Goal: Information Seeking & Learning: Learn about a topic

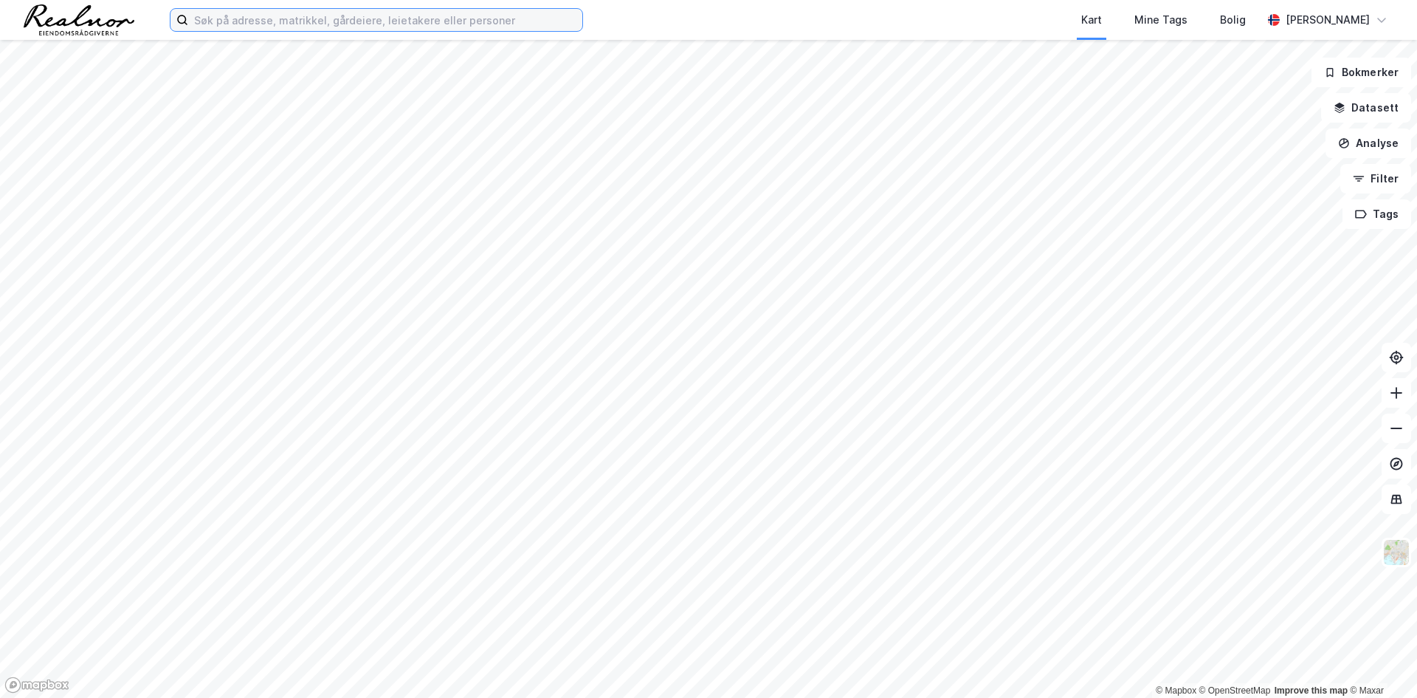
click at [269, 18] on input at bounding box center [385, 20] width 394 height 22
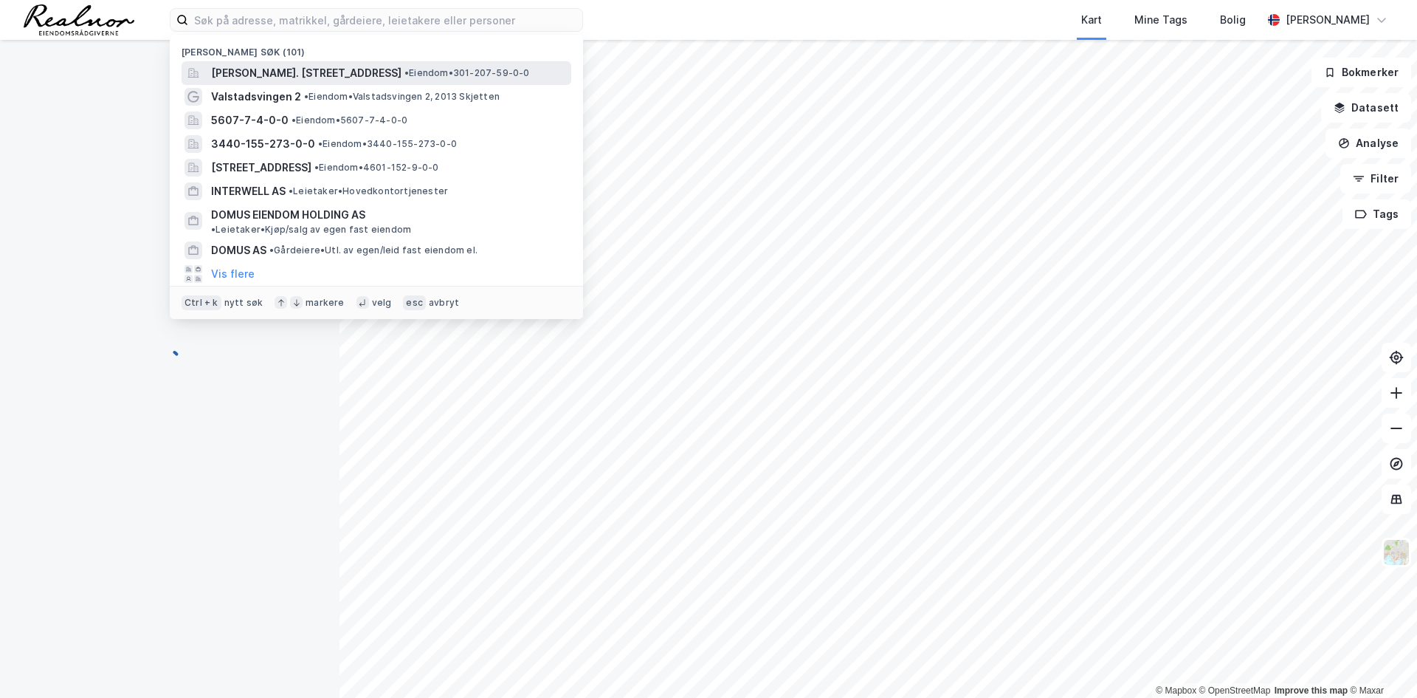
click at [278, 75] on span "[PERSON_NAME]. [STREET_ADDRESS]" at bounding box center [306, 73] width 190 height 18
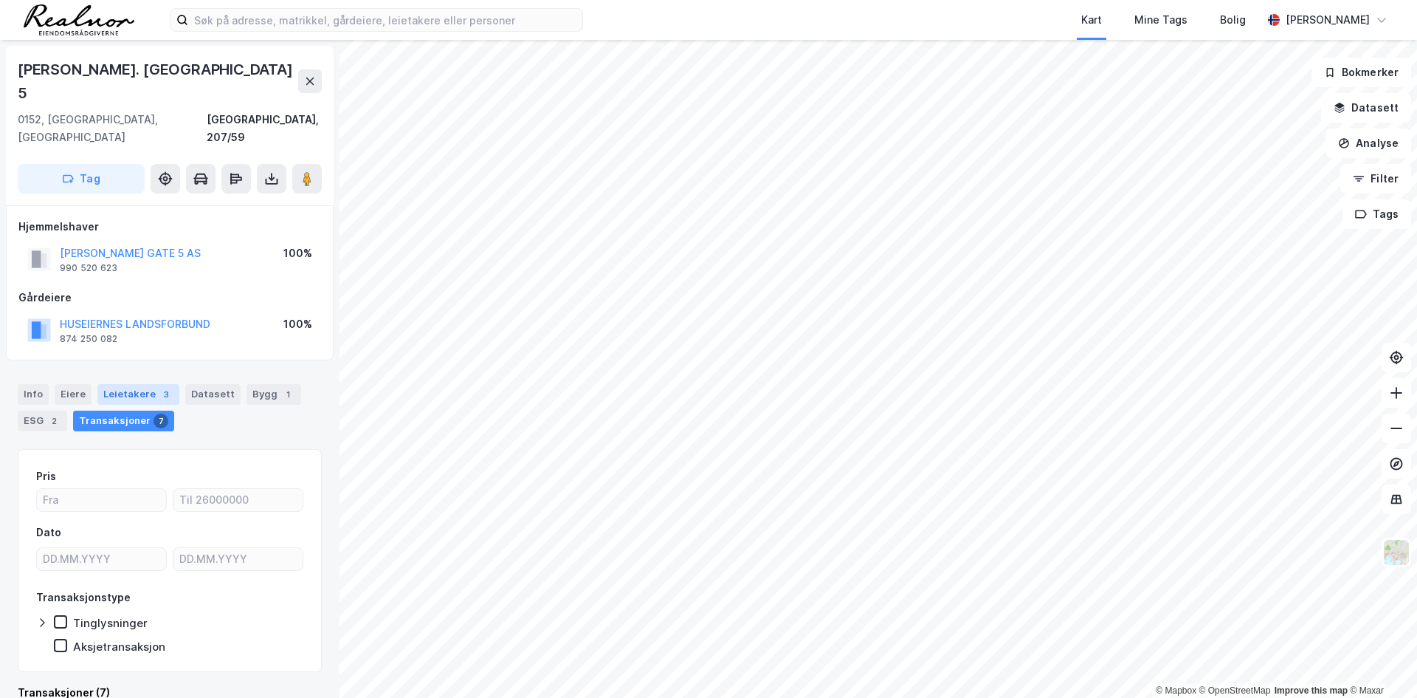
click at [142, 384] on div "Leietakere 3" at bounding box center [138, 394] width 82 height 21
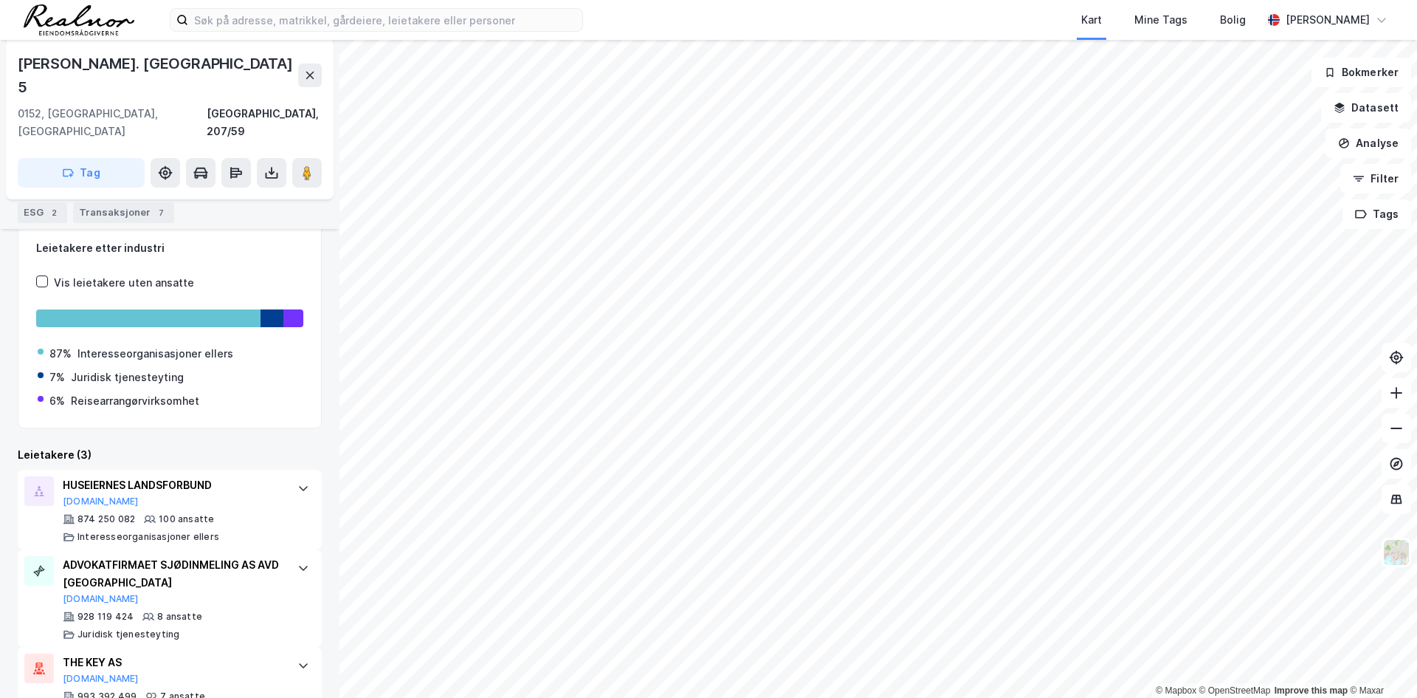
scroll to position [233, 0]
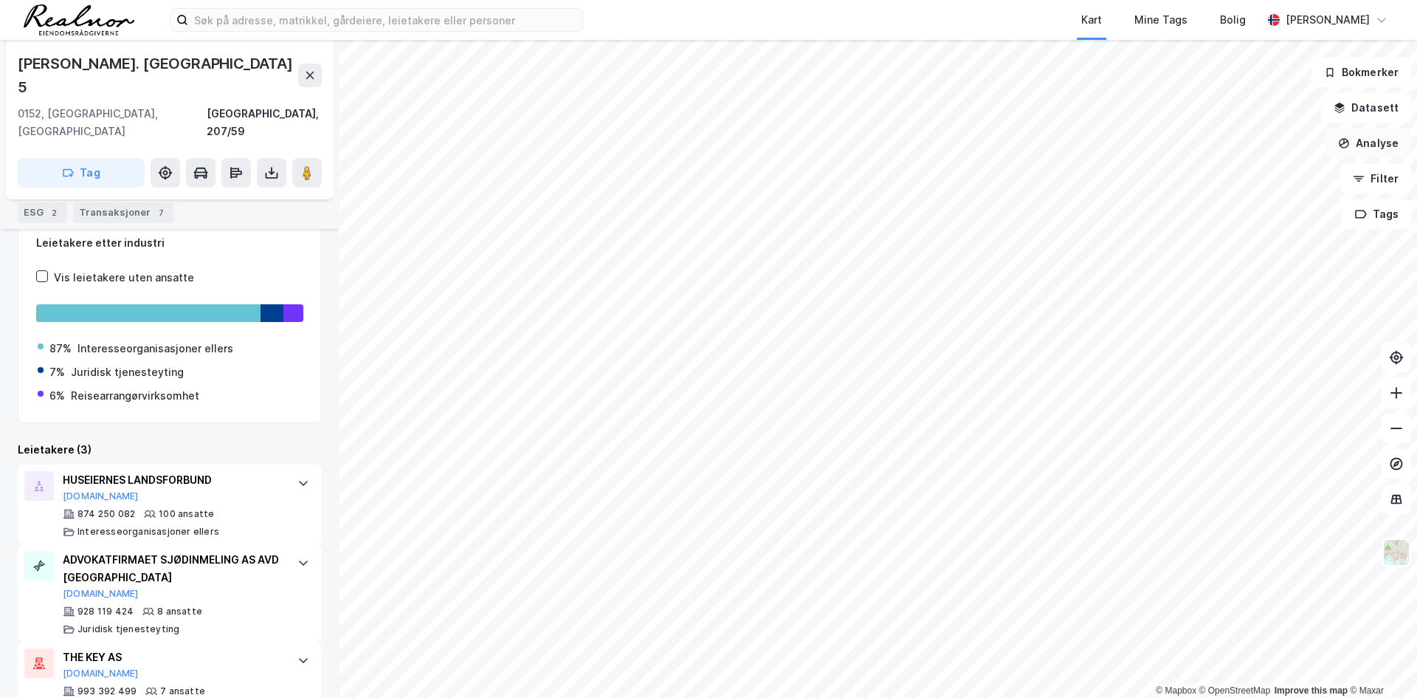
click at [1388, 138] on button "Analyse" at bounding box center [1369, 143] width 86 height 30
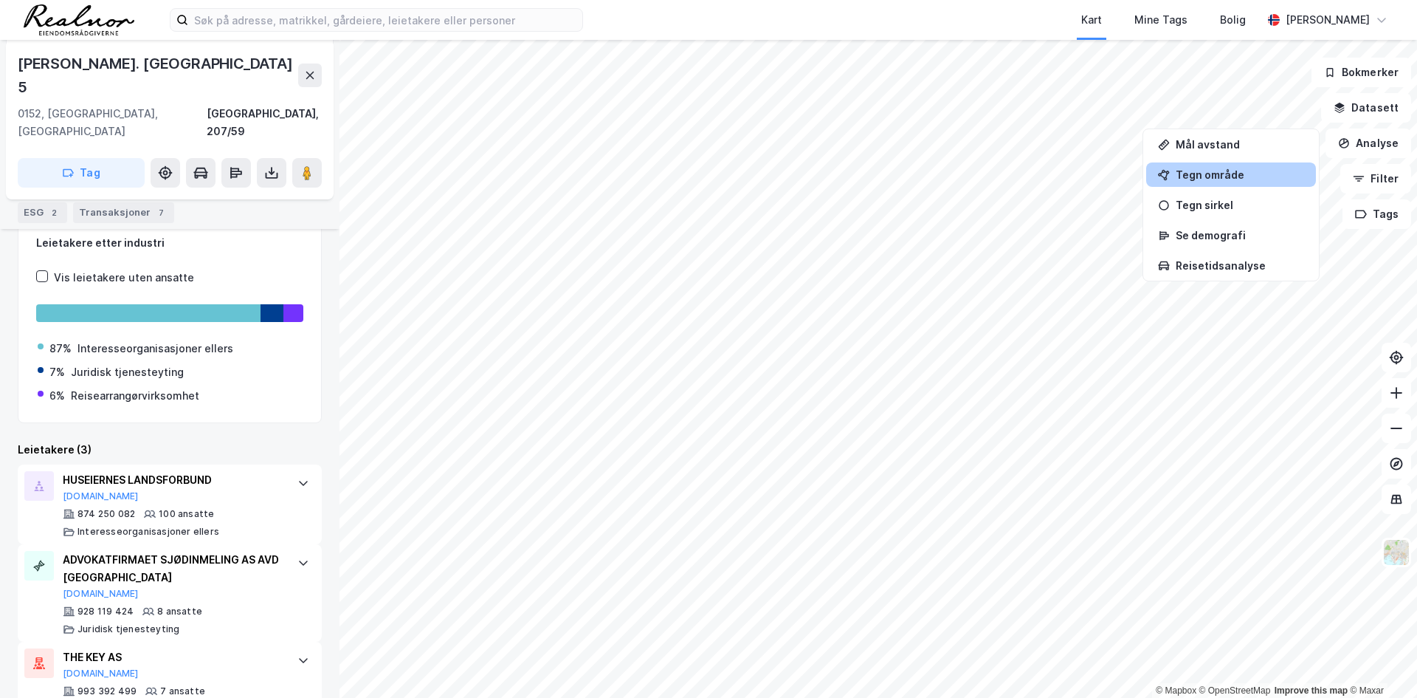
click at [1239, 173] on div "Tegn område" at bounding box center [1240, 174] width 128 height 13
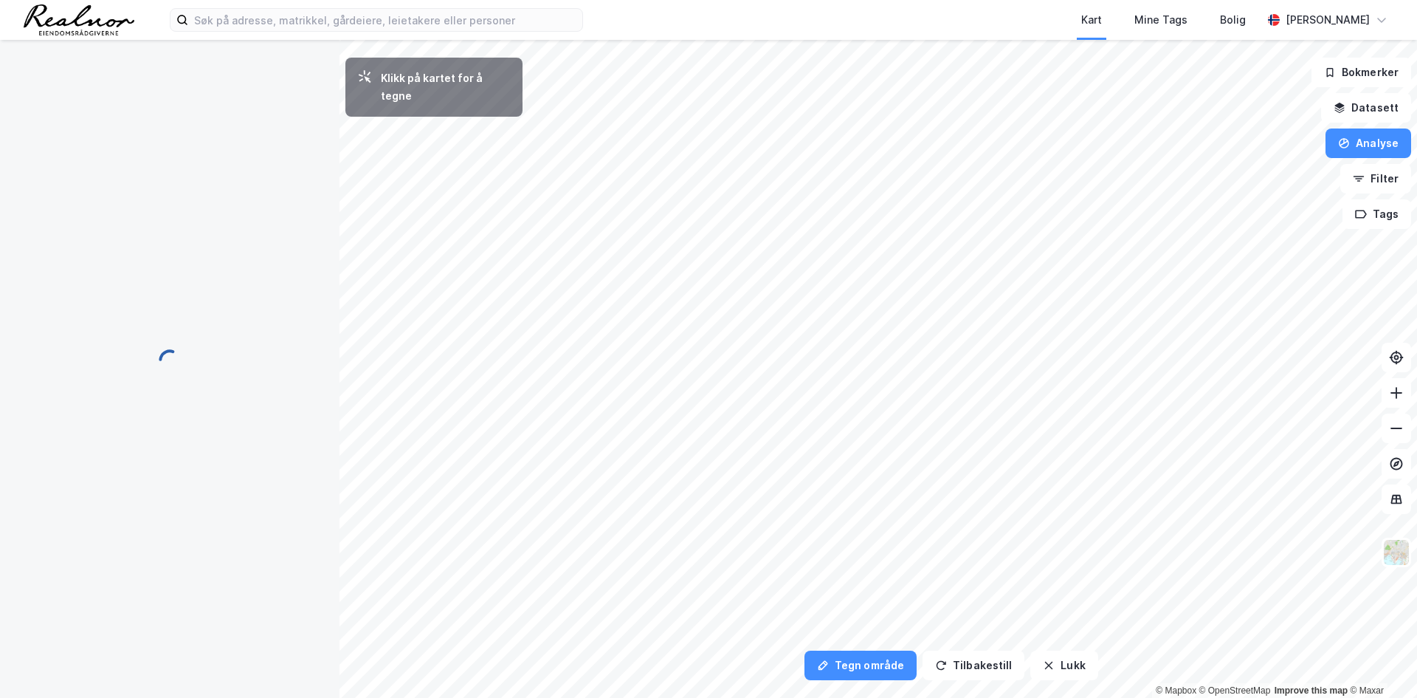
scroll to position [0, 0]
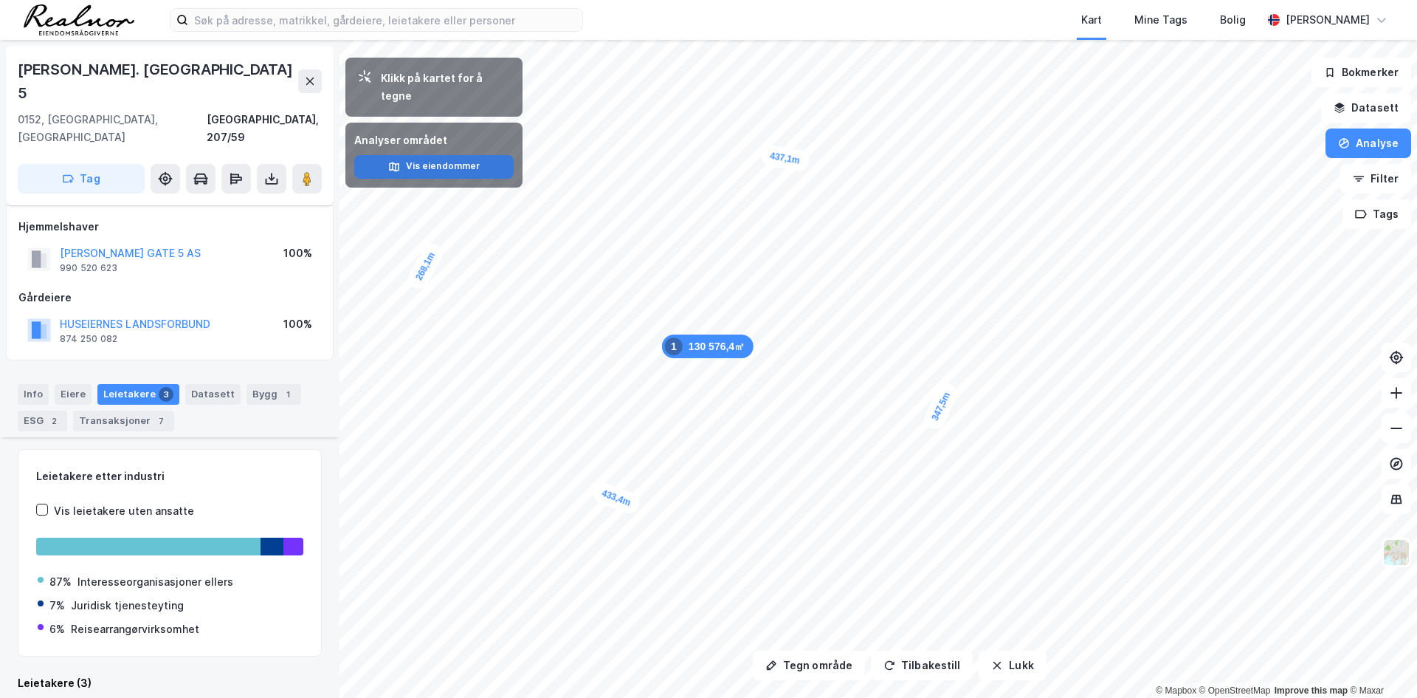
click at [455, 155] on button "Vis eiendommer" at bounding box center [433, 167] width 159 height 24
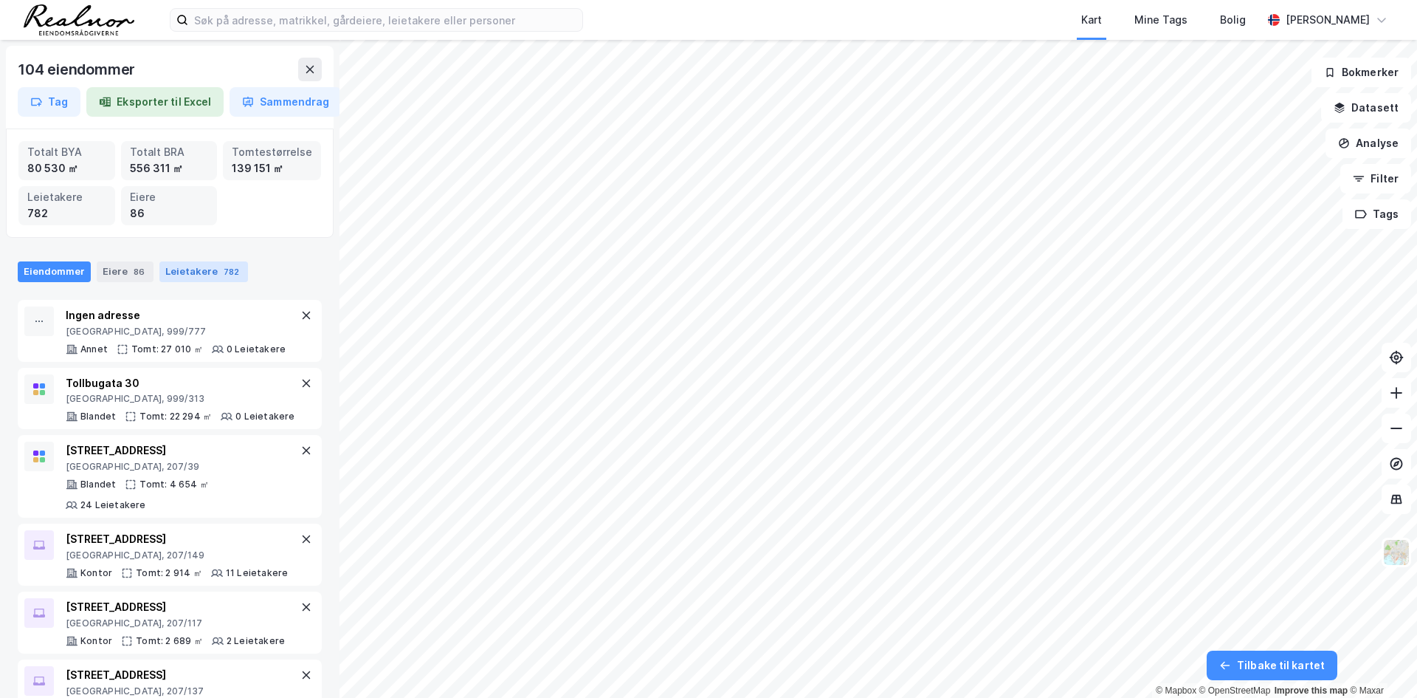
click at [193, 271] on div "Leietakere 782" at bounding box center [203, 271] width 89 height 21
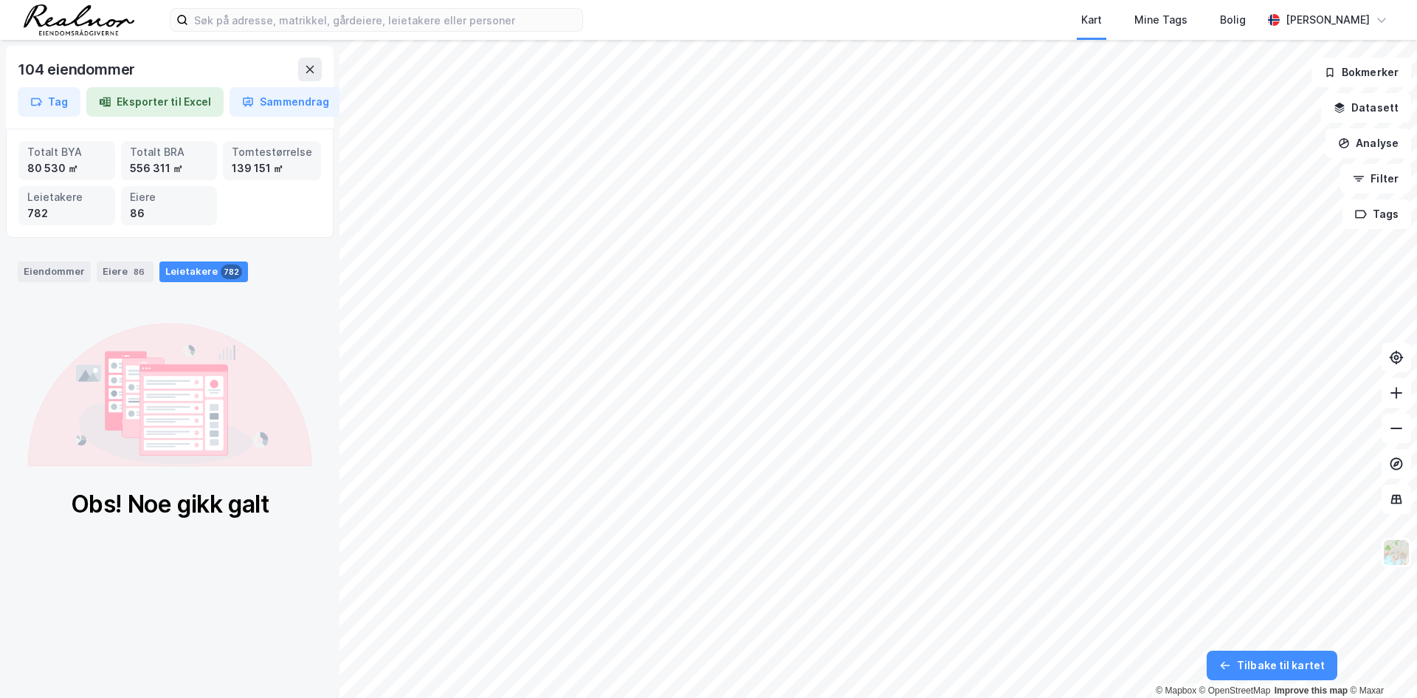
click at [193, 271] on div "Leietakere 782" at bounding box center [203, 271] width 89 height 21
click at [177, 101] on button "Eksporter til Excel" at bounding box center [154, 102] width 137 height 30
click at [278, 103] on button "Sammendrag" at bounding box center [286, 102] width 112 height 30
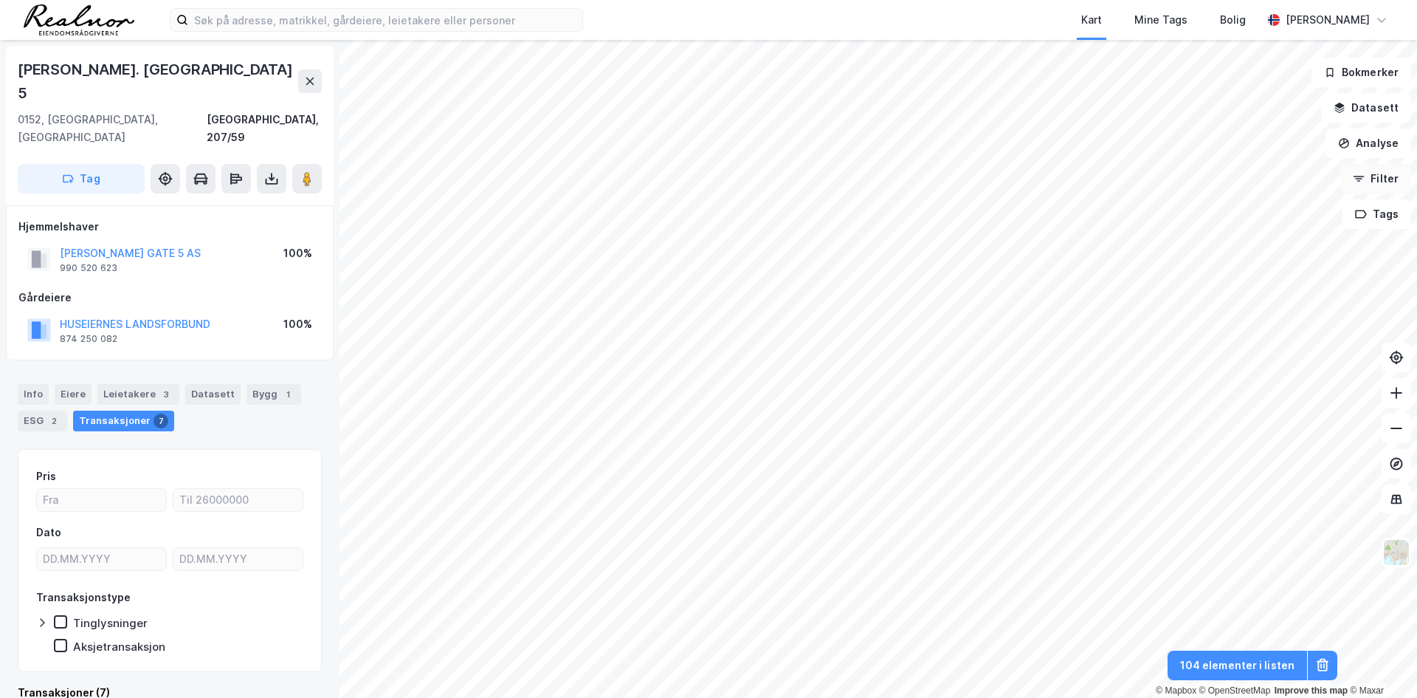
click at [1371, 181] on button "Filter" at bounding box center [1375, 179] width 71 height 30
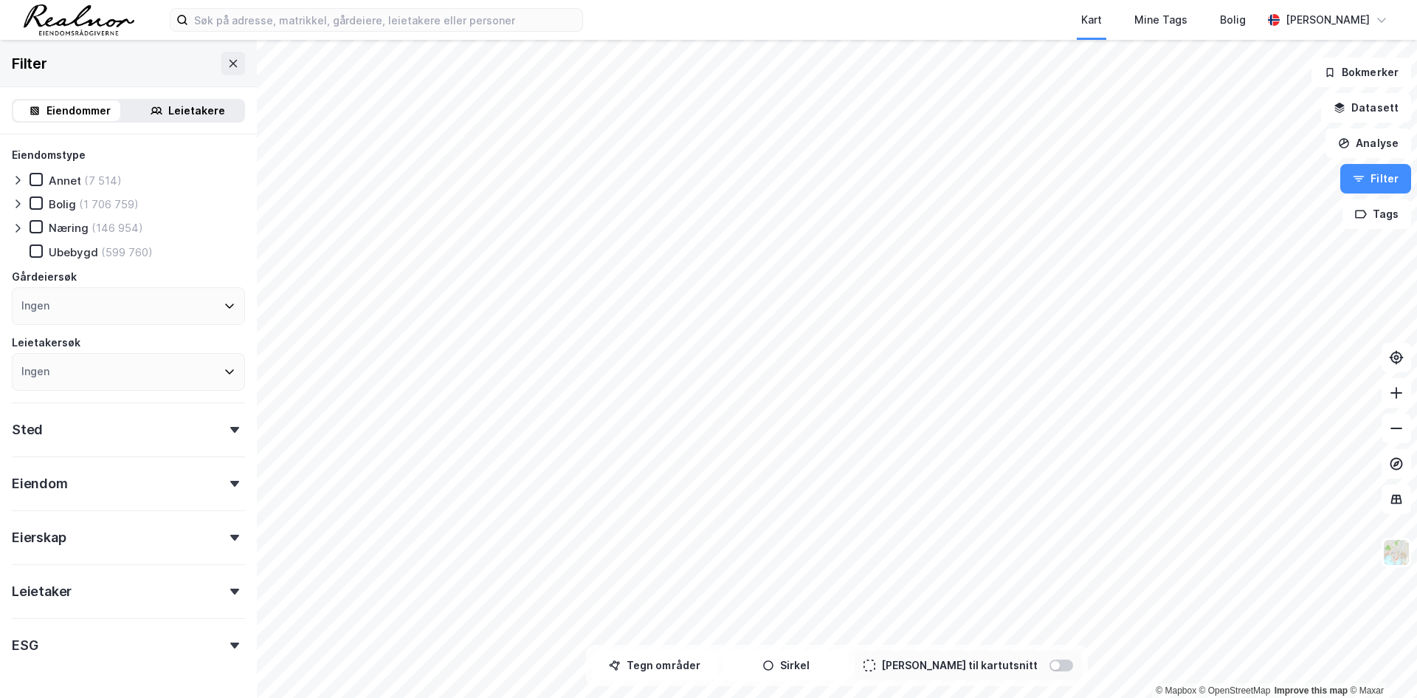
click at [230, 592] on icon at bounding box center [234, 591] width 9 height 6
click at [174, 117] on div "Leietakere" at bounding box center [196, 111] width 57 height 18
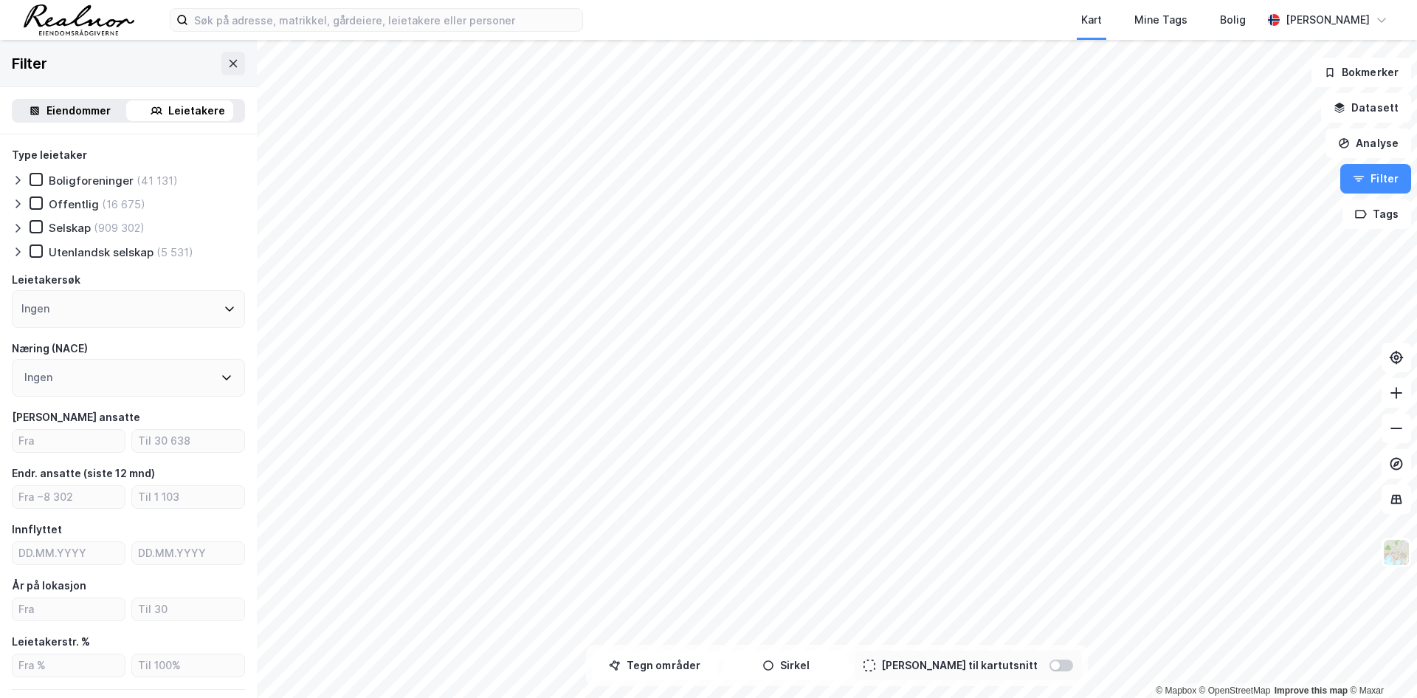
click at [176, 318] on div "Ingen" at bounding box center [128, 309] width 233 height 38
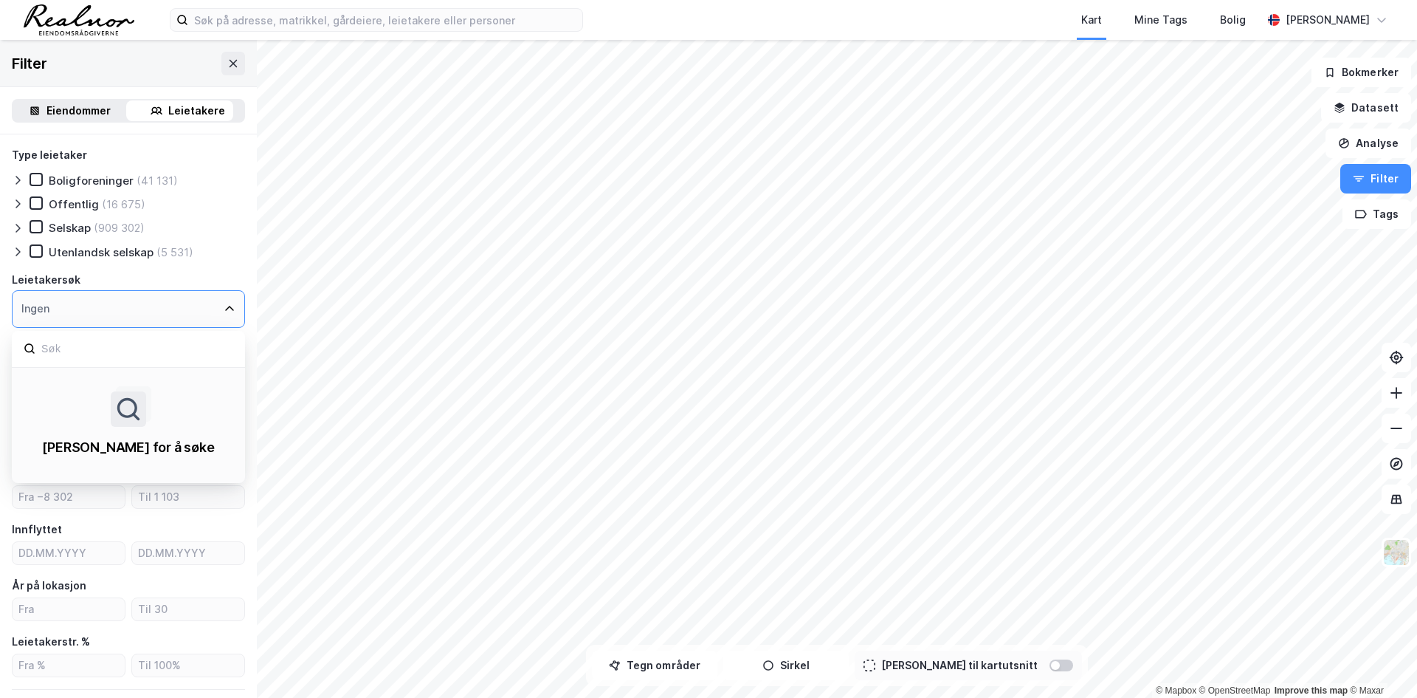
click at [176, 318] on div "Ingen" at bounding box center [128, 309] width 233 height 38
click at [207, 297] on div "Ingen" at bounding box center [128, 309] width 233 height 38
click at [243, 252] on div "Type leietaker Boligforeninger (41 131) Offentlig (16 675) Selskap (909 302) Ut…" at bounding box center [128, 529] width 257 height 790
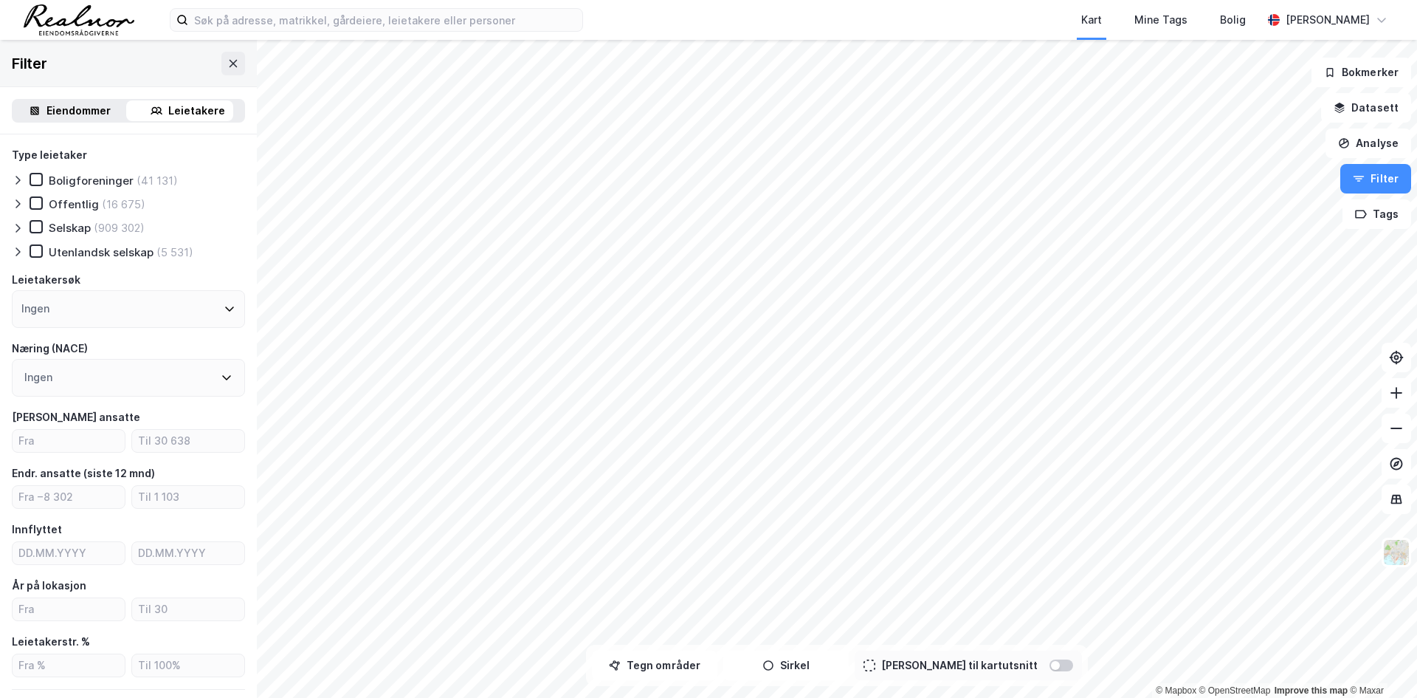
click at [227, 381] on div "Ingen" at bounding box center [128, 378] width 233 height 38
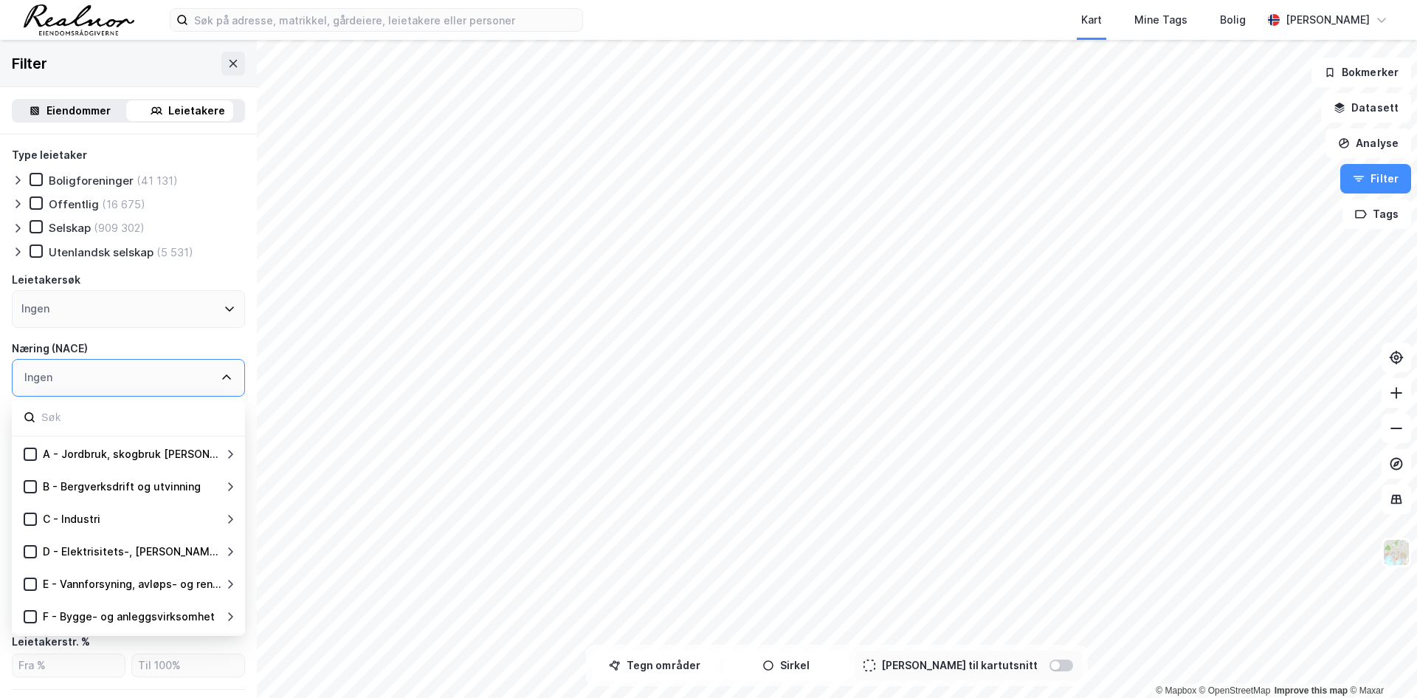
click at [227, 381] on div "Ingen" at bounding box center [128, 378] width 233 height 38
click at [228, 328] on div "Type leietaker Boligforeninger (41 131) Offentlig (16 675) Selskap (909 302) Ut…" at bounding box center [128, 492] width 233 height 692
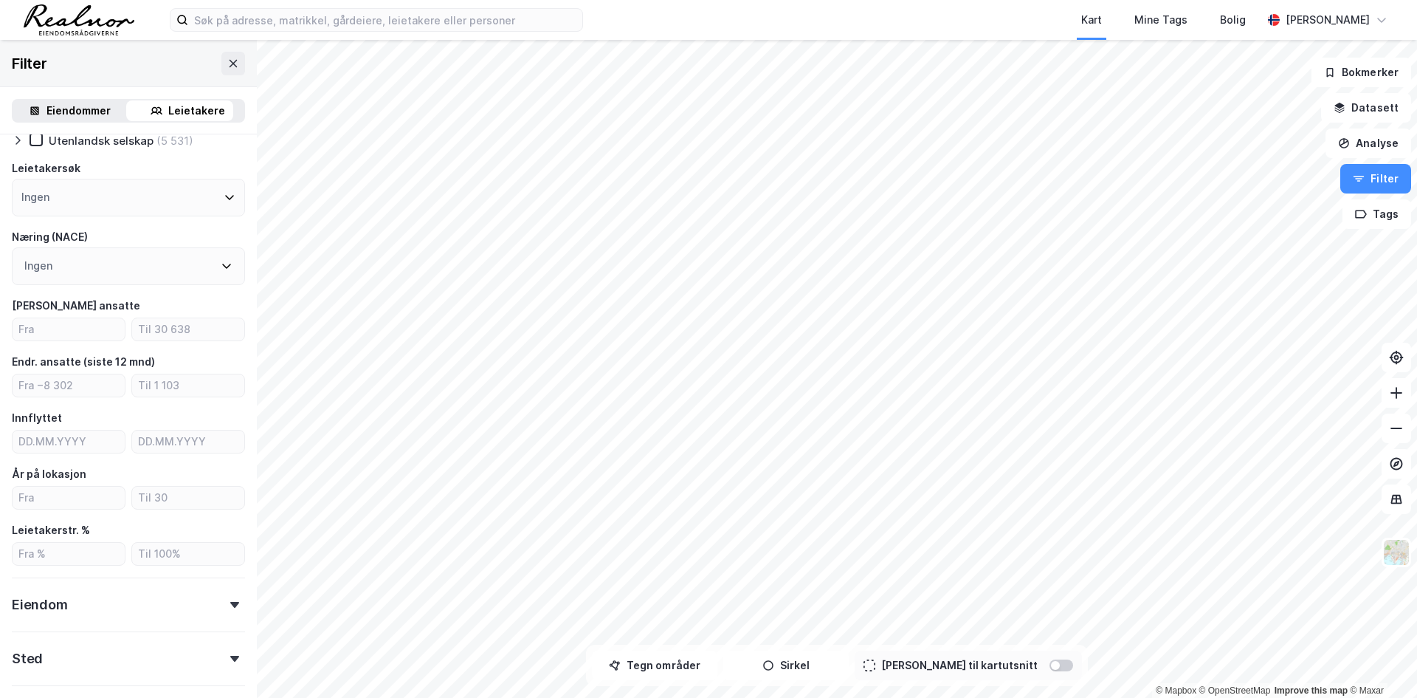
scroll to position [148, 0]
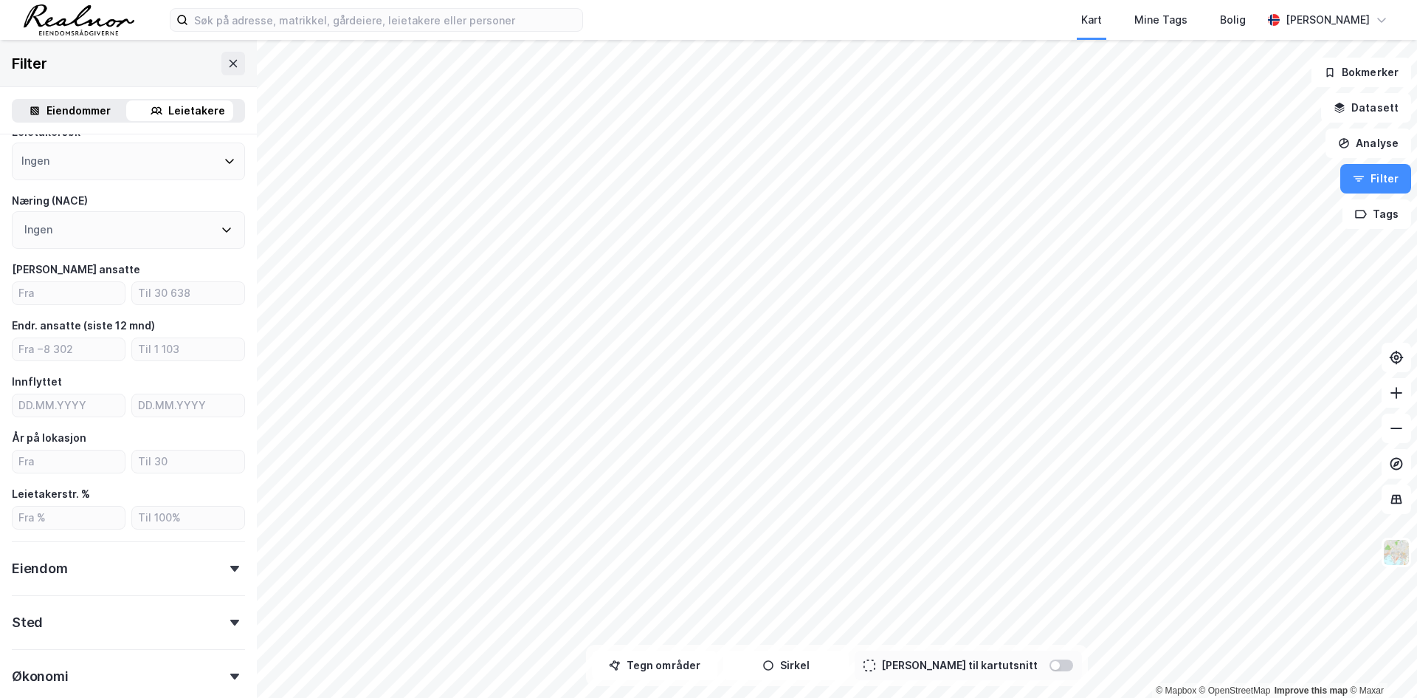
click at [231, 588] on div "Type leietaker Boligforeninger (41 131) Offentlig (16 675) Selskap (909 302) Ut…" at bounding box center [128, 345] width 233 height 692
click at [46, 292] on input "number" at bounding box center [69, 293] width 112 height 22
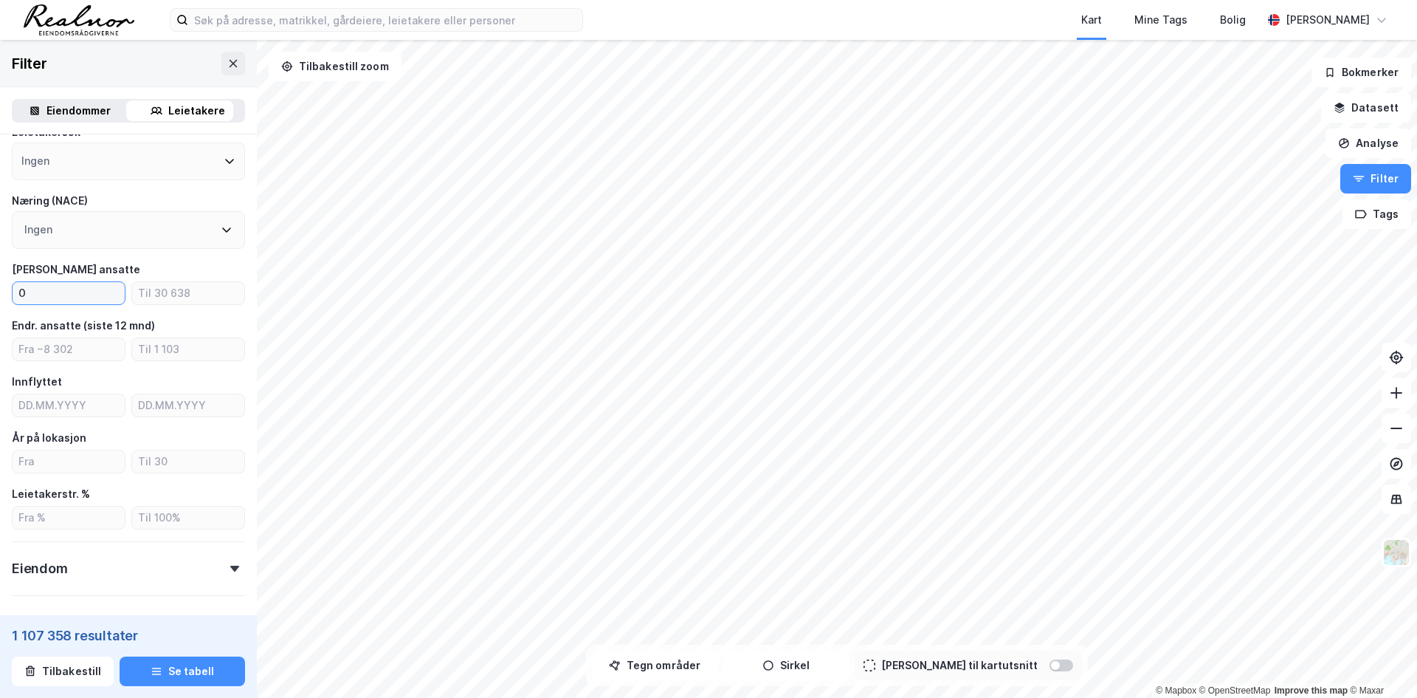
type input "0"
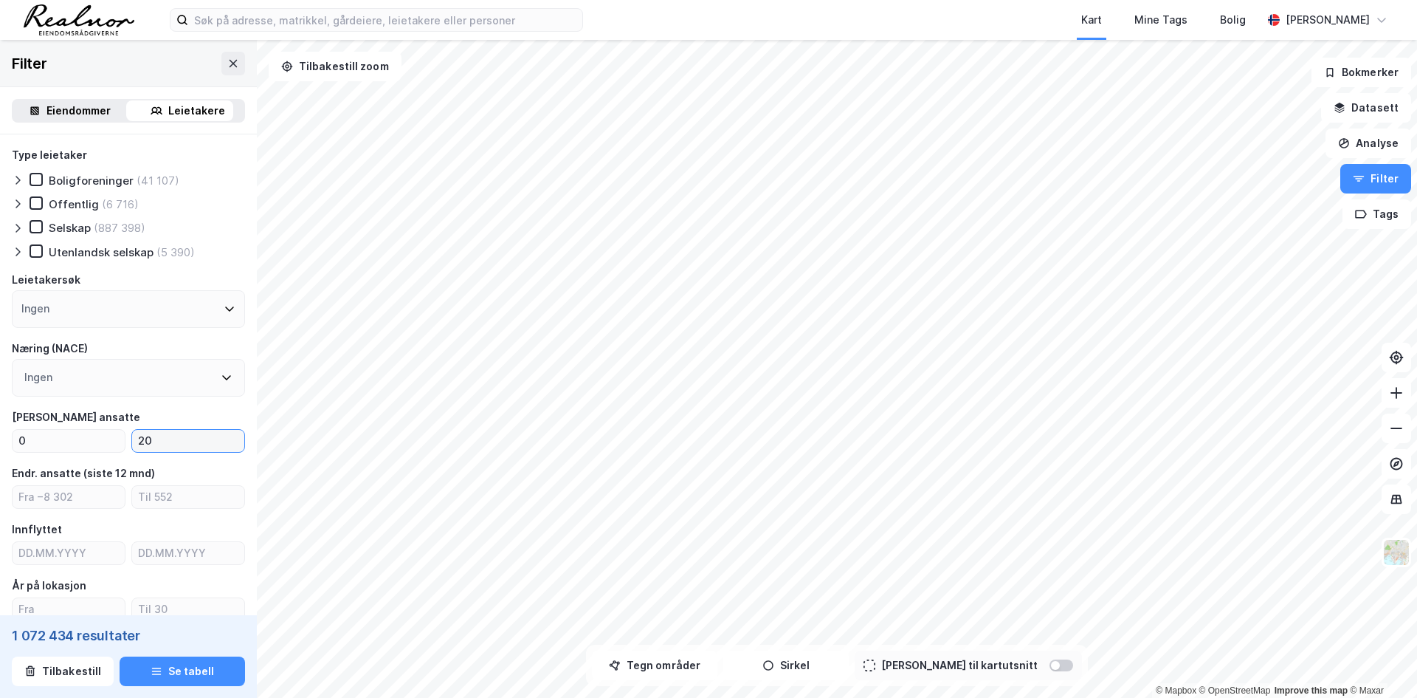
type input "20"
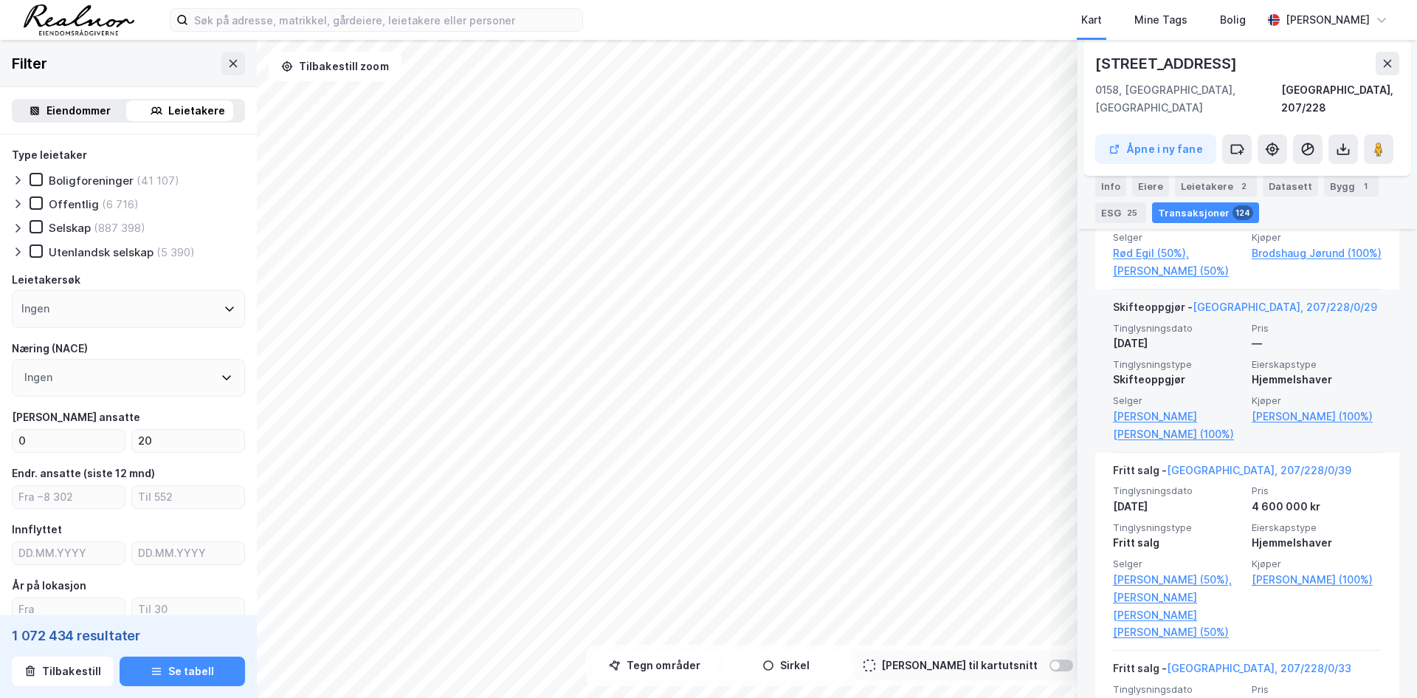
scroll to position [726, 0]
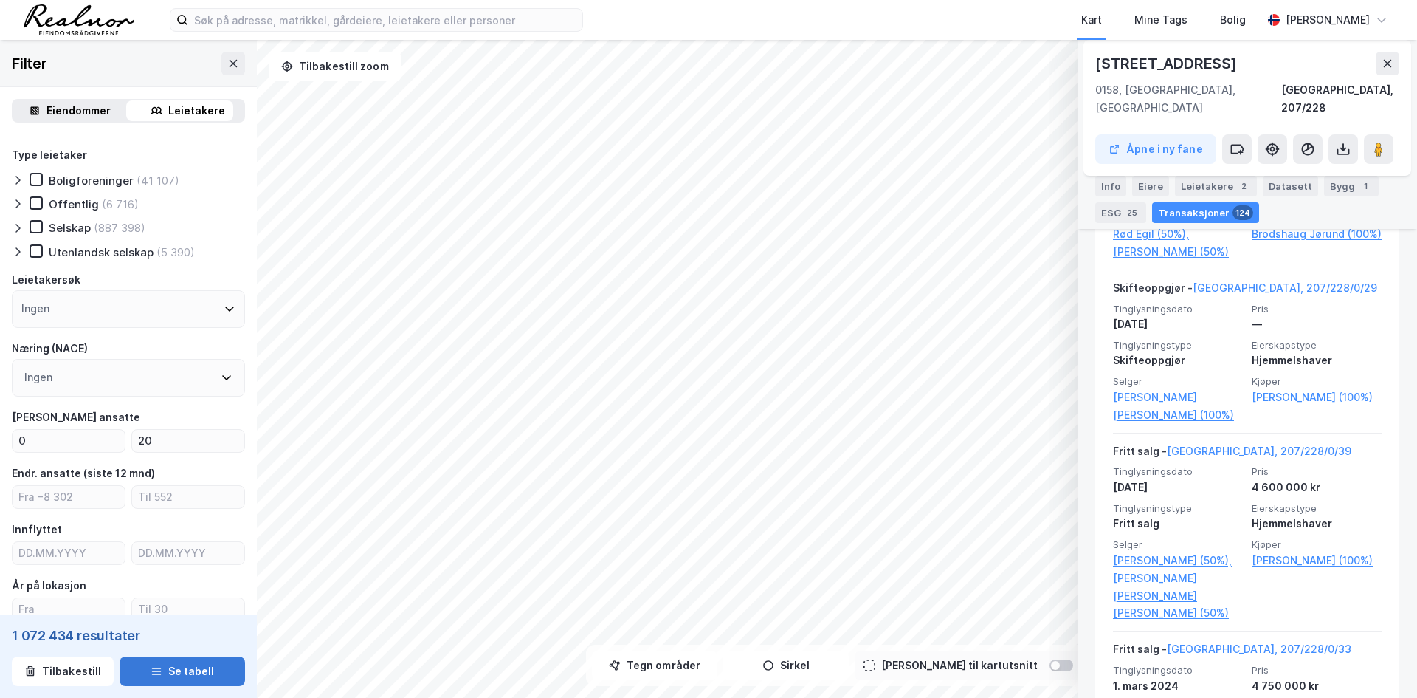
click at [180, 672] on button "Se tabell" at bounding box center [182, 671] width 125 height 30
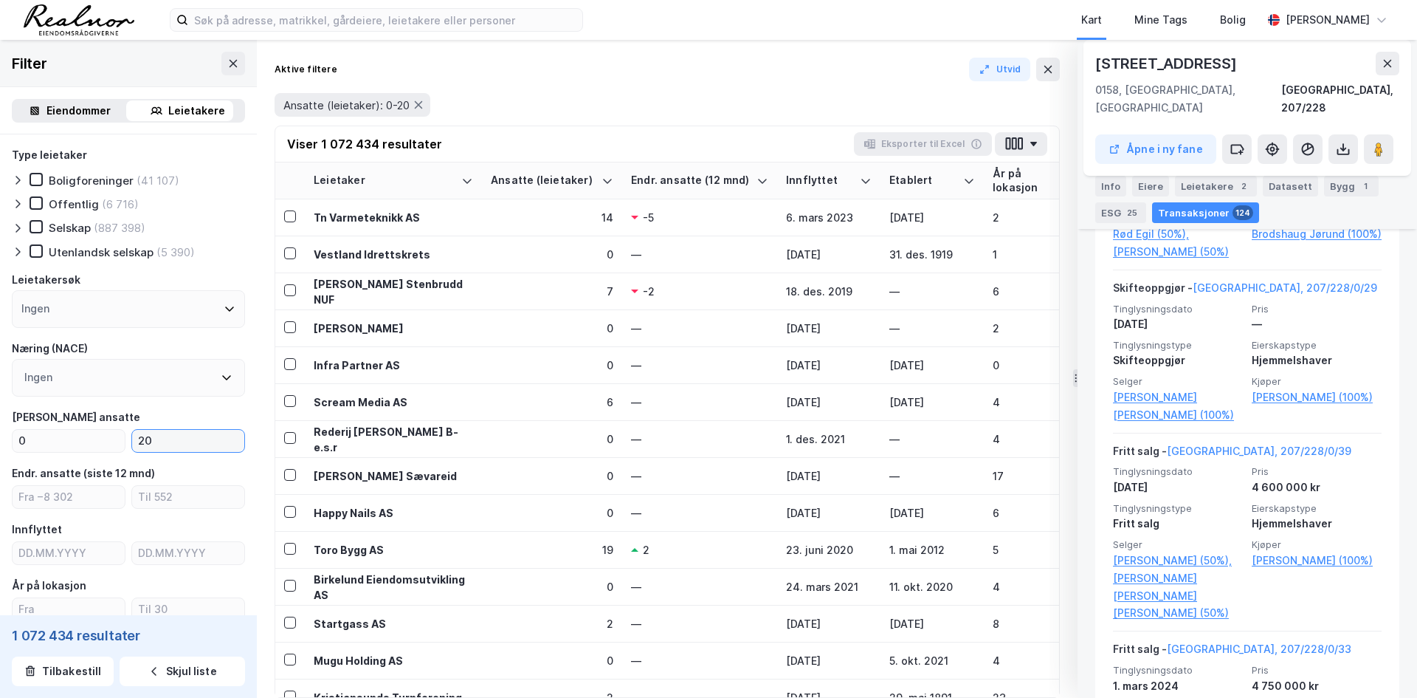
click at [178, 444] on input "20" at bounding box center [188, 441] width 112 height 22
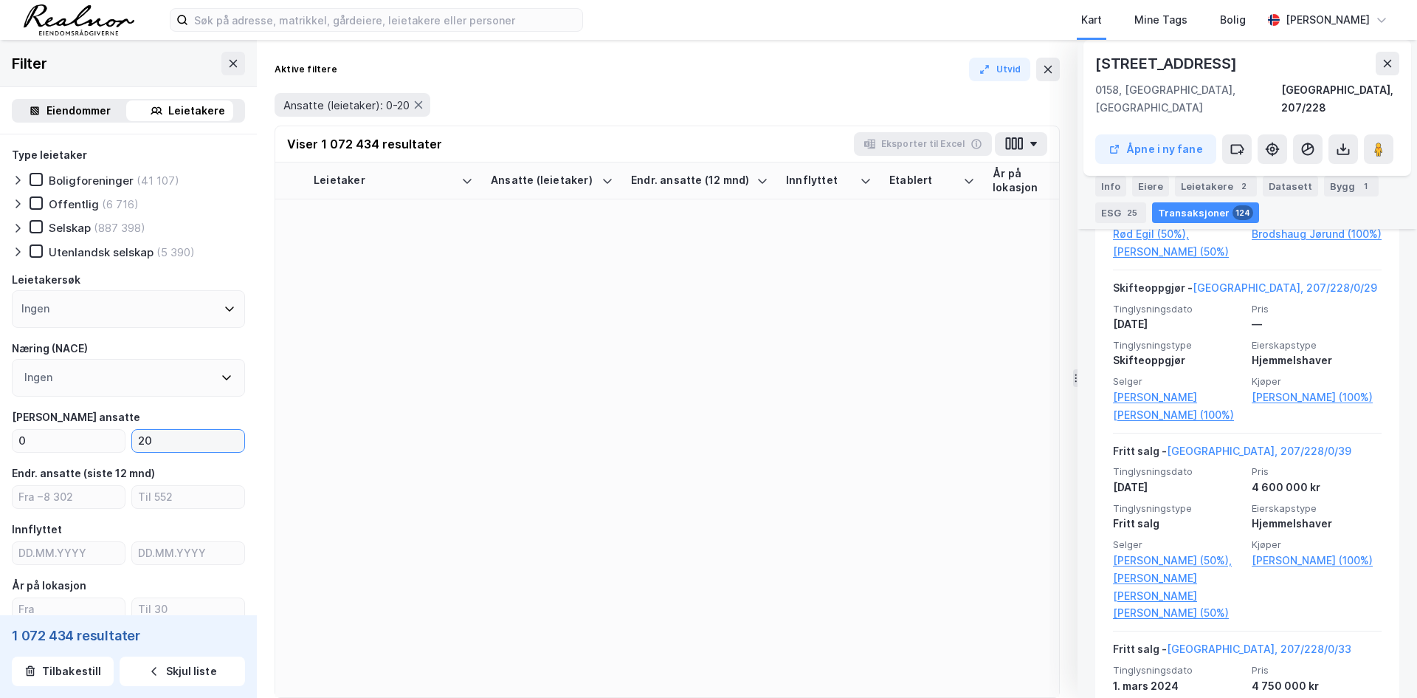
scroll to position [7264, 0]
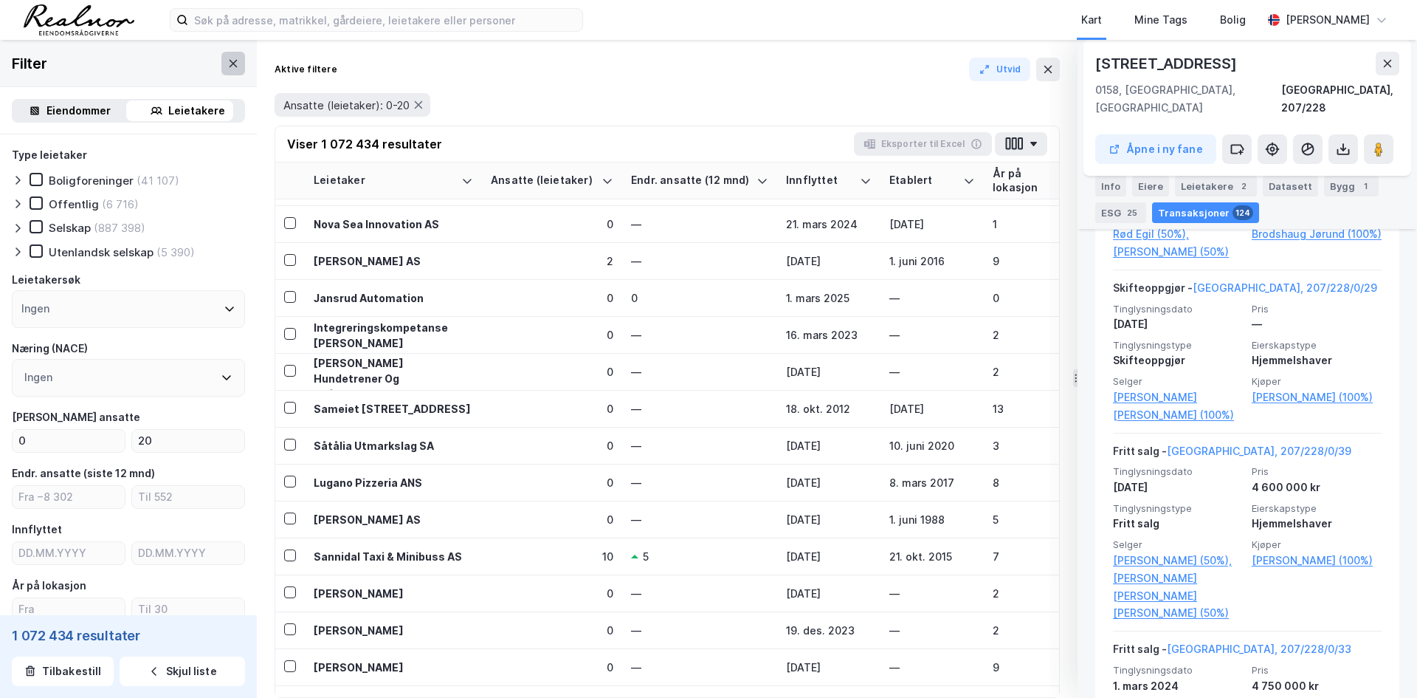
click at [227, 63] on icon at bounding box center [233, 64] width 12 height 12
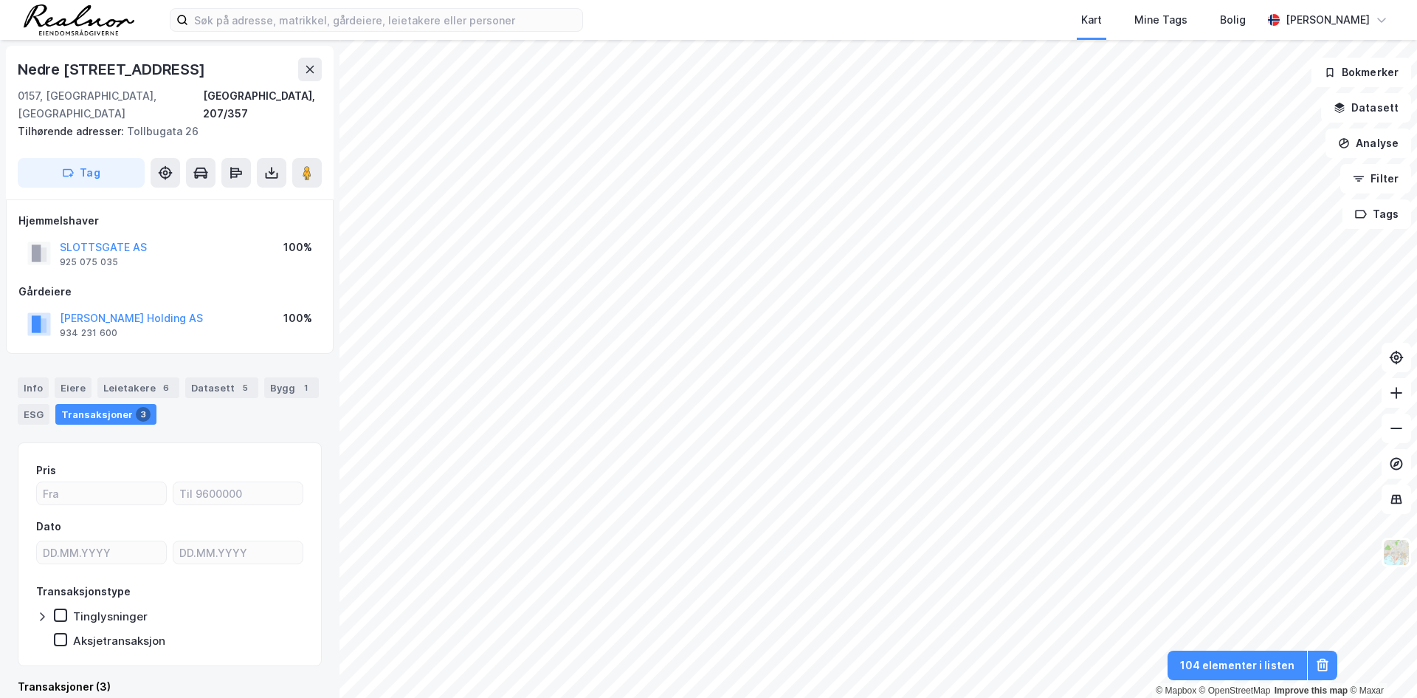
scroll to position [4, 0]
click at [145, 373] on div "Leietakere 6" at bounding box center [138, 383] width 82 height 21
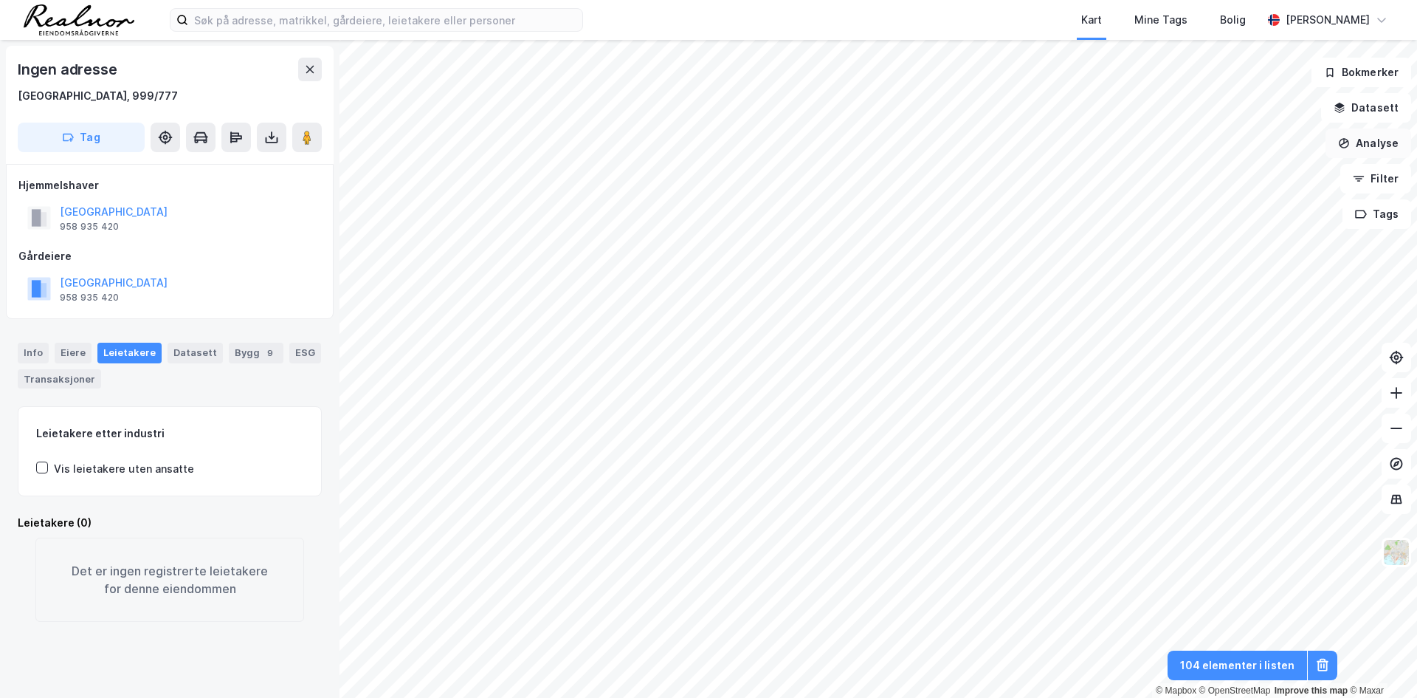
click at [1359, 145] on button "Analyse" at bounding box center [1369, 143] width 86 height 30
click at [1387, 116] on button "Datasett" at bounding box center [1366, 108] width 90 height 30
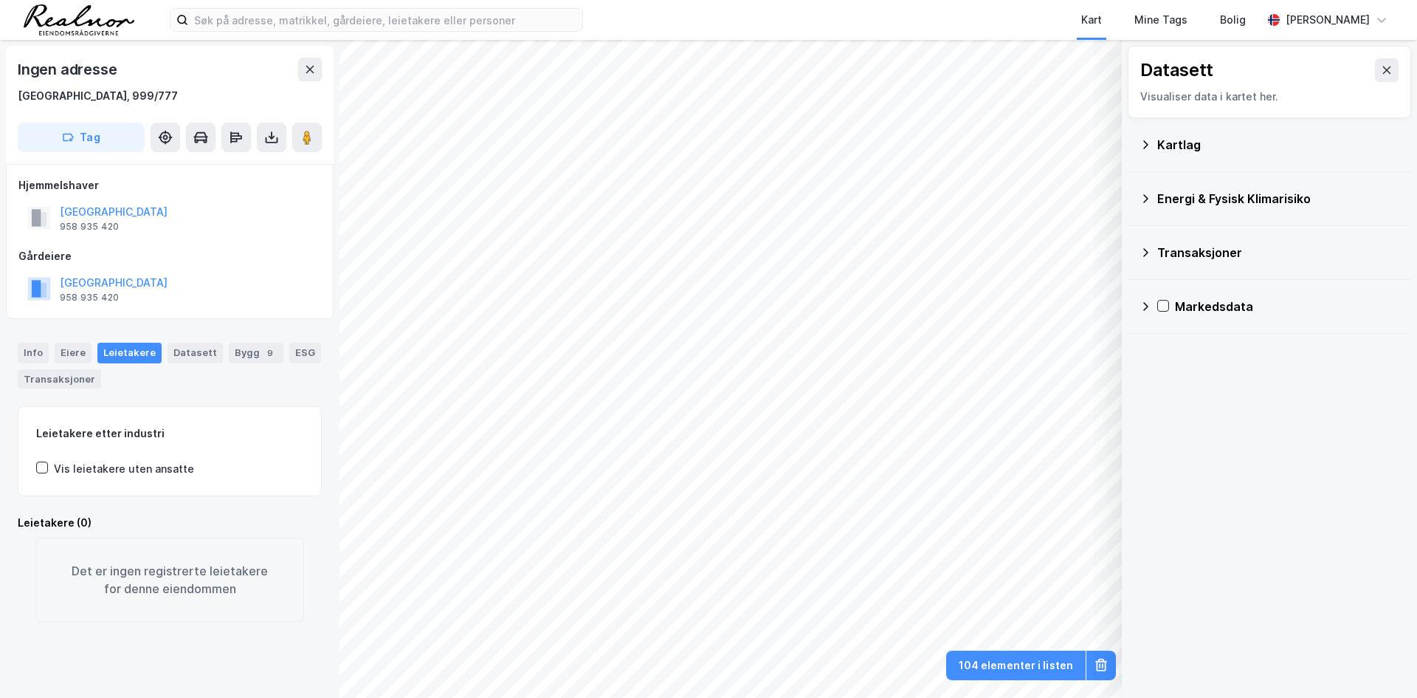
click at [1174, 152] on div "Kartlag" at bounding box center [1278, 145] width 242 height 18
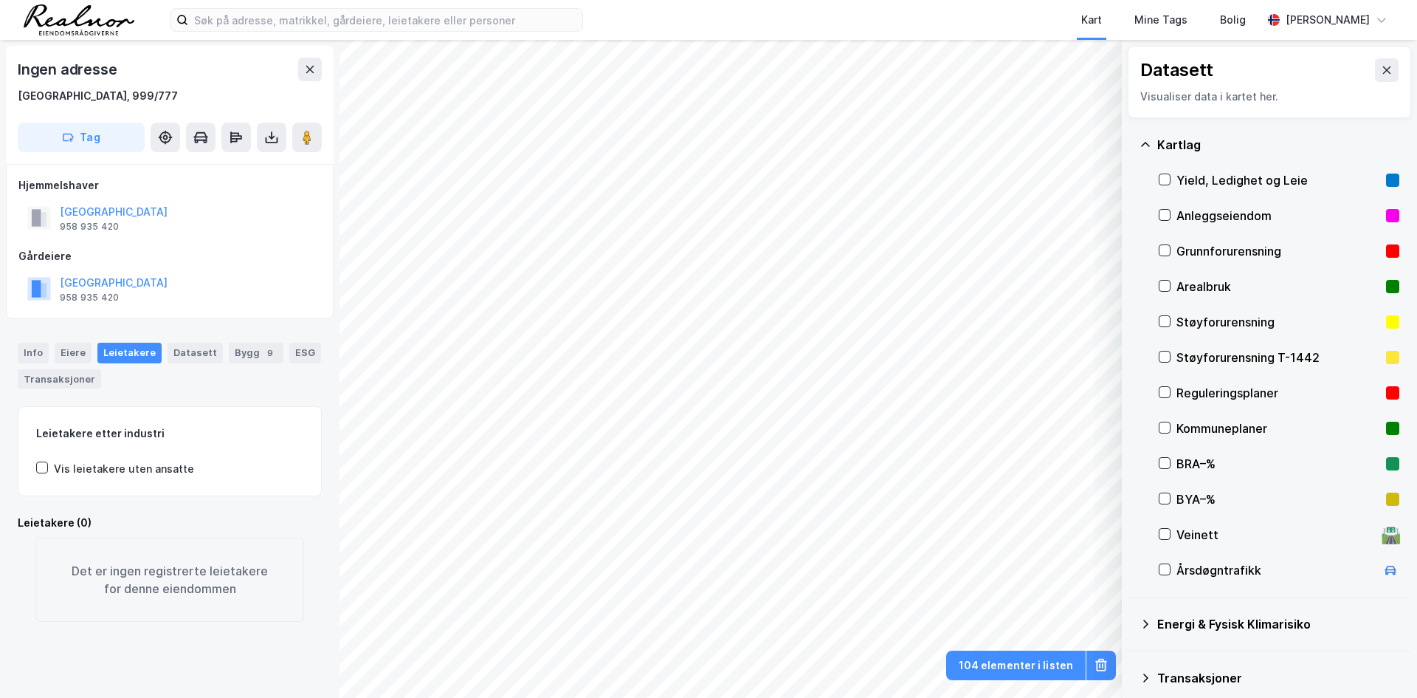
click at [1174, 152] on div "Kartlag" at bounding box center [1278, 145] width 242 height 18
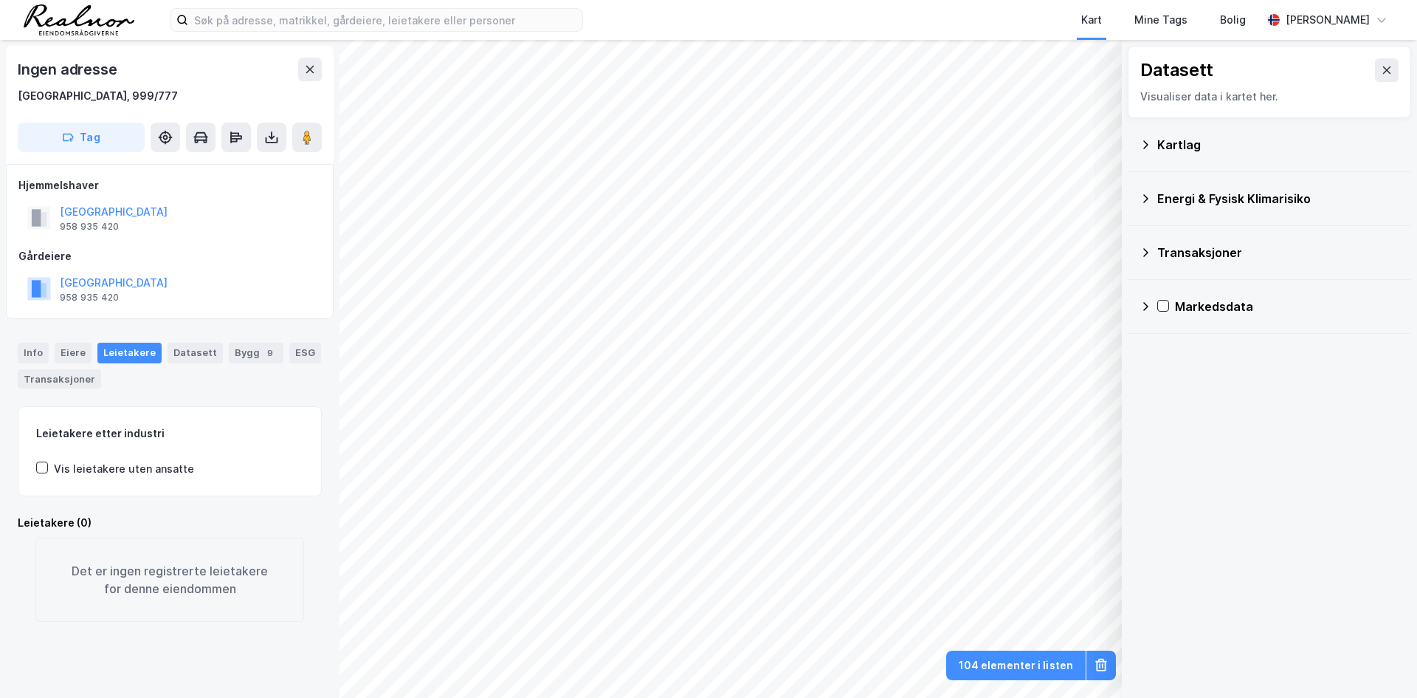
click at [1157, 249] on div "Transaksjoner" at bounding box center [1278, 253] width 242 height 18
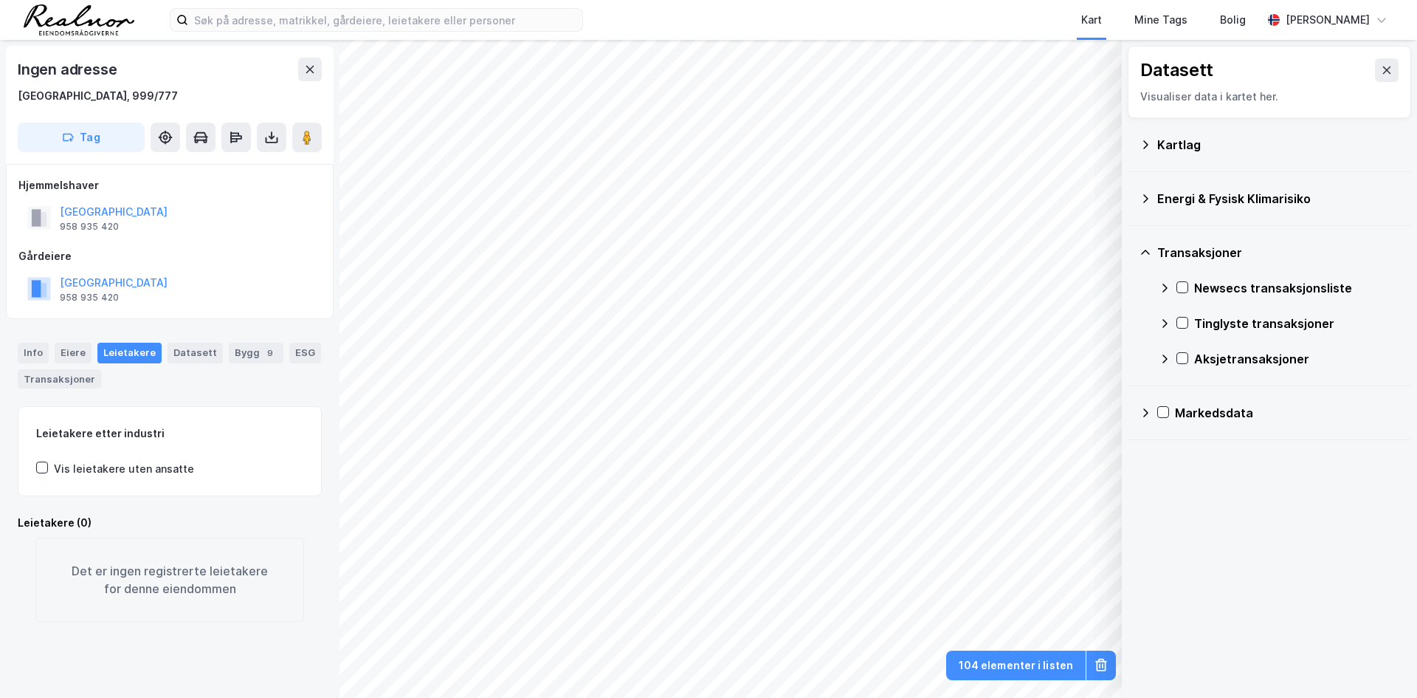
click at [1154, 249] on div "Transaksjoner" at bounding box center [1270, 252] width 260 height 35
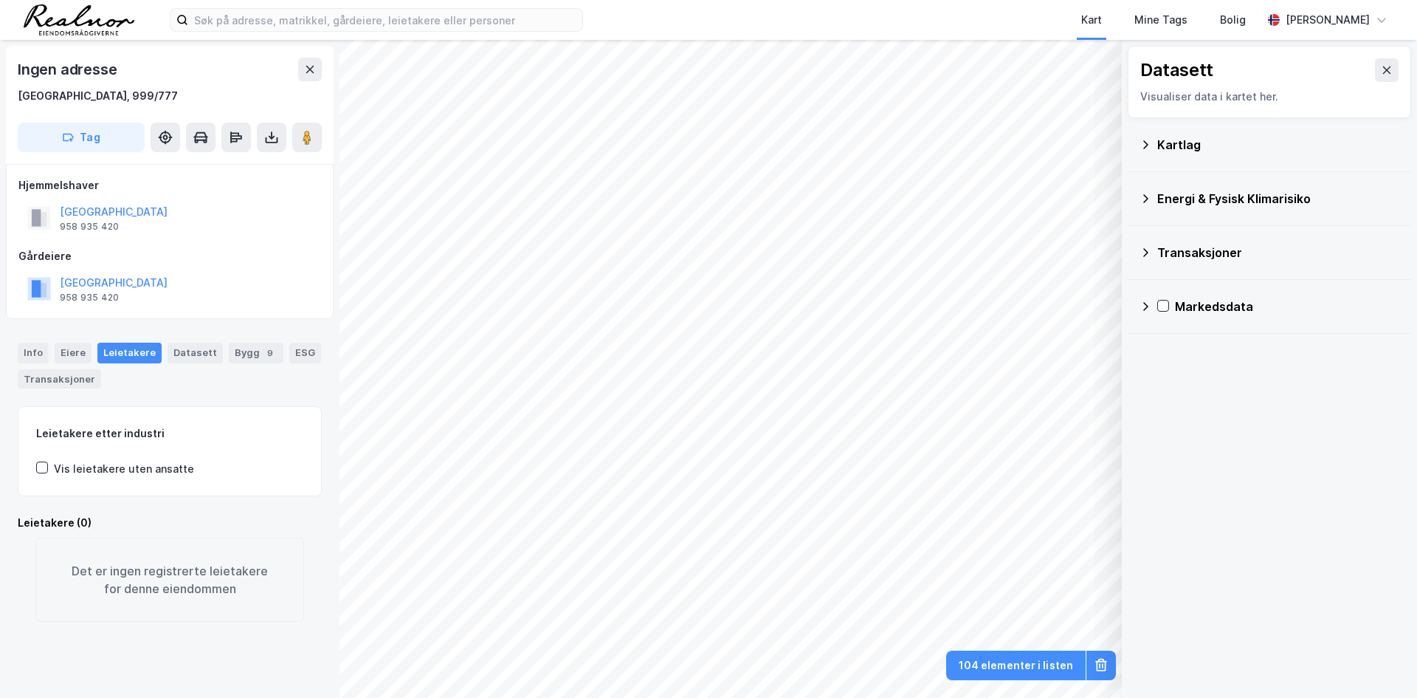
click at [140, 351] on div "Leietakere" at bounding box center [129, 352] width 64 height 21
click at [1382, 75] on button at bounding box center [1387, 70] width 24 height 24
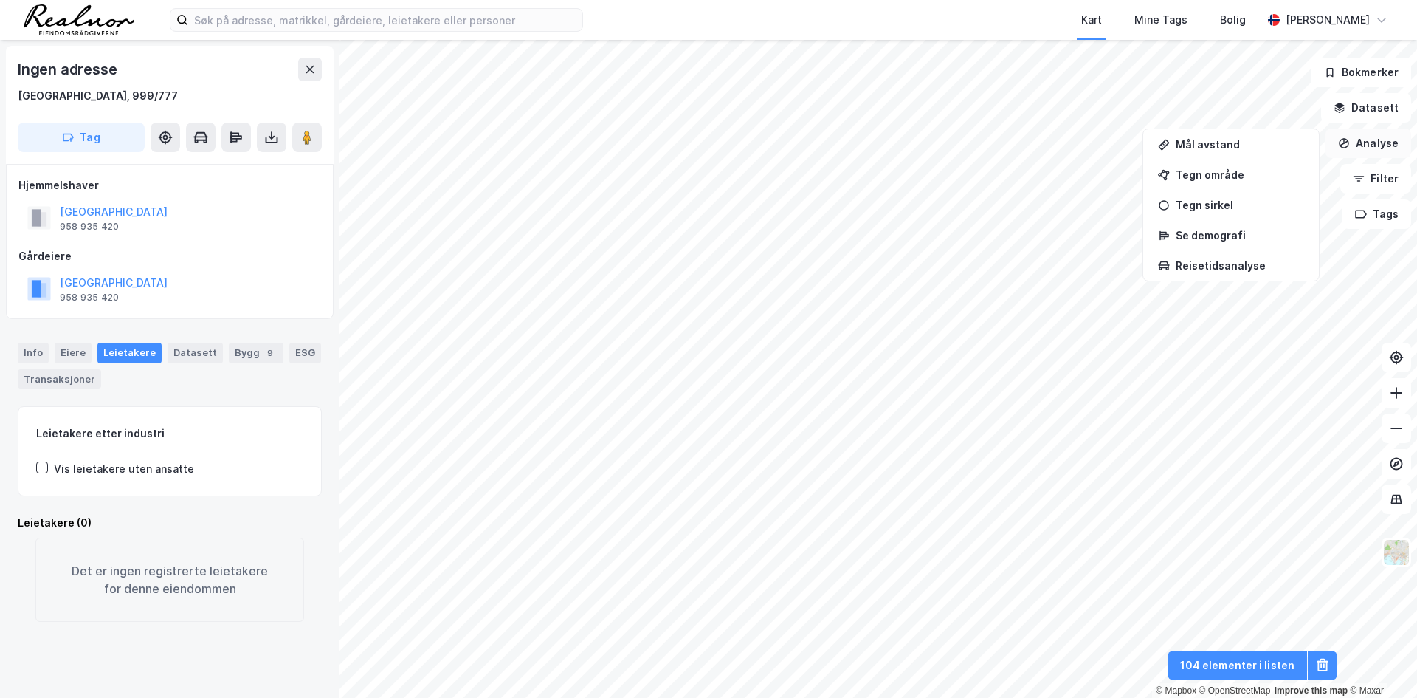
click at [1366, 140] on button "Analyse" at bounding box center [1369, 143] width 86 height 30
click at [1235, 174] on div "Tegn område" at bounding box center [1240, 174] width 128 height 13
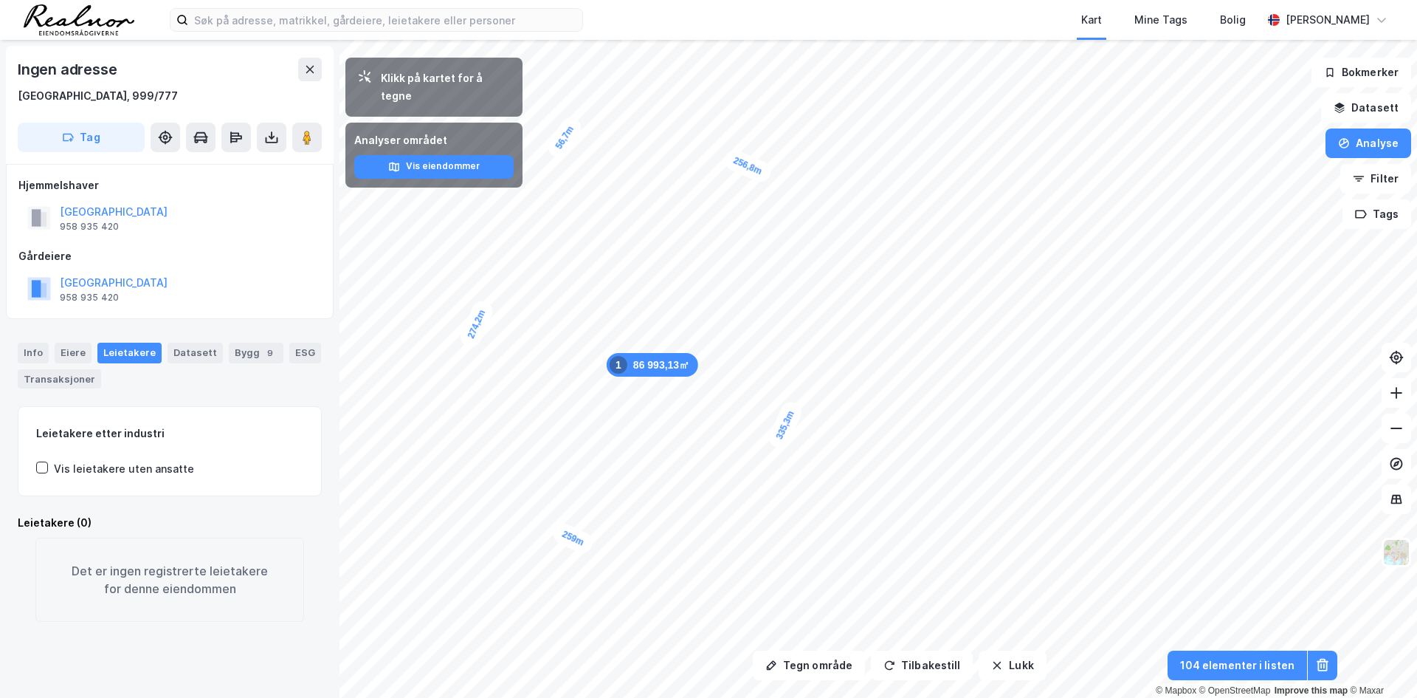
click at [127, 345] on div "Leietakere" at bounding box center [129, 352] width 64 height 21
click at [44, 466] on icon at bounding box center [42, 466] width 8 height 5
click at [47, 464] on div at bounding box center [42, 467] width 12 height 12
click at [311, 67] on icon at bounding box center [310, 69] width 8 height 7
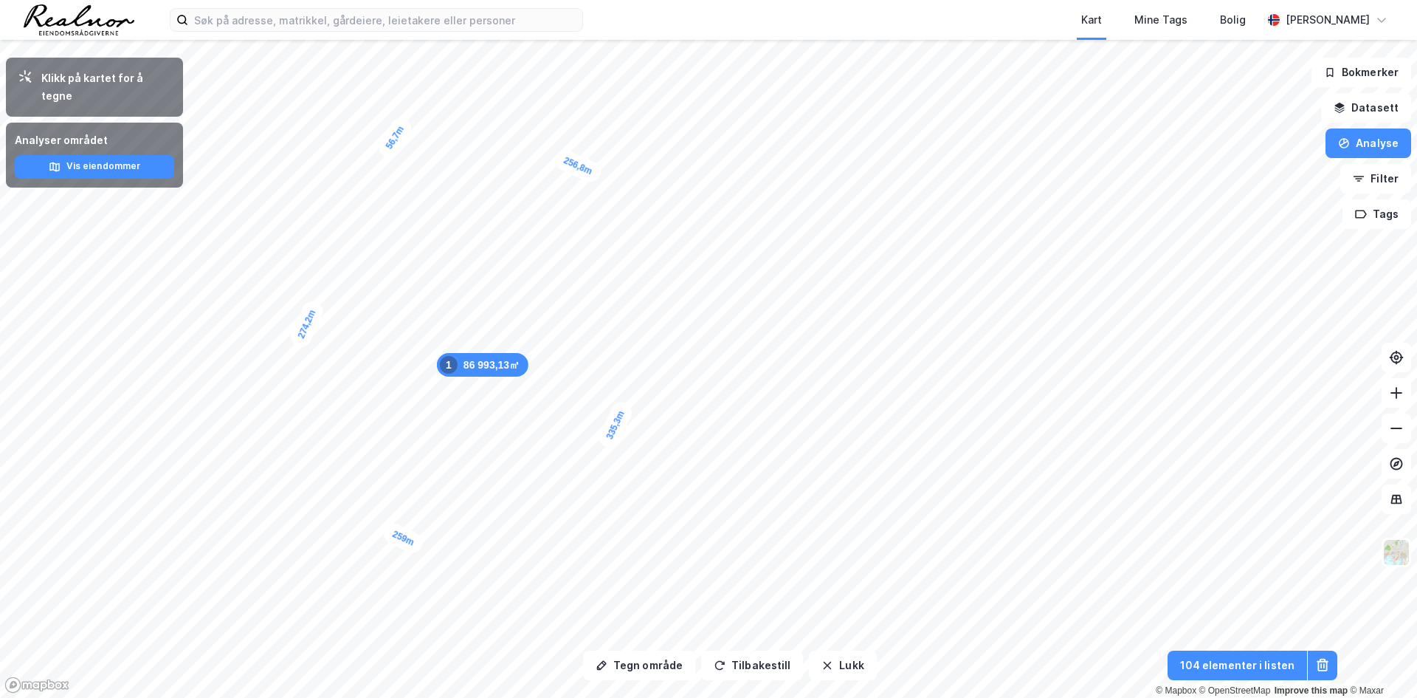
click at [23, 81] on icon at bounding box center [25, 76] width 15 height 15
click at [748, 668] on button "Tilbakestill" at bounding box center [752, 665] width 102 height 30
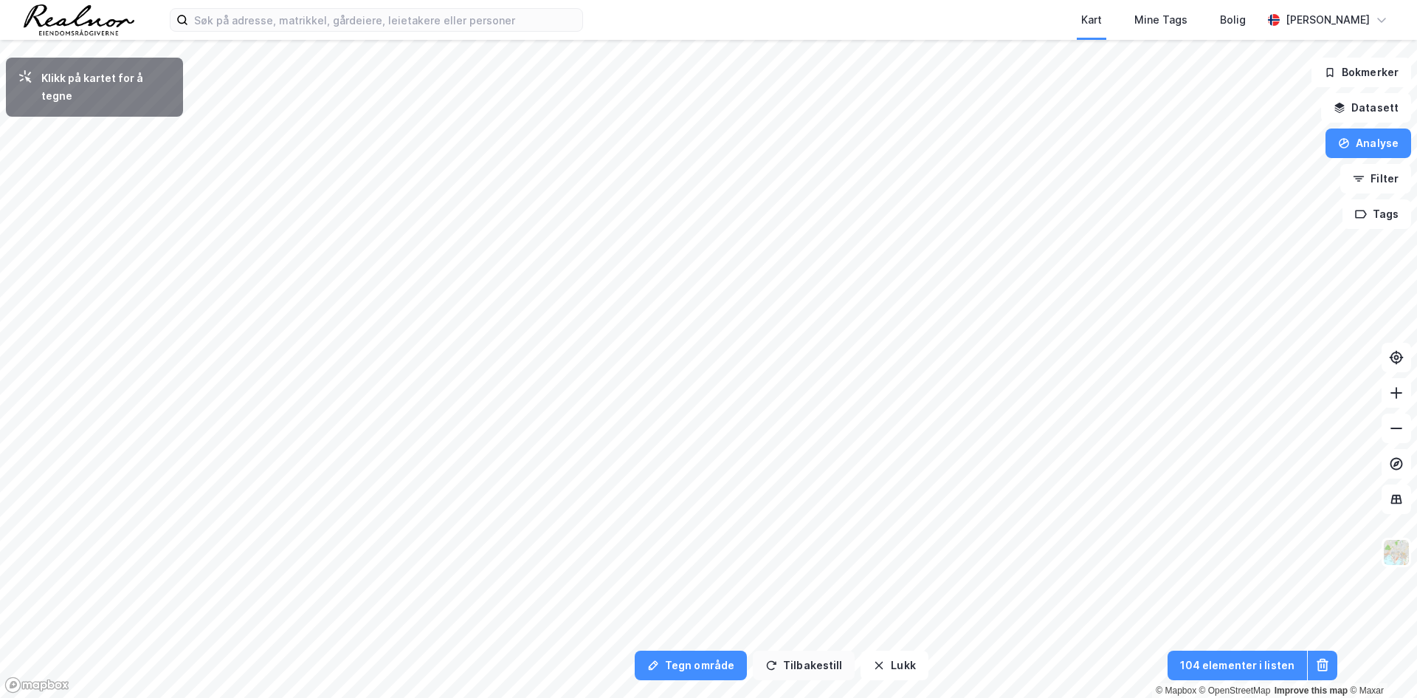
click at [803, 667] on button "Tilbakestill" at bounding box center [804, 665] width 102 height 30
click at [861, 672] on button "Lukk" at bounding box center [894, 665] width 67 height 30
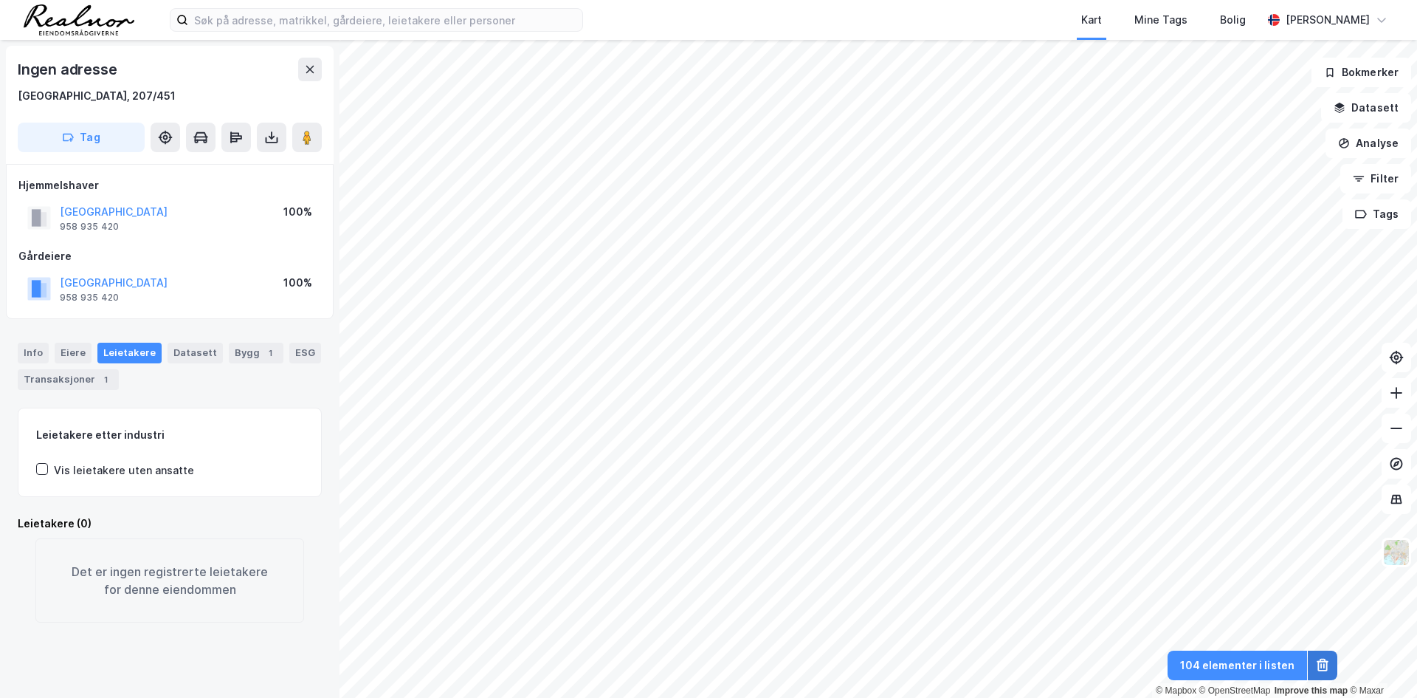
click at [1332, 669] on button at bounding box center [1323, 665] width 30 height 30
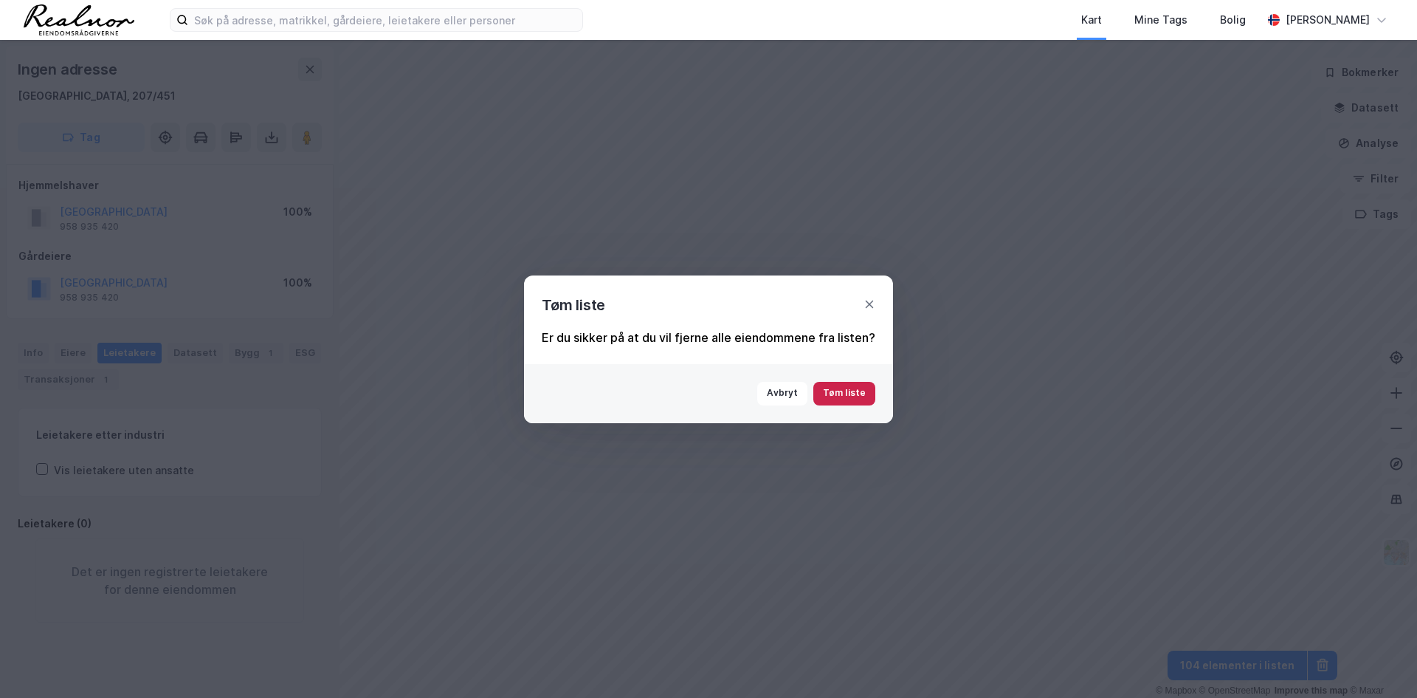
click at [853, 399] on button "Tøm liste" at bounding box center [844, 394] width 62 height 24
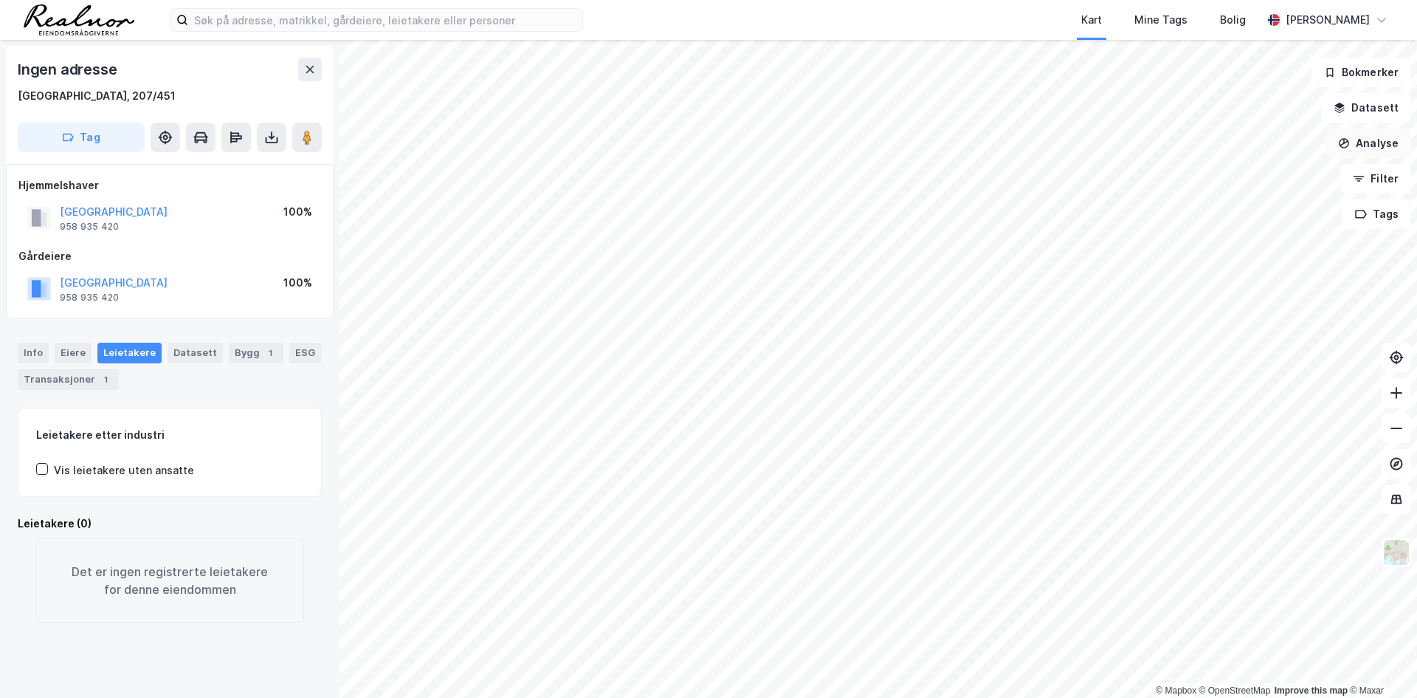
click at [1396, 146] on button "Analyse" at bounding box center [1369, 143] width 86 height 30
click at [1391, 117] on button "Datasett" at bounding box center [1366, 108] width 90 height 30
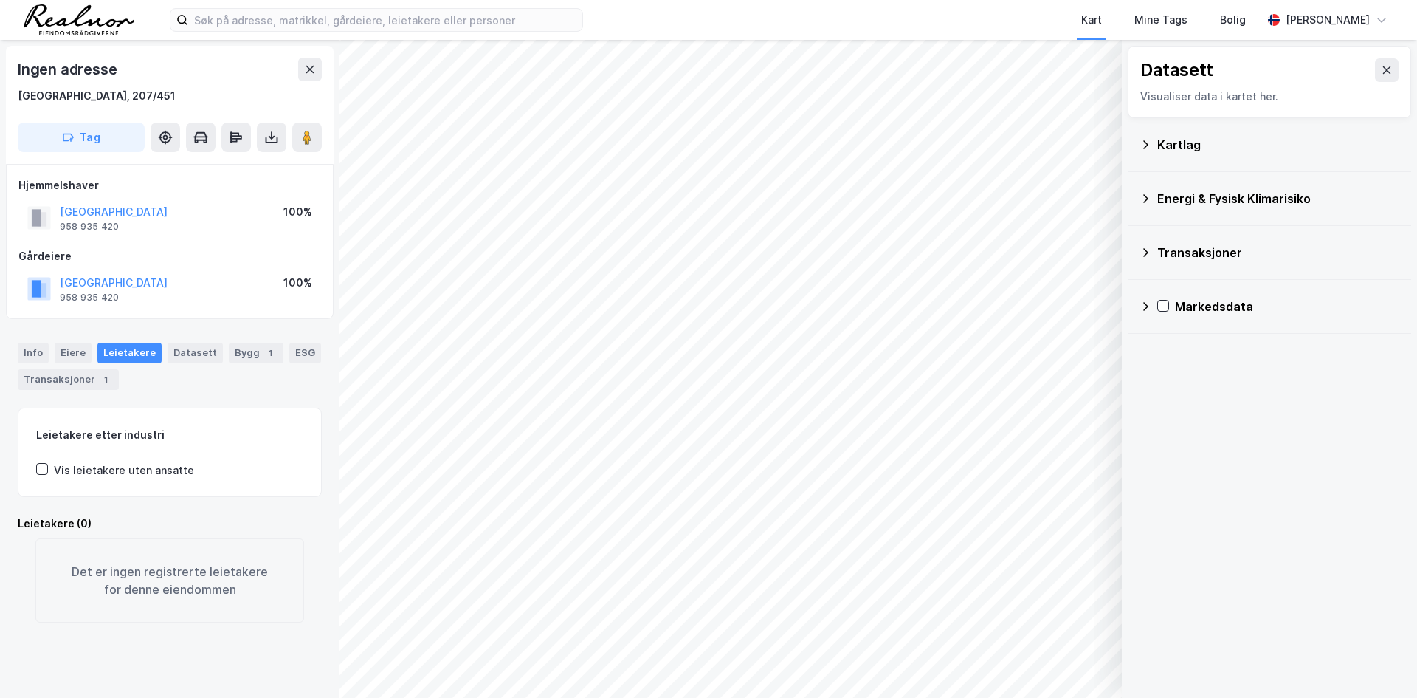
click at [1149, 142] on icon at bounding box center [1146, 145] width 12 height 12
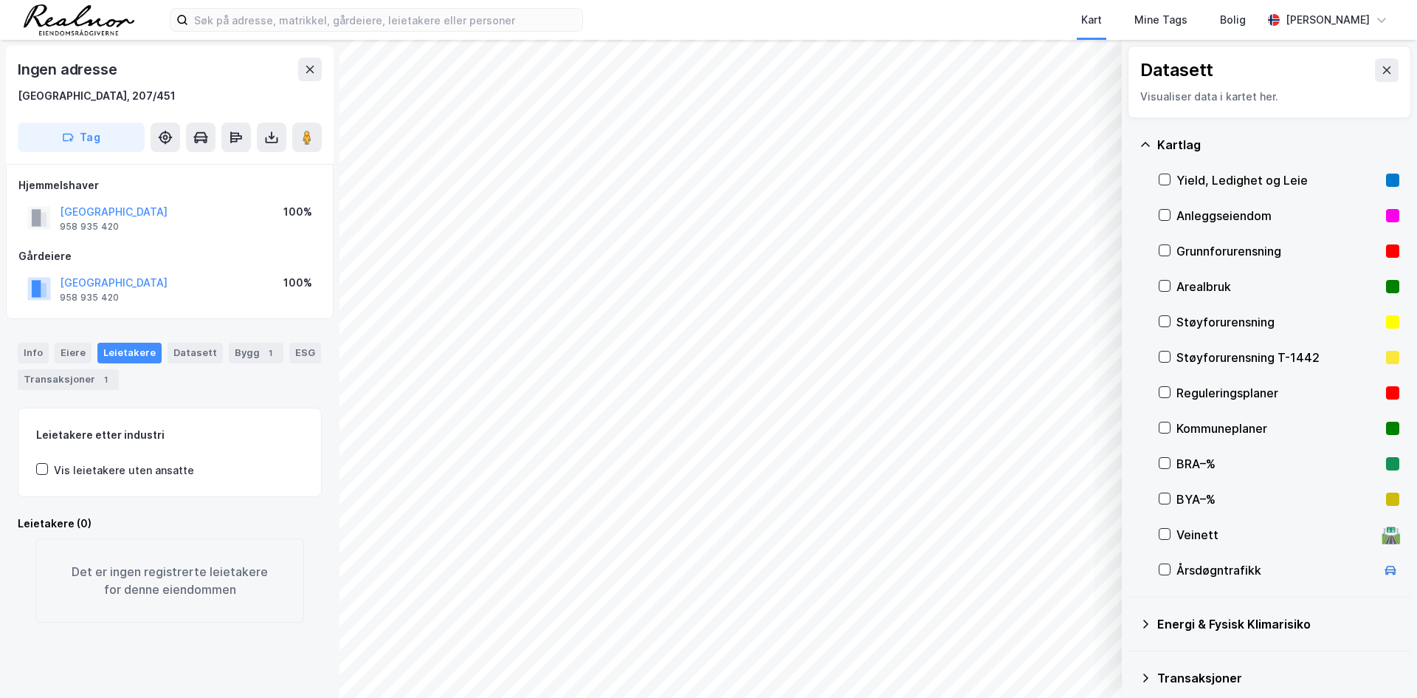
scroll to position [67, 0]
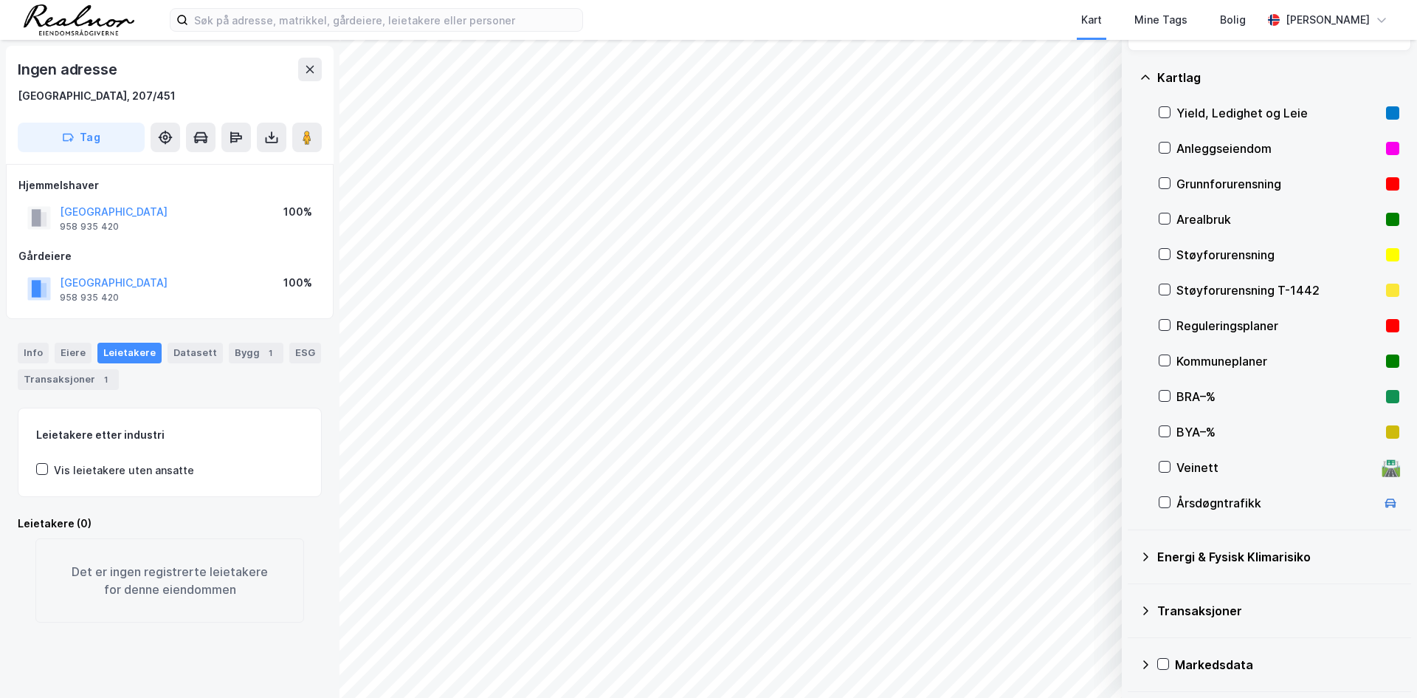
click at [1155, 554] on div "Energi & Fysisk Klimarisiko" at bounding box center [1270, 556] width 260 height 35
click at [1155, 553] on div "Energi & Fysisk Klimarisiko" at bounding box center [1270, 556] width 260 height 35
click at [128, 350] on div "Leietakere" at bounding box center [129, 352] width 64 height 21
click at [54, 471] on div "Vis leietakere uten ansatte" at bounding box center [124, 470] width 140 height 18
click at [48, 468] on div "Vis leietakere uten ansatte" at bounding box center [115, 470] width 158 height 18
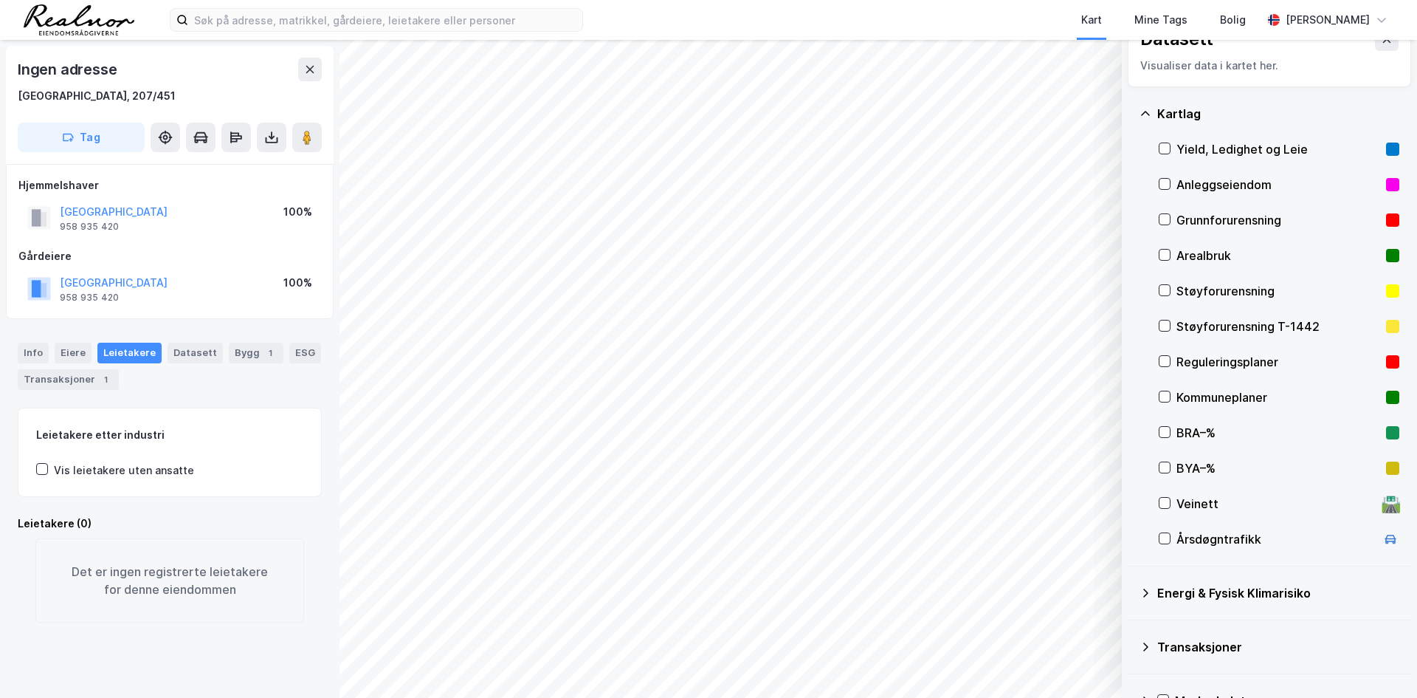
scroll to position [0, 0]
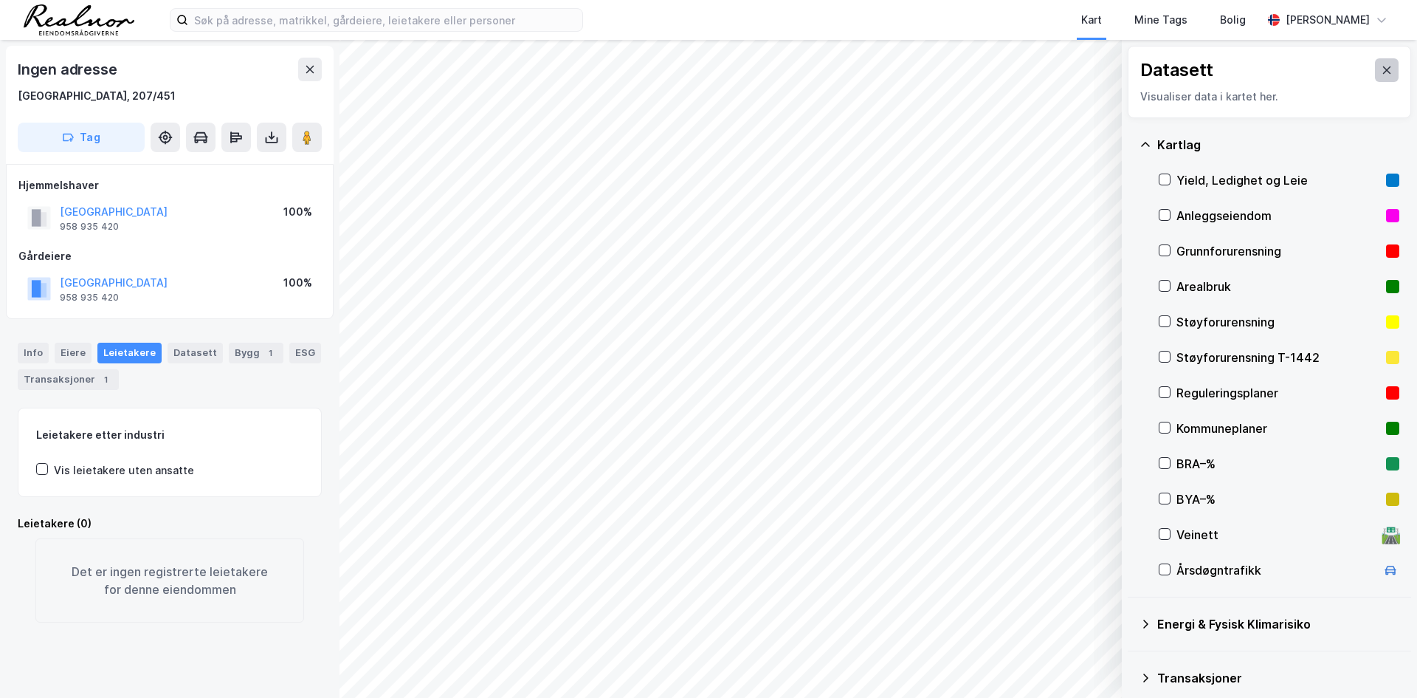
click at [1383, 66] on button at bounding box center [1387, 70] width 24 height 24
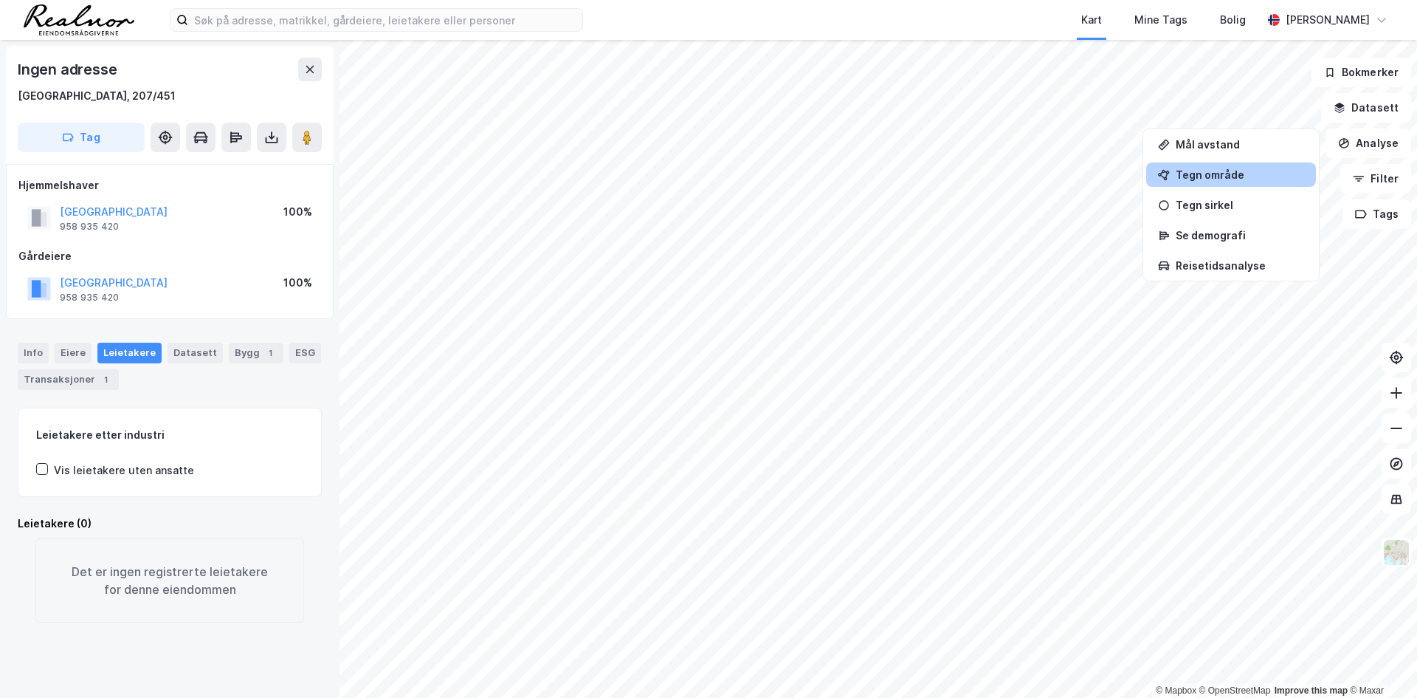
click at [1225, 172] on div "Tegn område" at bounding box center [1240, 174] width 128 height 13
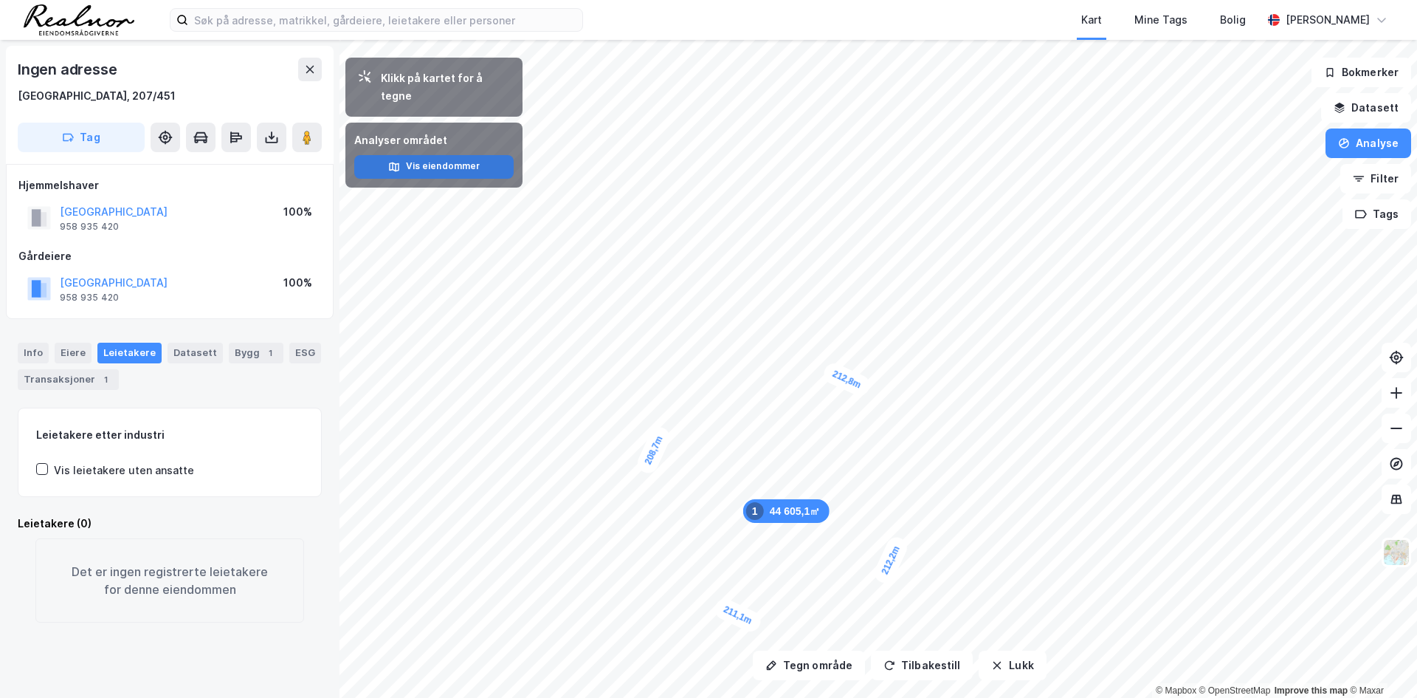
click at [455, 155] on button "Vis eiendommer" at bounding box center [433, 167] width 159 height 24
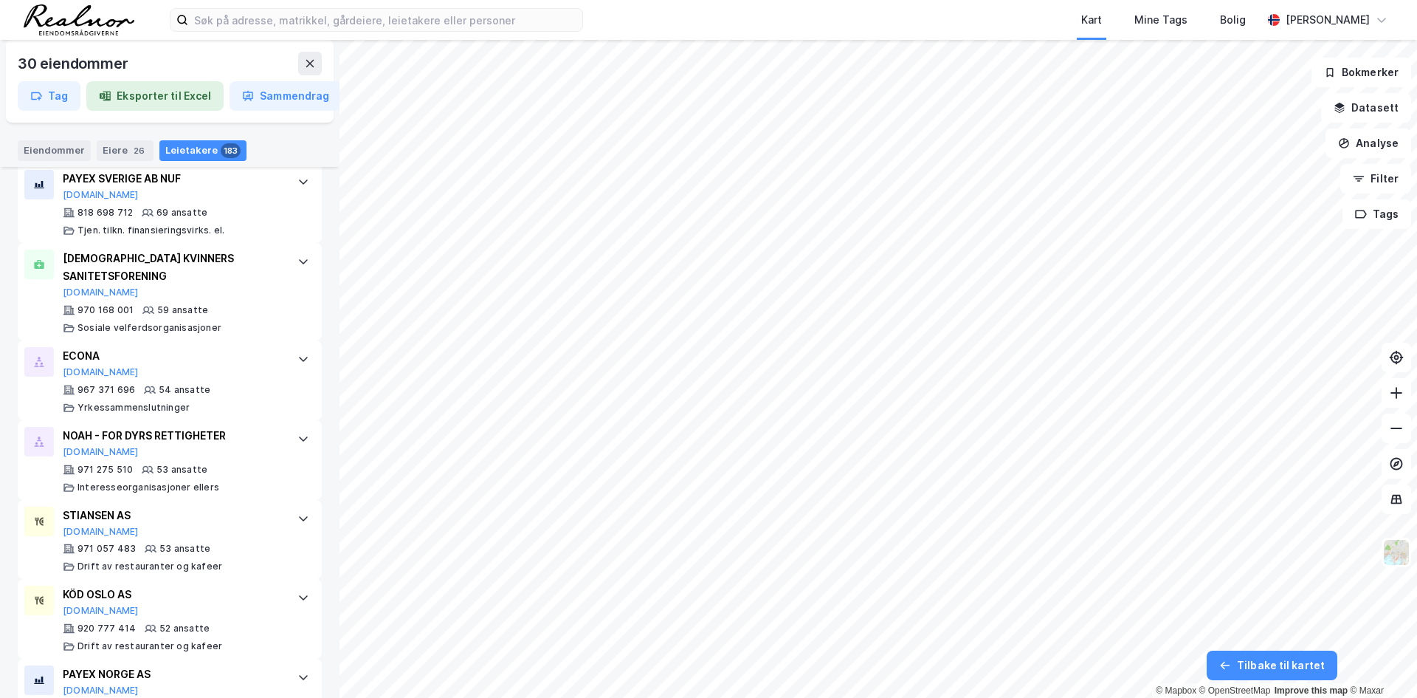
scroll to position [1402, 0]
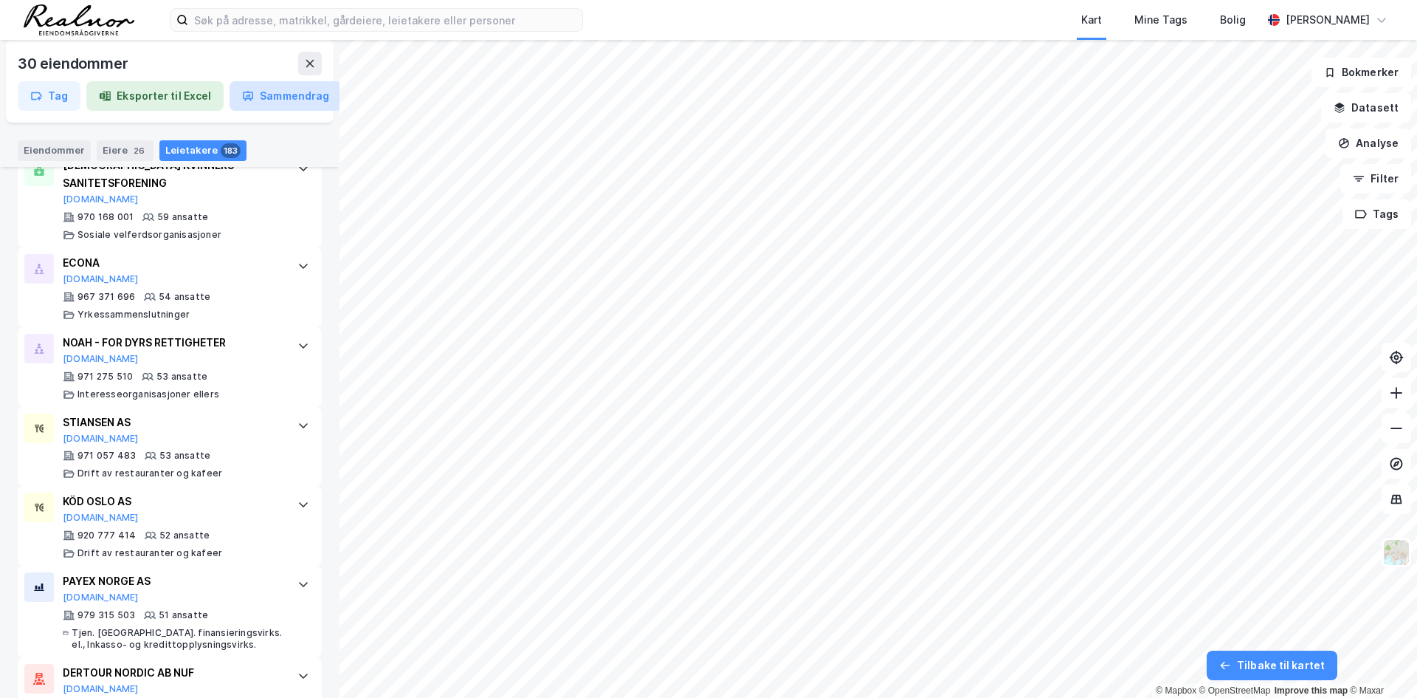
click at [270, 92] on button "Sammendrag" at bounding box center [286, 96] width 112 height 30
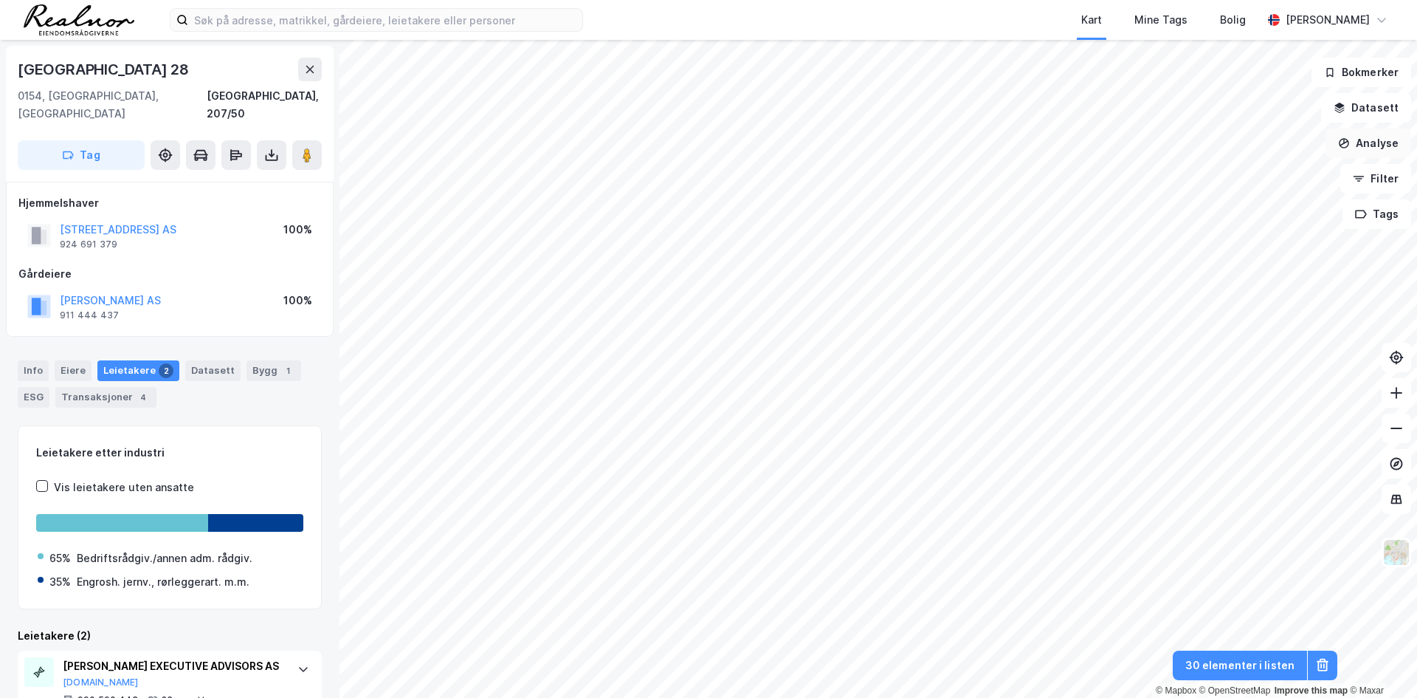
click at [1380, 138] on button "Analyse" at bounding box center [1369, 143] width 86 height 30
click at [1382, 108] on button "Datasett" at bounding box center [1366, 108] width 90 height 30
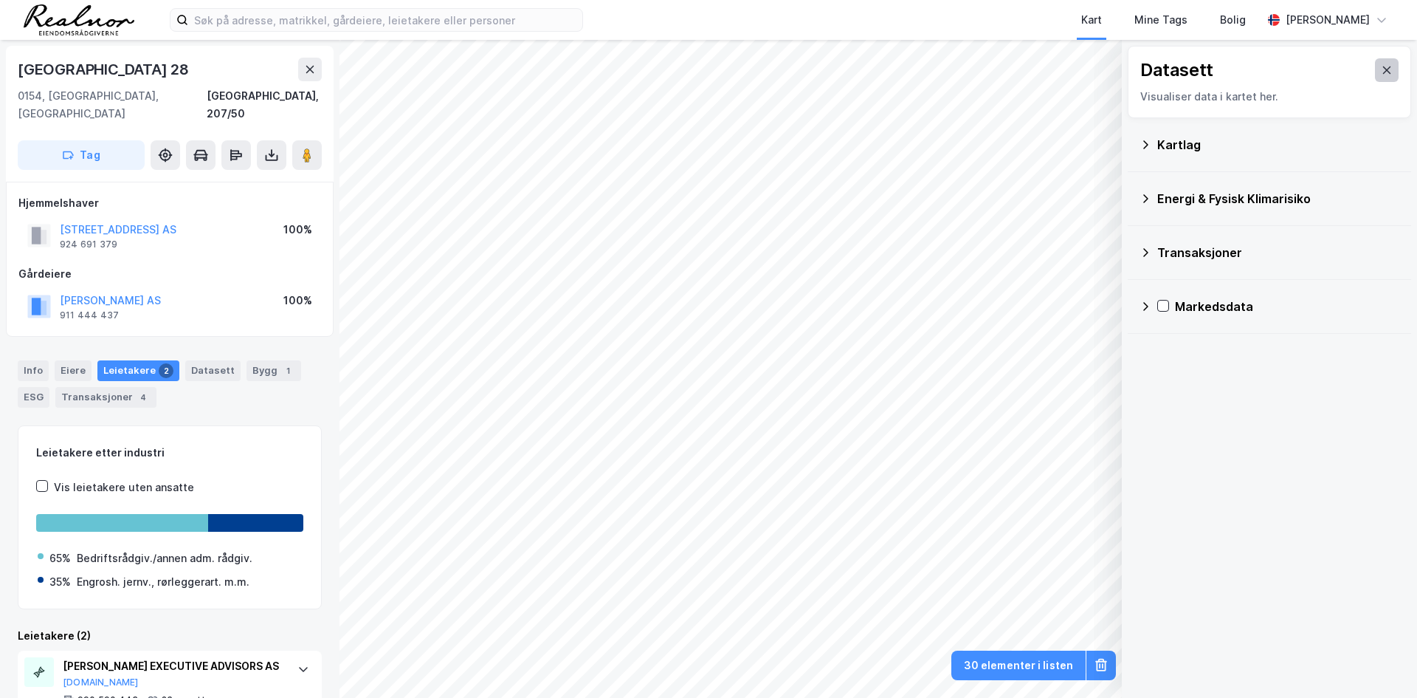
click at [1387, 72] on button at bounding box center [1387, 70] width 24 height 24
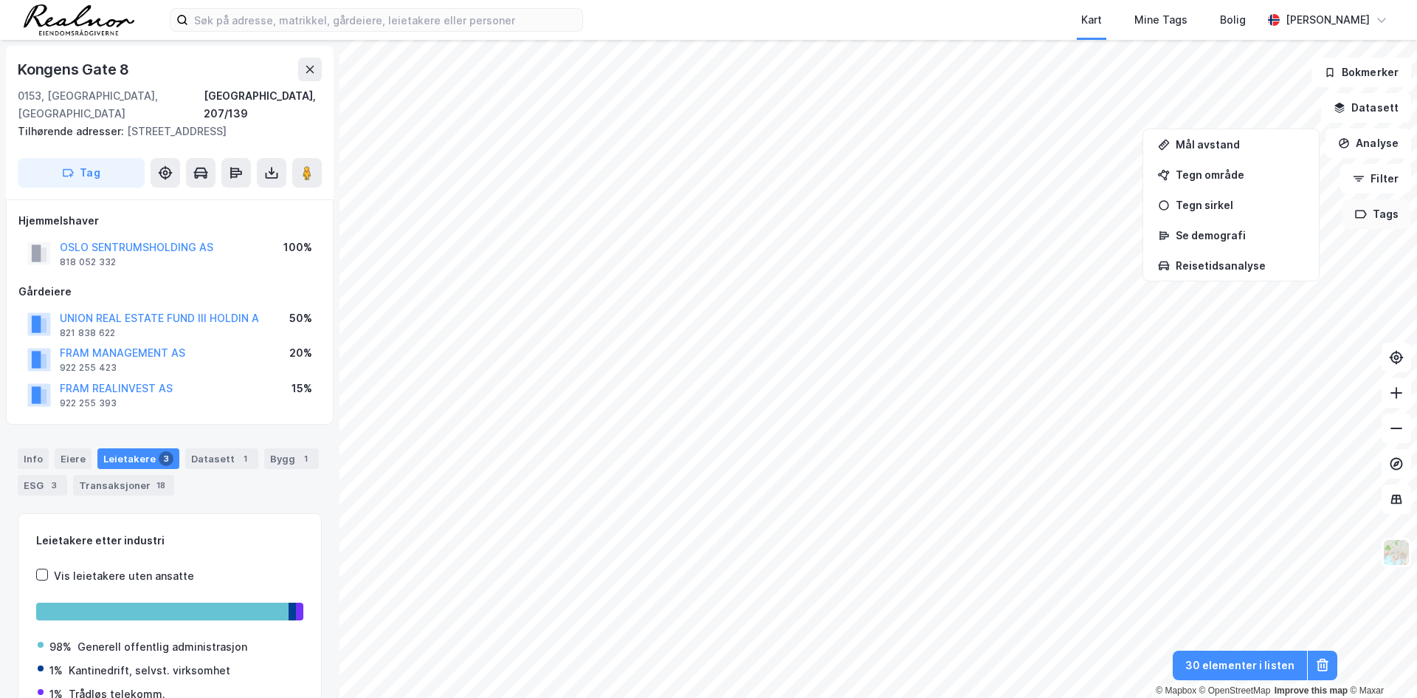
click at [1385, 212] on button "Tags" at bounding box center [1377, 214] width 69 height 30
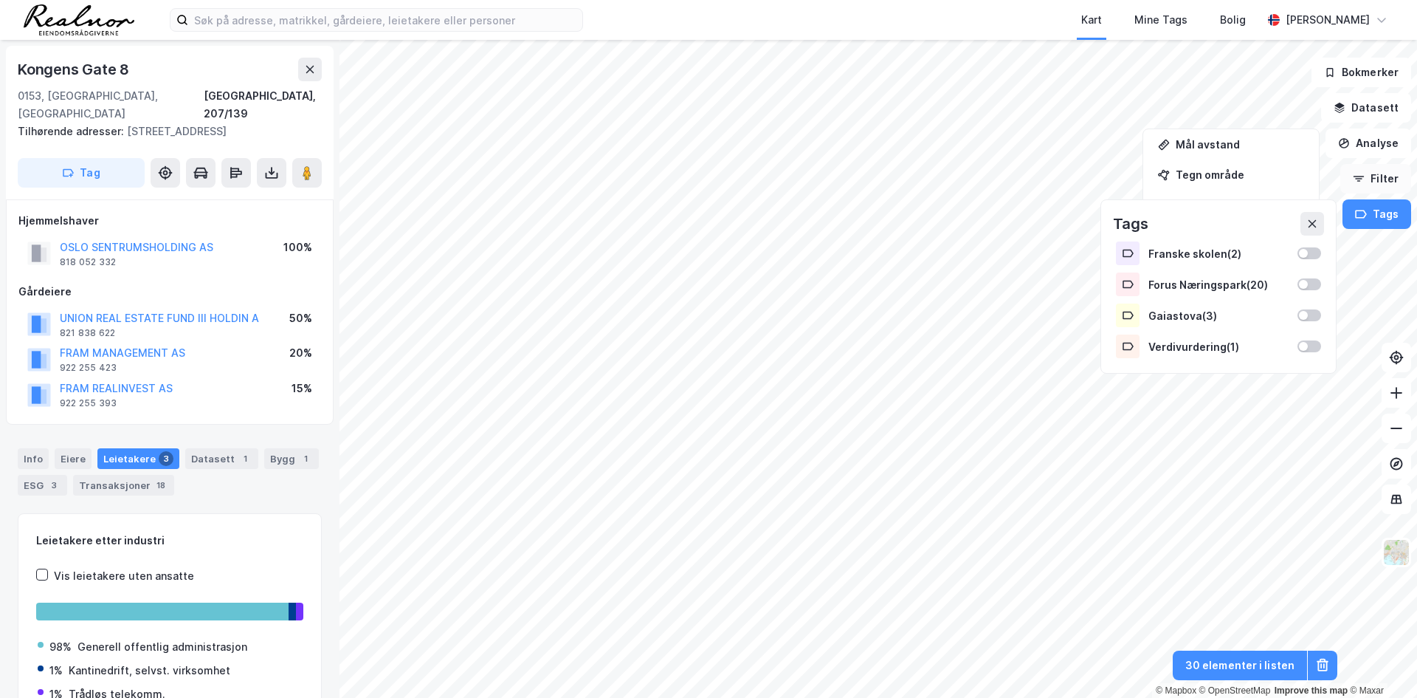
click at [1388, 180] on button "Filter" at bounding box center [1375, 179] width 71 height 30
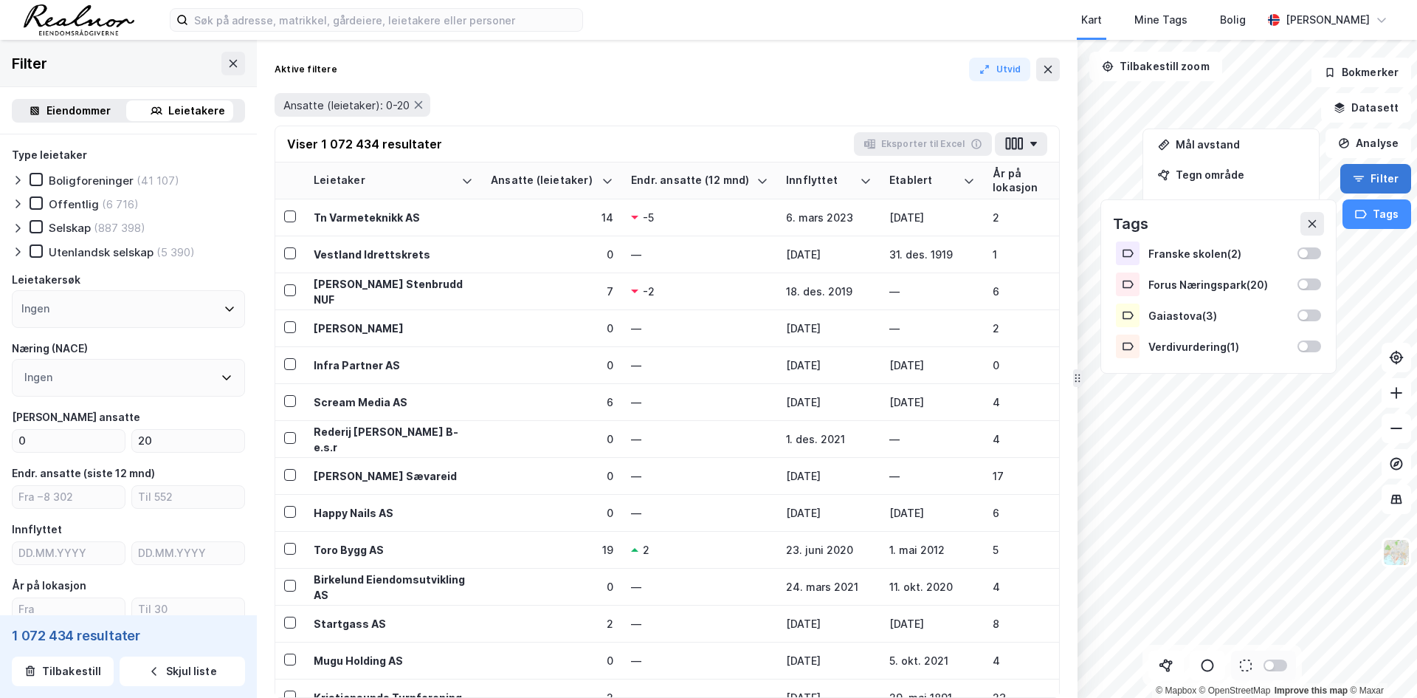
click at [1388, 180] on button "Filter" at bounding box center [1375, 179] width 71 height 30
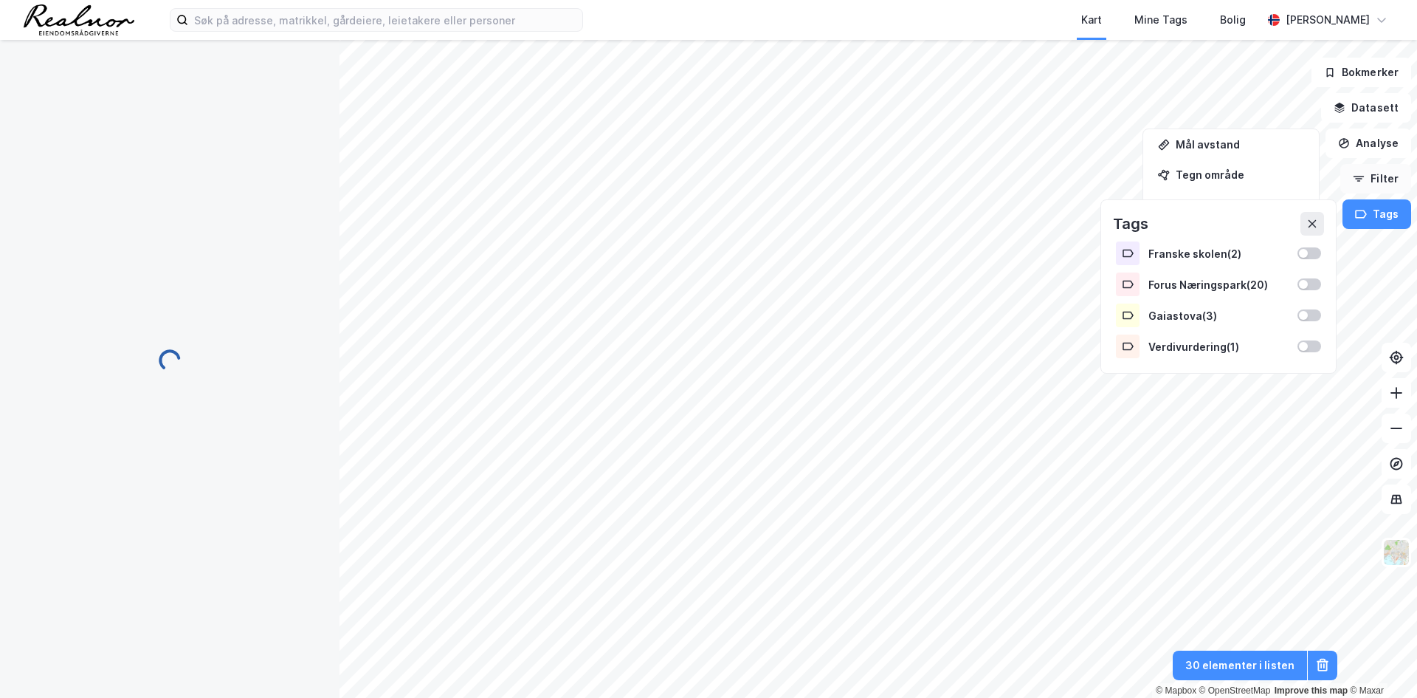
scroll to position [1, 0]
click at [1385, 179] on button "Filter" at bounding box center [1375, 179] width 71 height 30
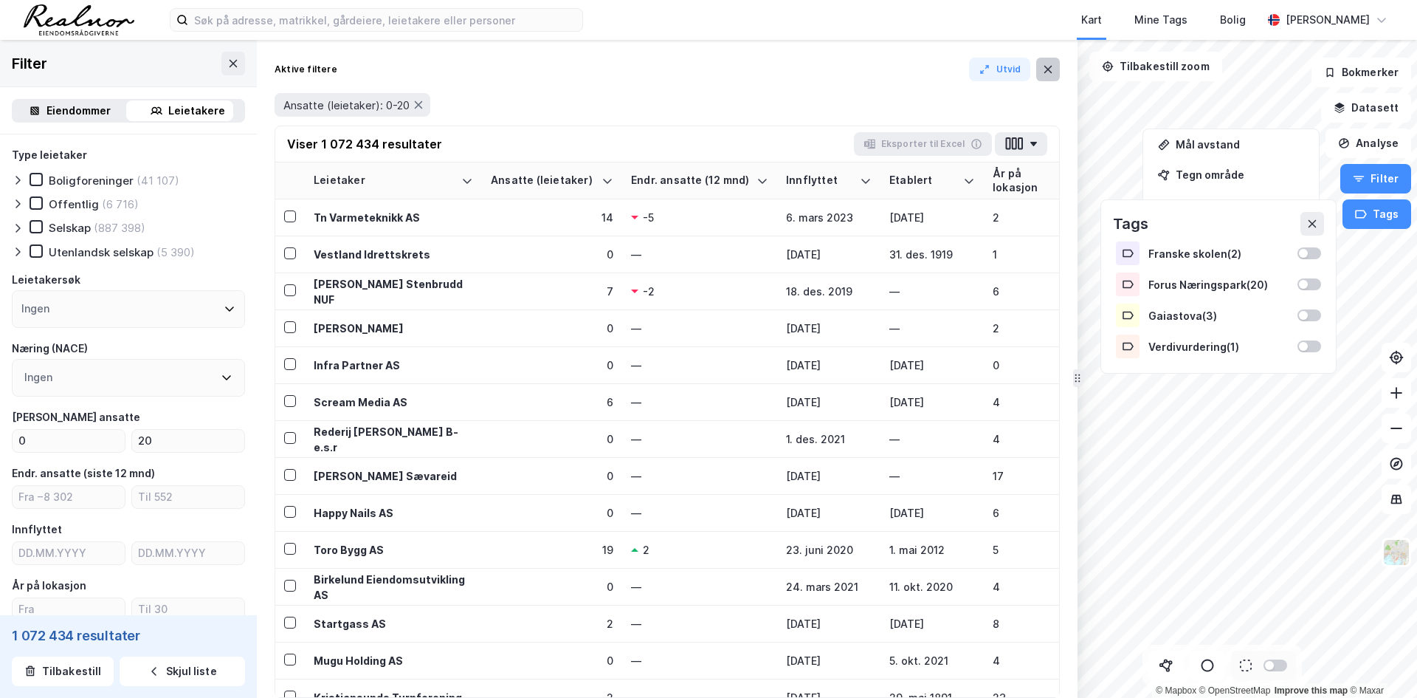
click at [1047, 69] on icon at bounding box center [1048, 69] width 8 height 7
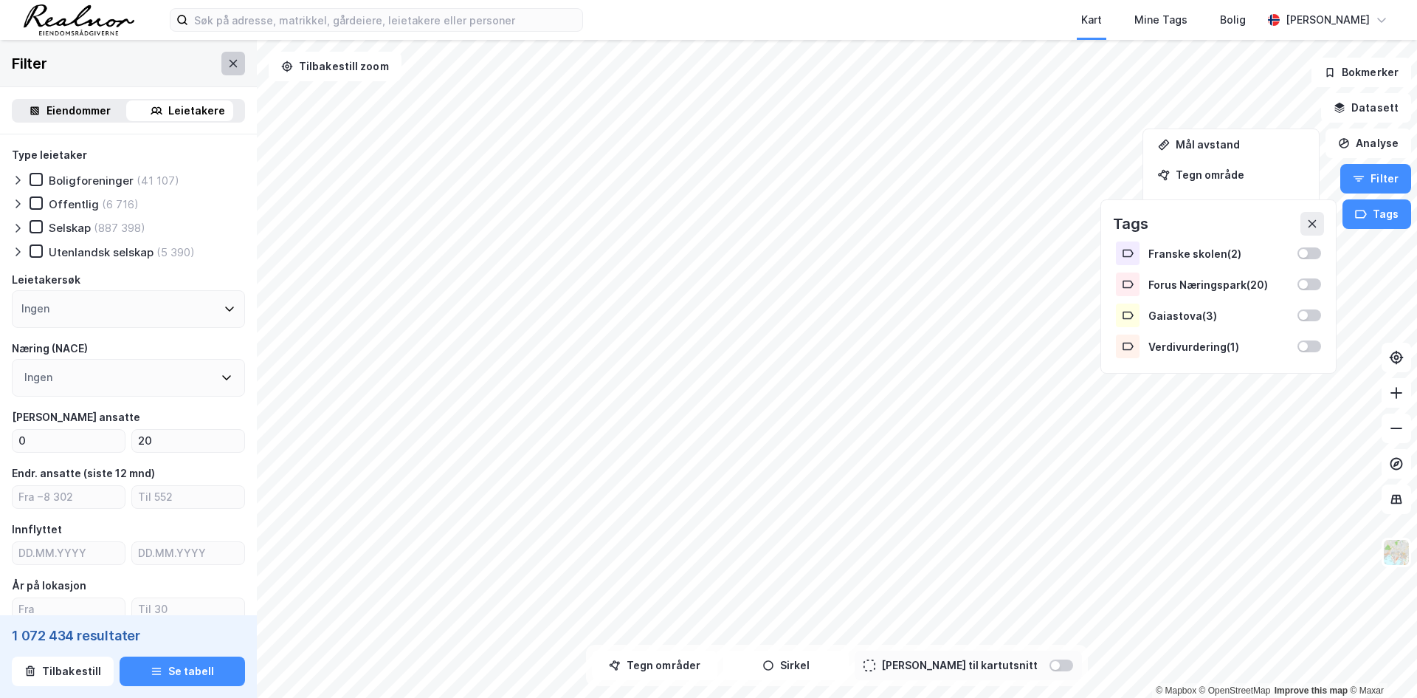
click at [221, 71] on button at bounding box center [233, 64] width 24 height 24
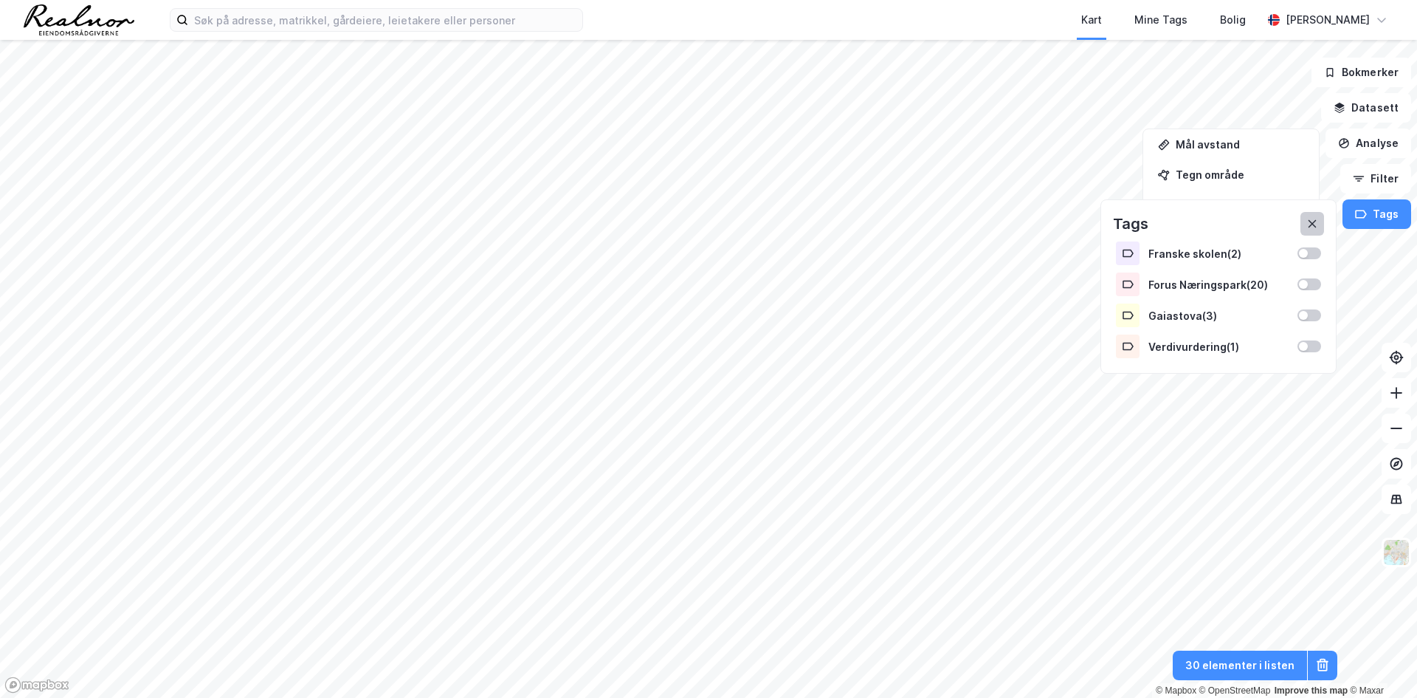
click at [1306, 230] on button at bounding box center [1313, 224] width 24 height 24
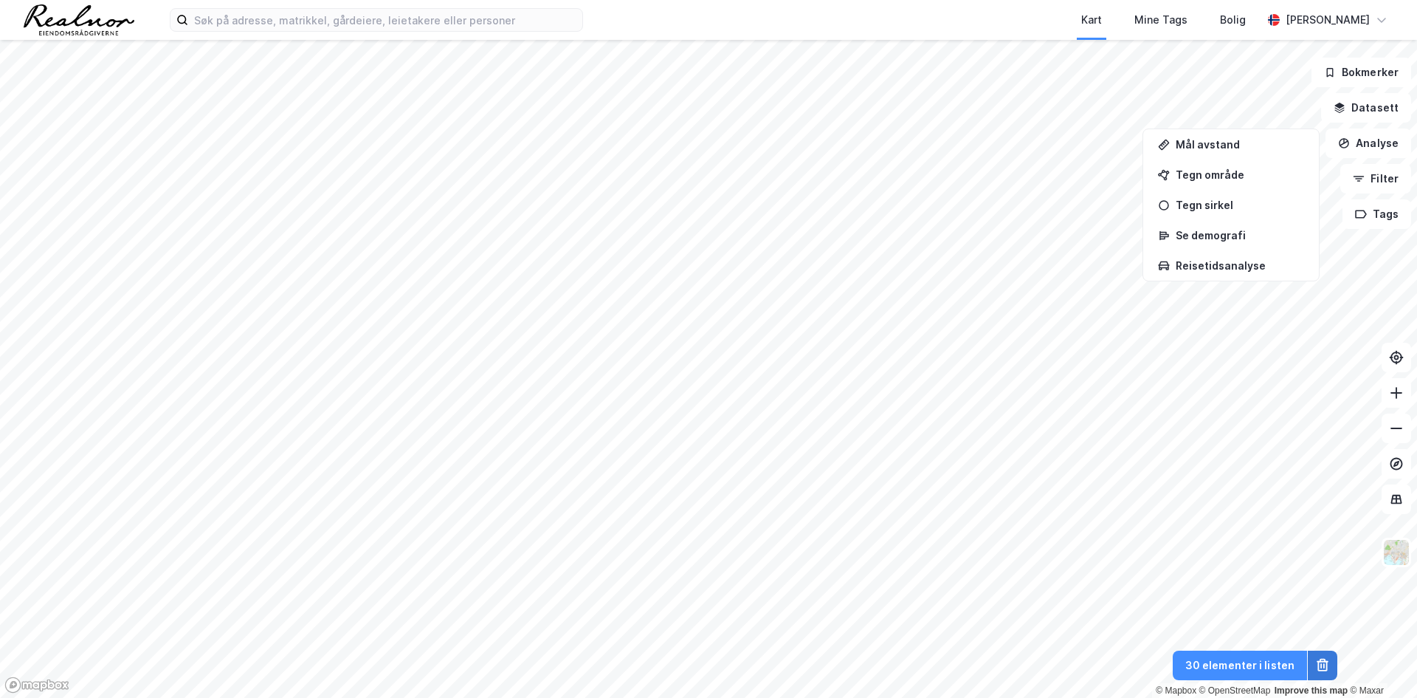
click at [1327, 672] on icon at bounding box center [1322, 665] width 15 height 15
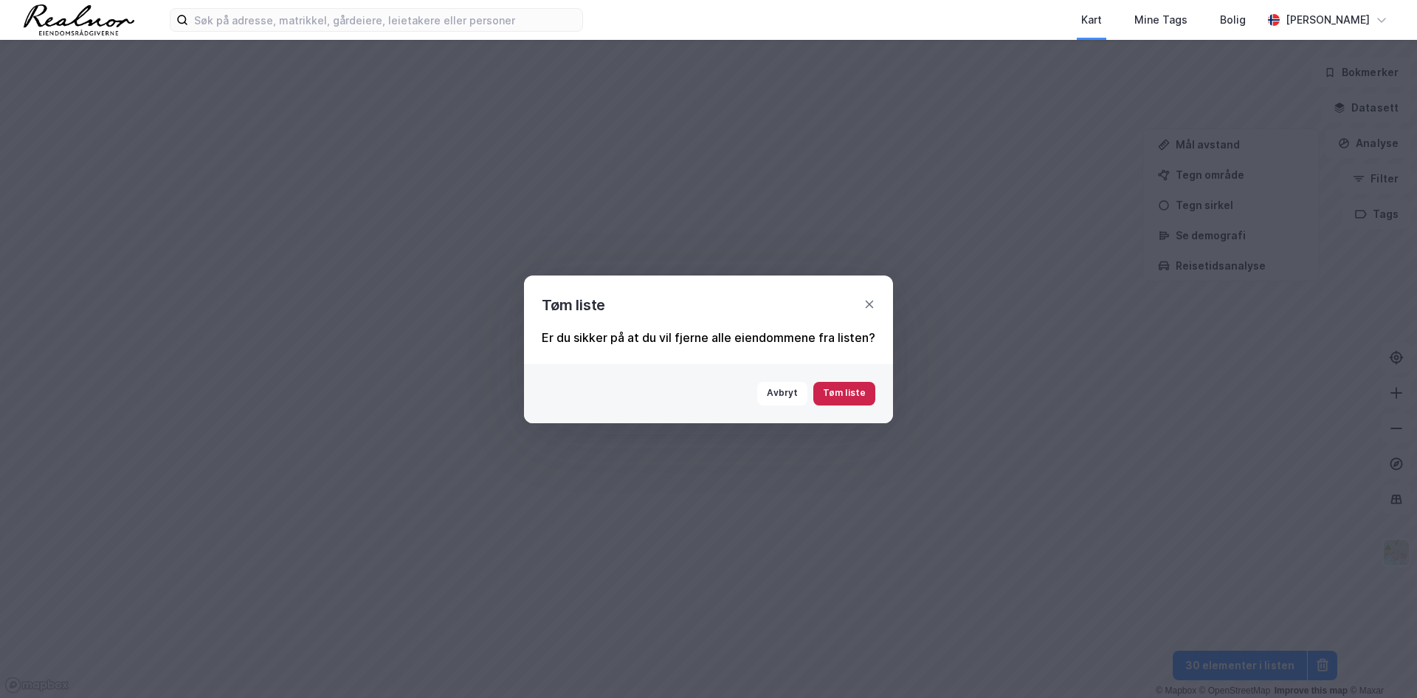
click at [847, 402] on button "Tøm liste" at bounding box center [844, 394] width 62 height 24
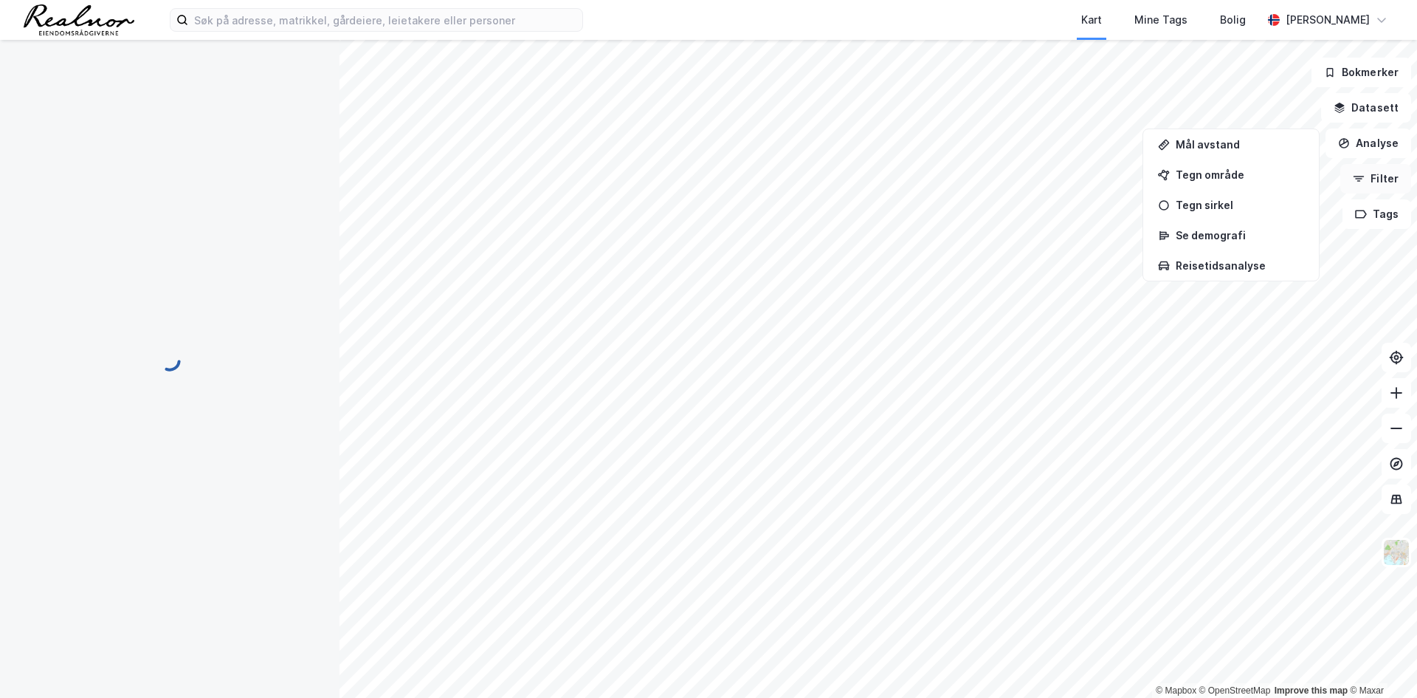
click at [1368, 193] on button "Filter" at bounding box center [1375, 179] width 71 height 30
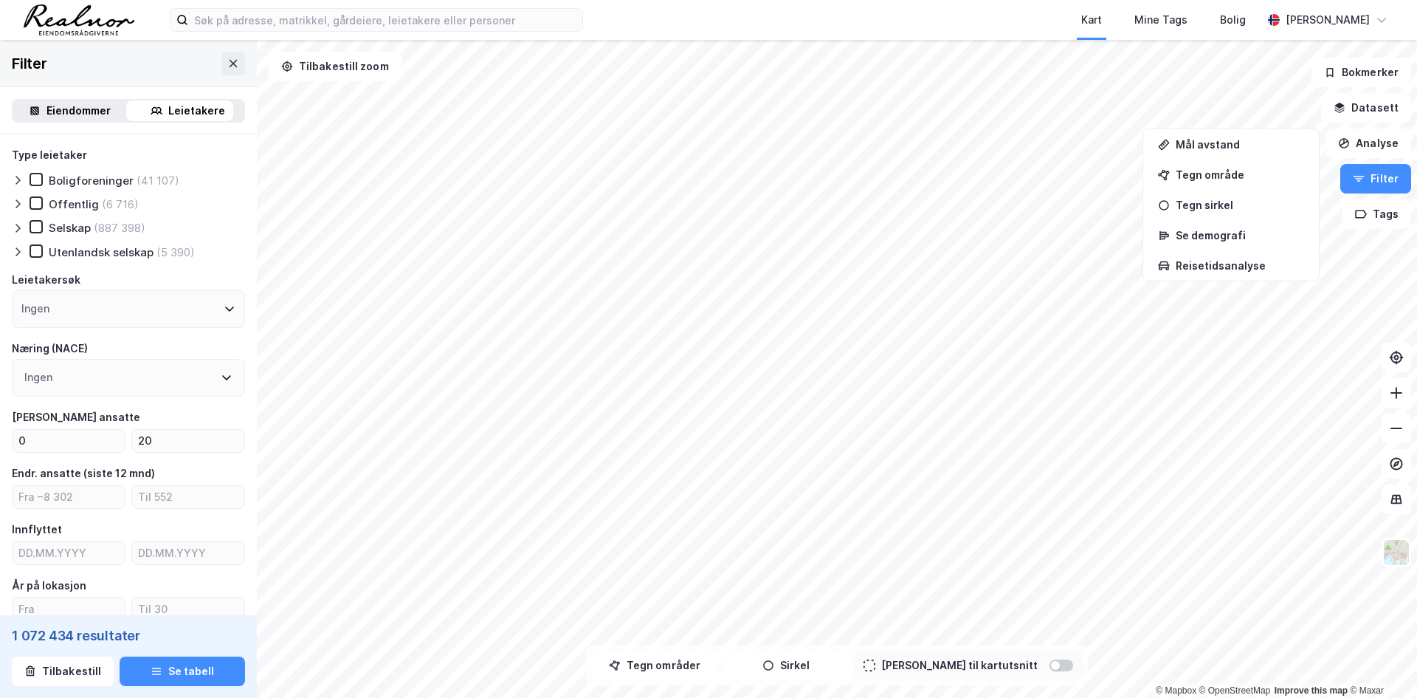
click at [173, 111] on div "Leietakere" at bounding box center [196, 111] width 57 height 18
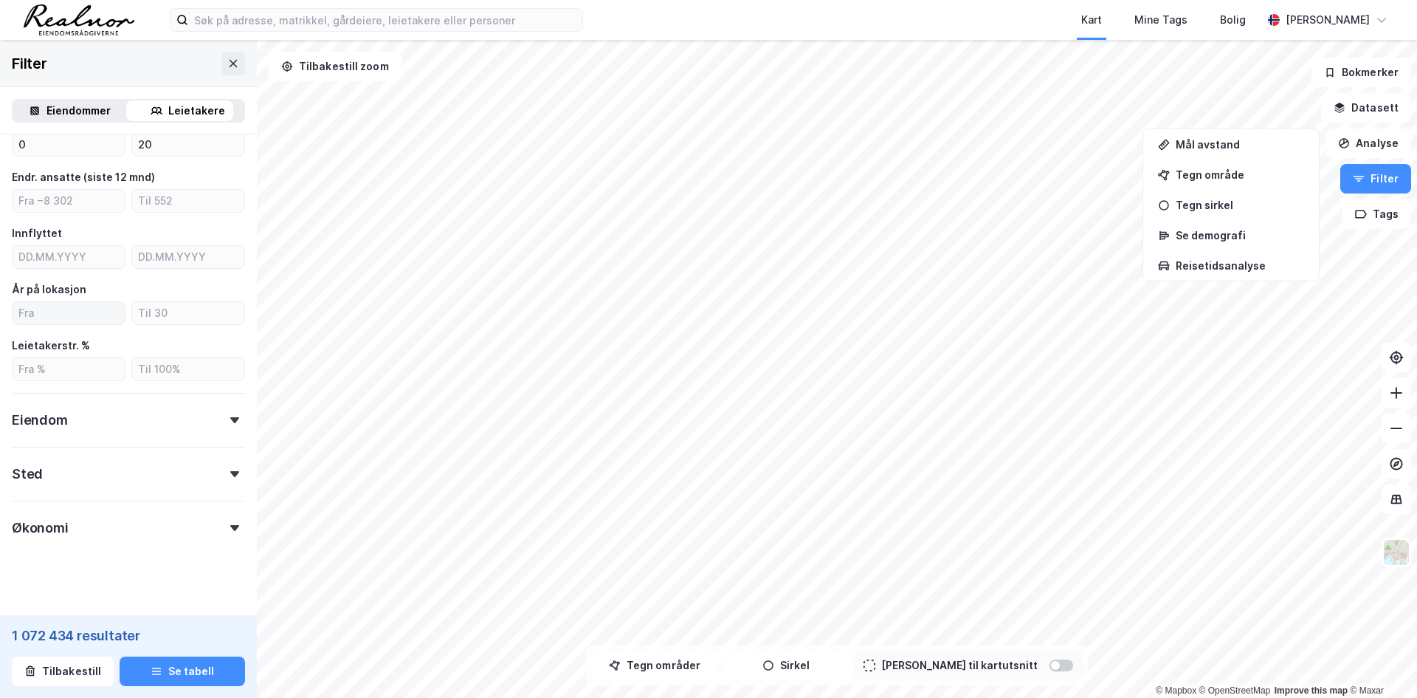
scroll to position [309, 0]
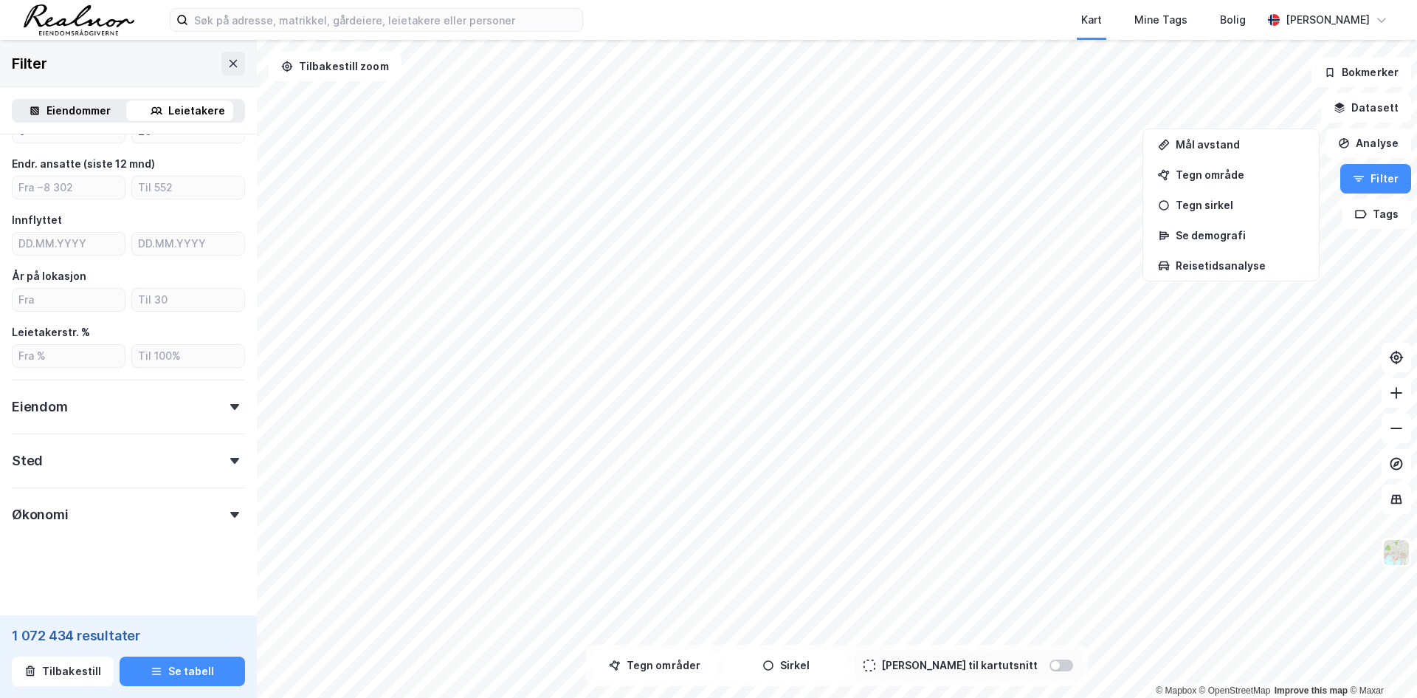
click at [211, 459] on div "Sted" at bounding box center [128, 454] width 233 height 42
click at [212, 512] on div "Ingen" at bounding box center [128, 525] width 233 height 38
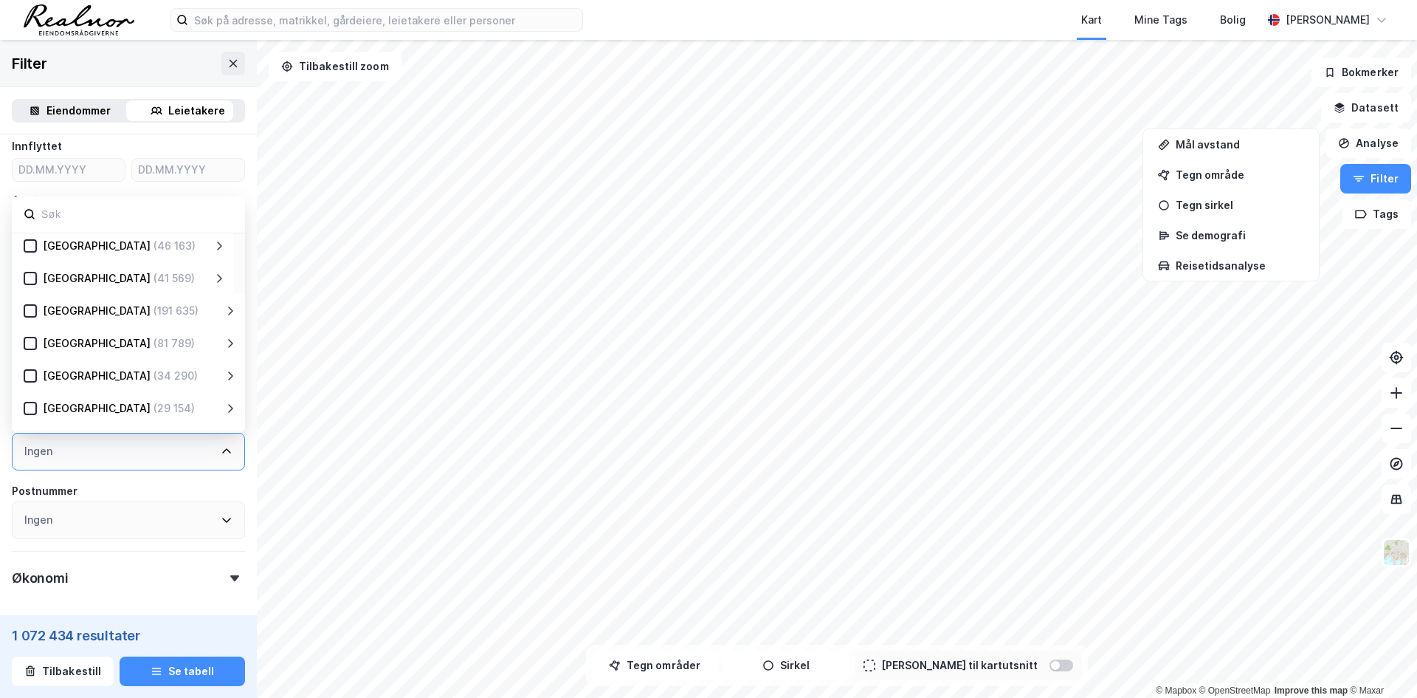
scroll to position [143, 0]
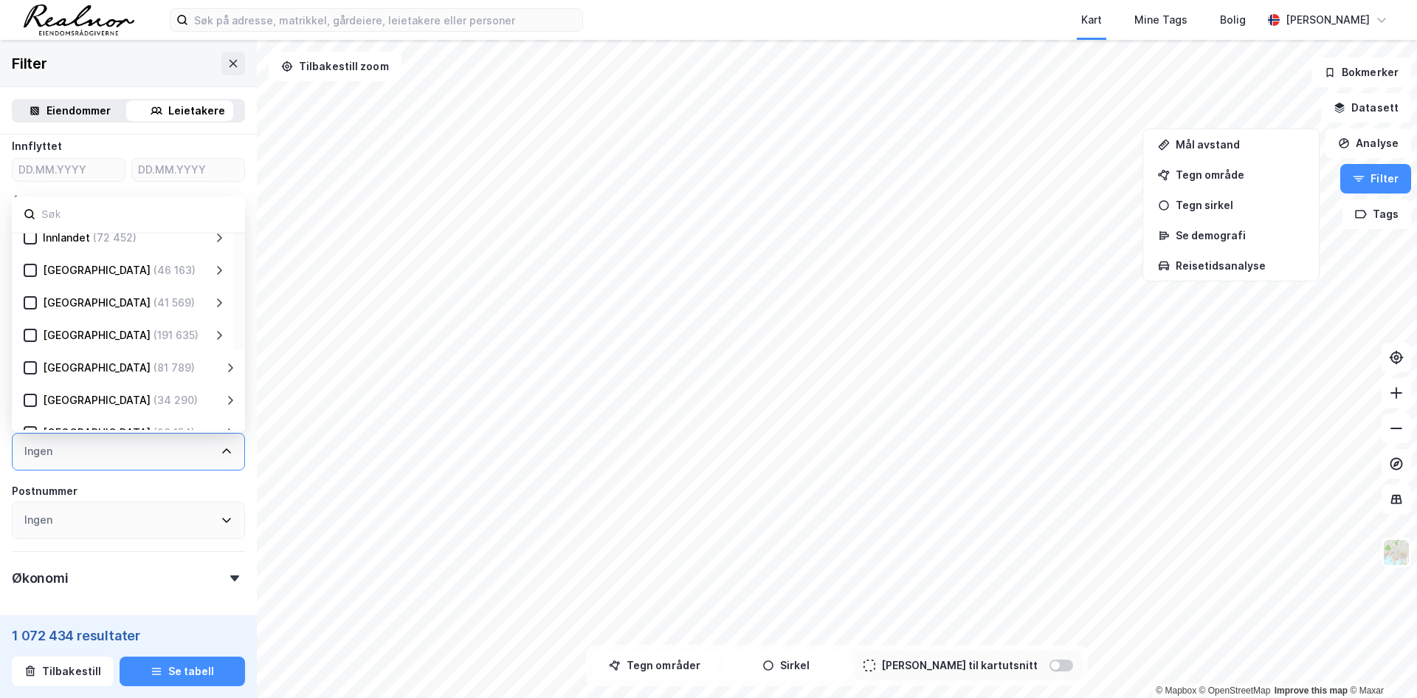
click at [53, 336] on div "[GEOGRAPHIC_DATA]" at bounding box center [97, 335] width 108 height 18
click at [1051, 663] on div at bounding box center [1055, 665] width 9 height 9
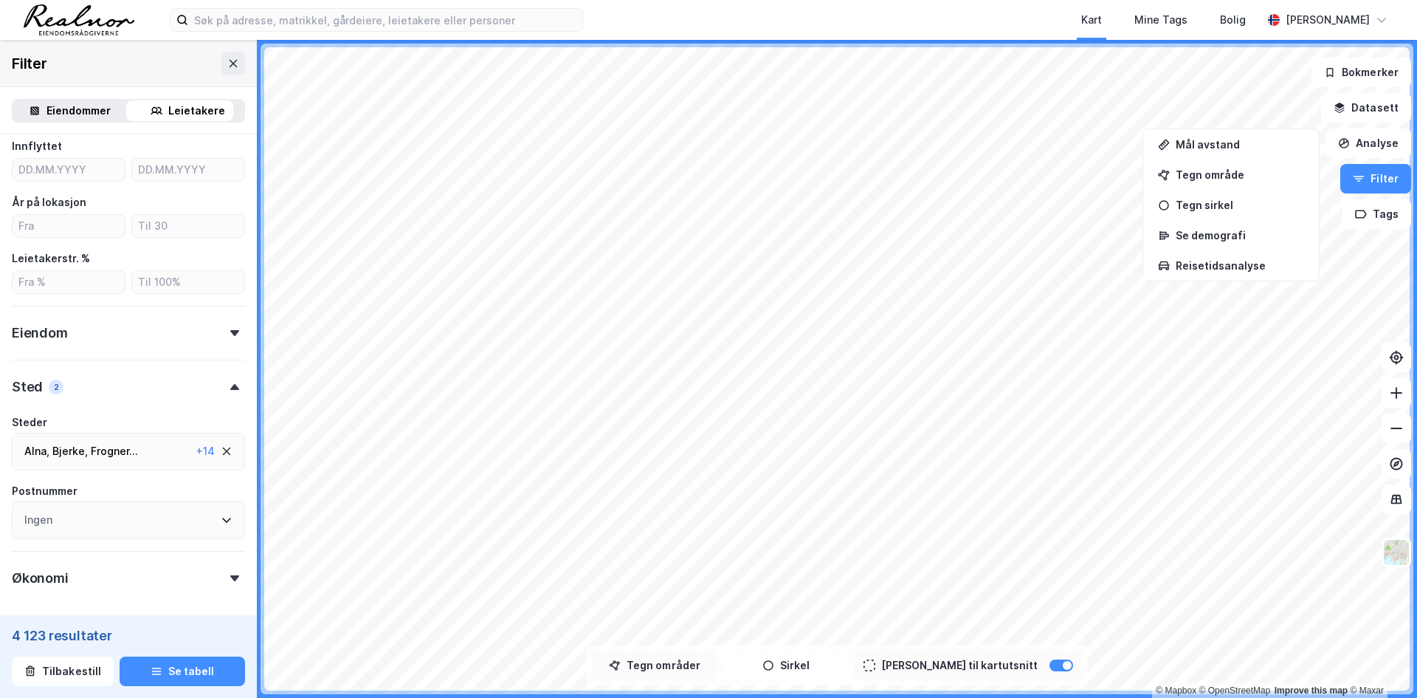
click at [695, 665] on button "Tegn områder" at bounding box center [654, 665] width 125 height 30
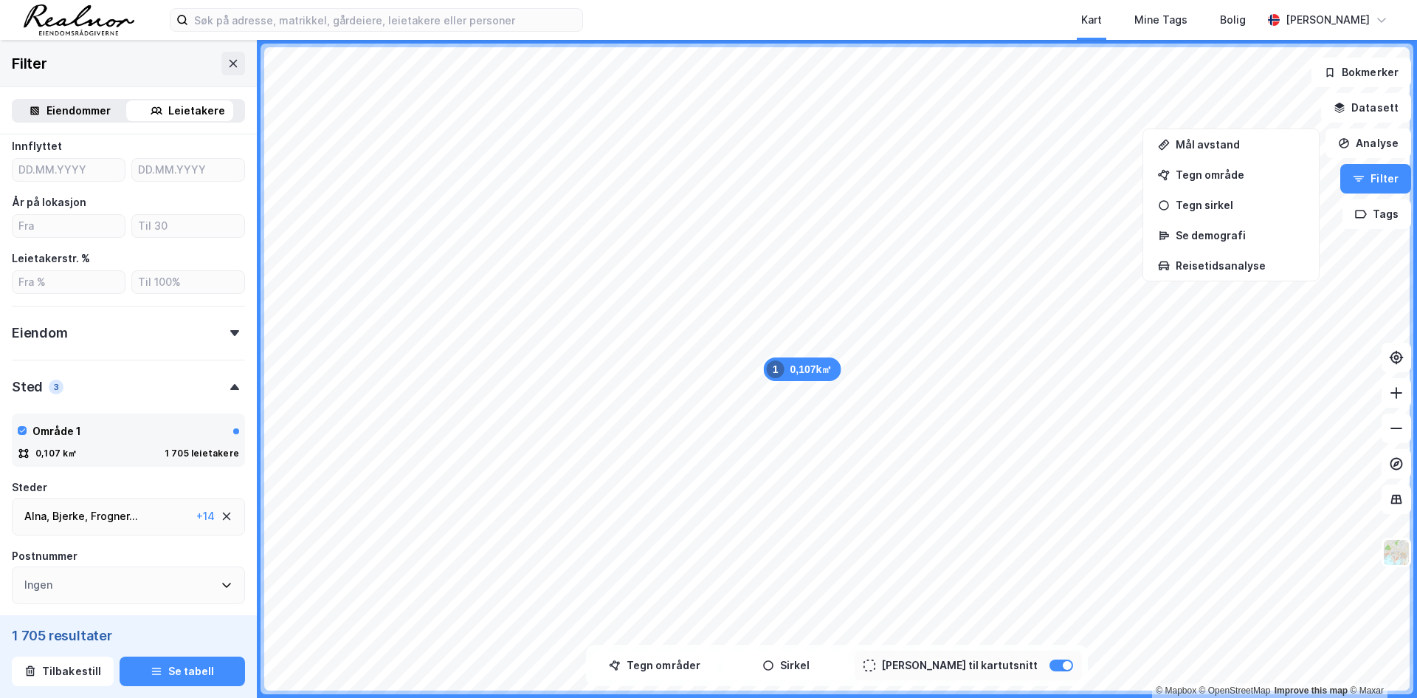
click at [223, 518] on icon at bounding box center [227, 516] width 8 height 8
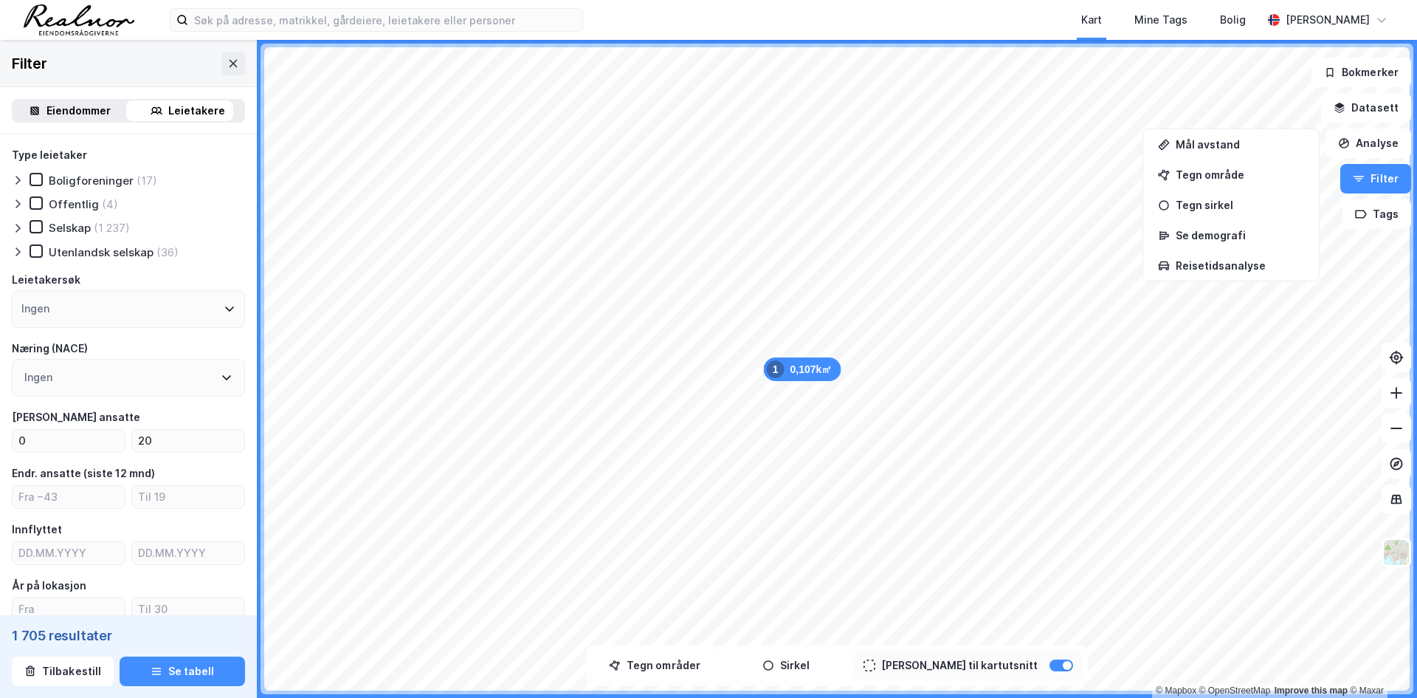
click at [183, 106] on div "Leietakere" at bounding box center [196, 111] width 57 height 18
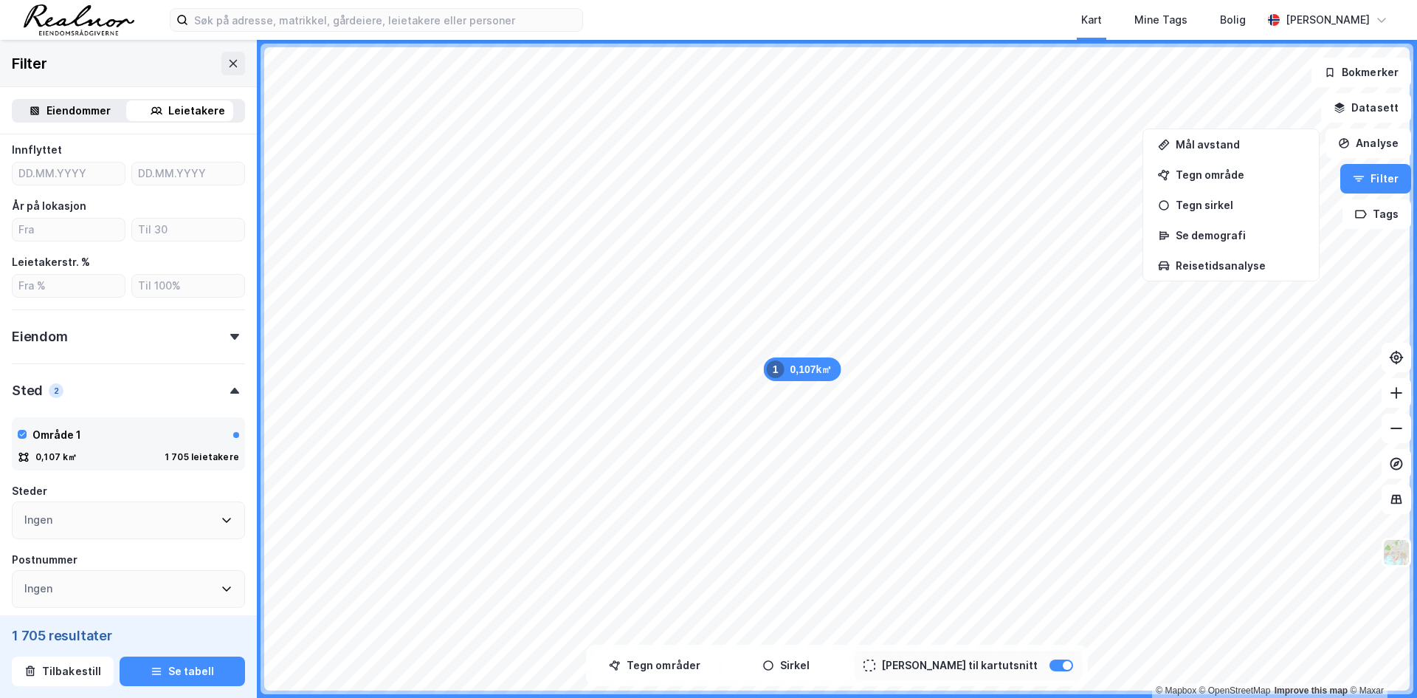
scroll to position [512, 0]
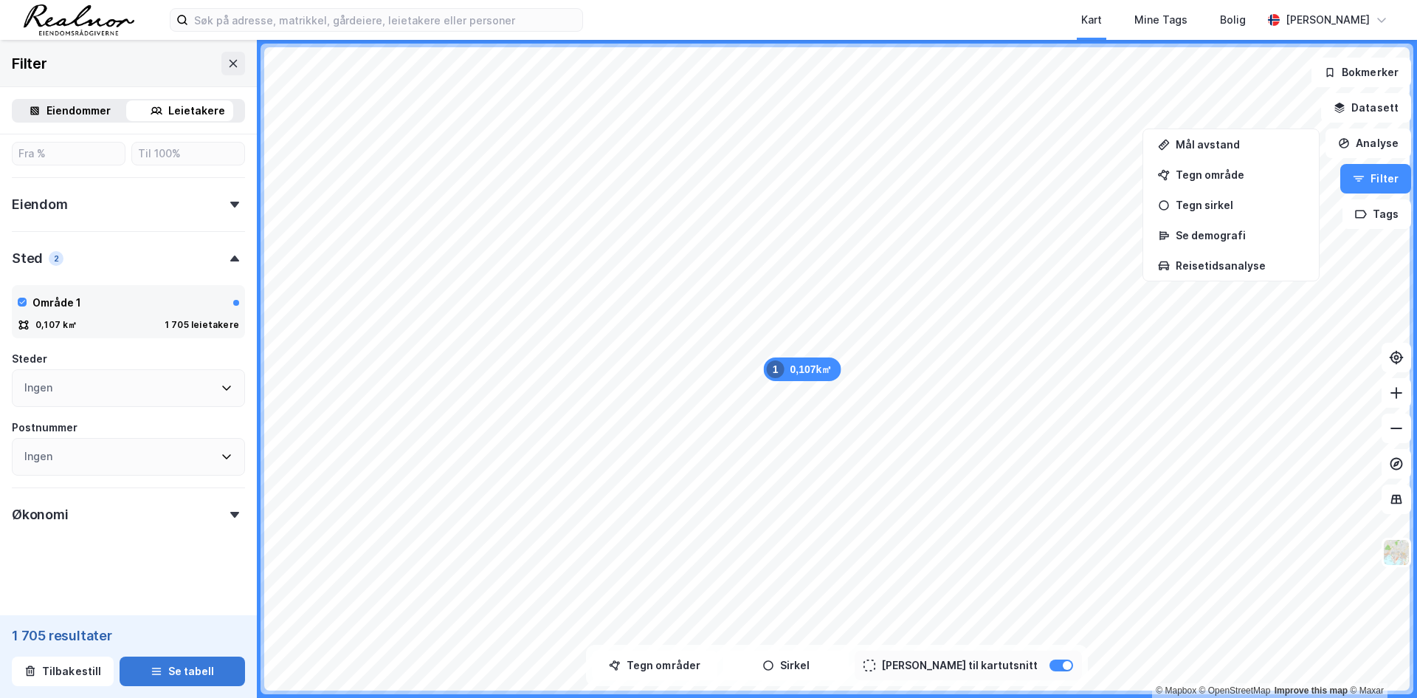
click at [156, 671] on button "Se tabell" at bounding box center [182, 671] width 125 height 30
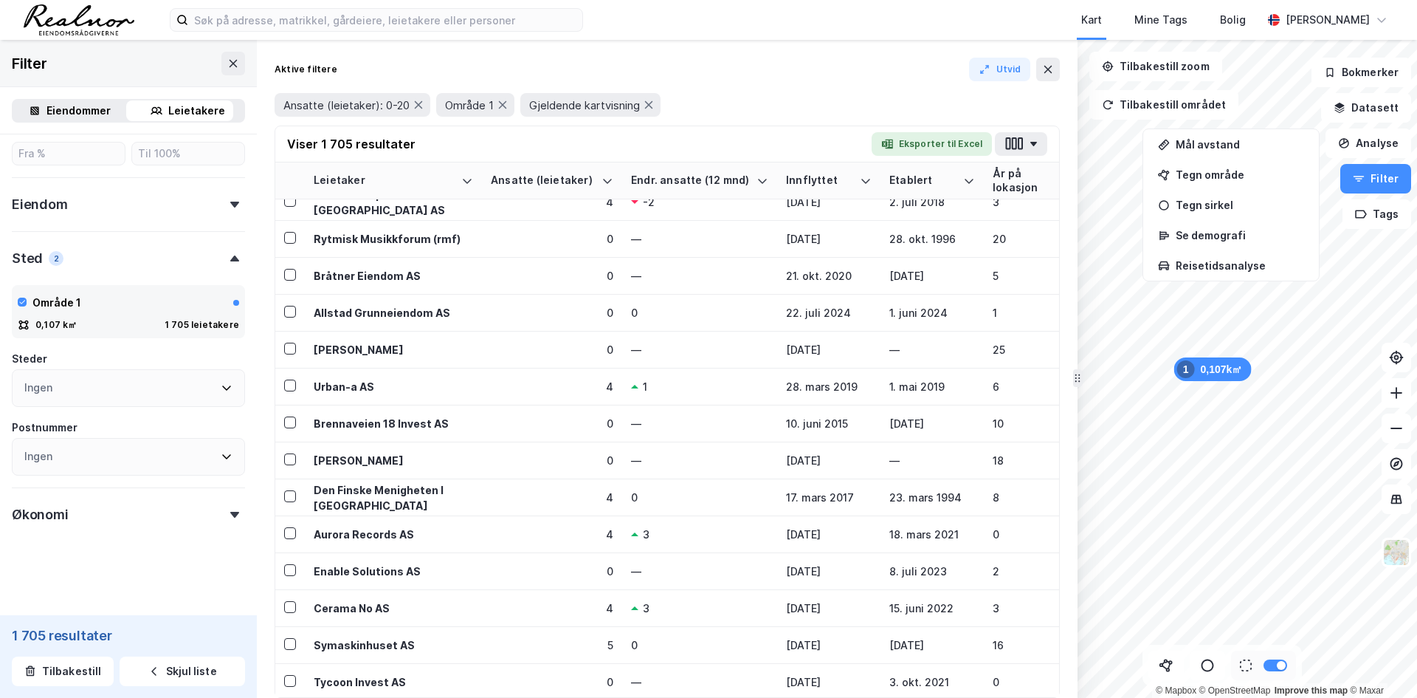
scroll to position [4828, 0]
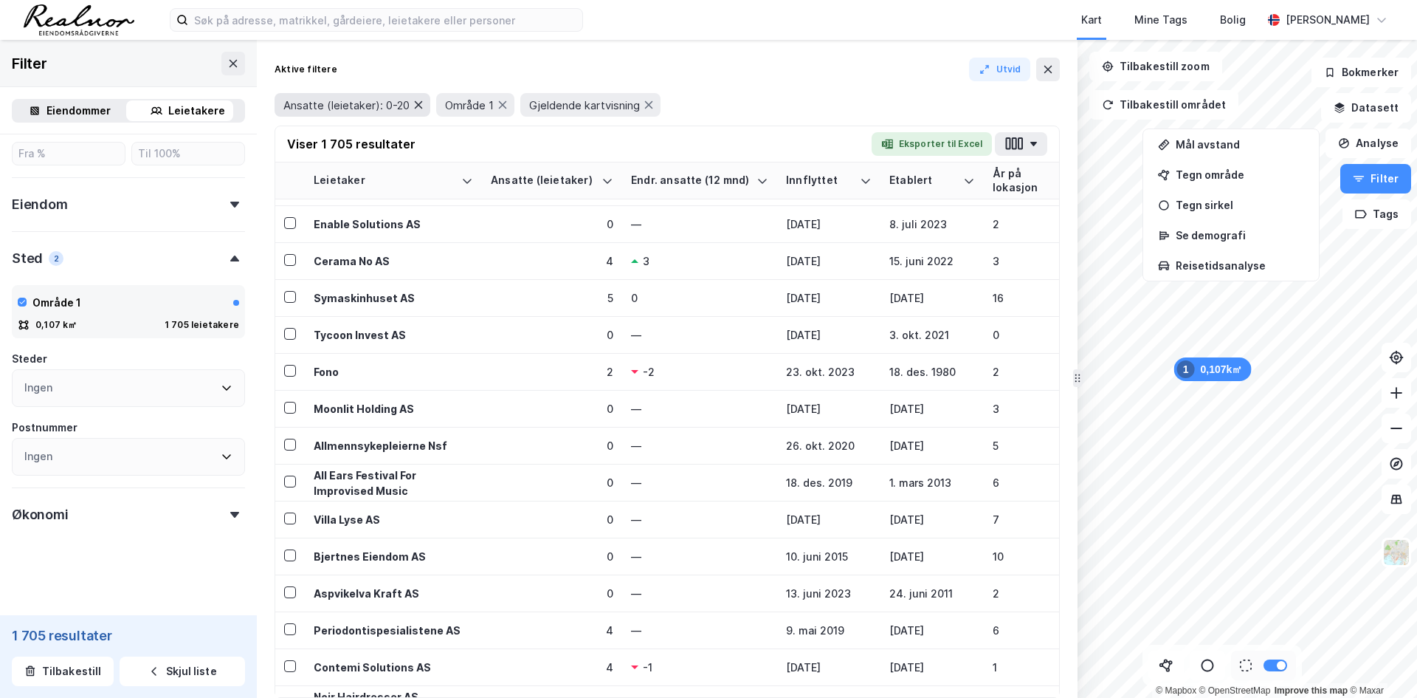
click at [423, 103] on icon at bounding box center [419, 105] width 12 height 12
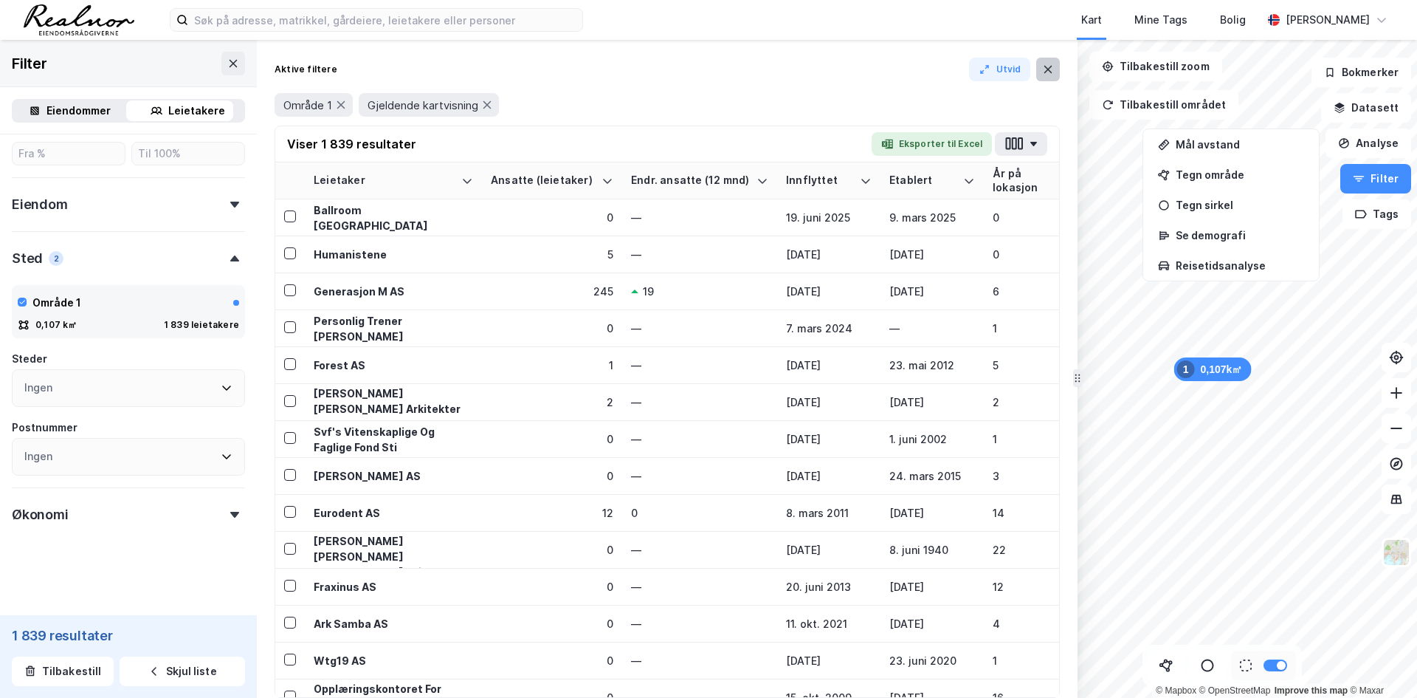
click at [1047, 71] on icon at bounding box center [1048, 69] width 8 height 7
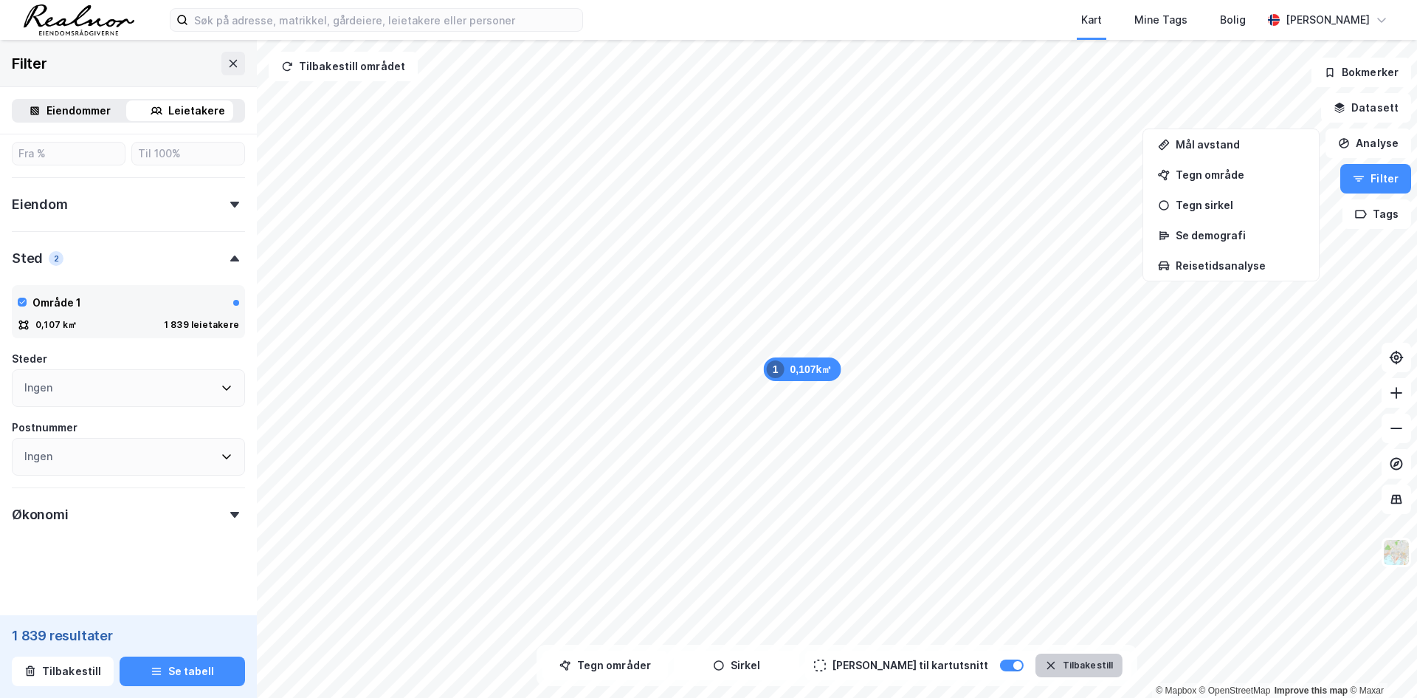
click at [1058, 661] on button "Tilbakestill" at bounding box center [1079, 665] width 87 height 24
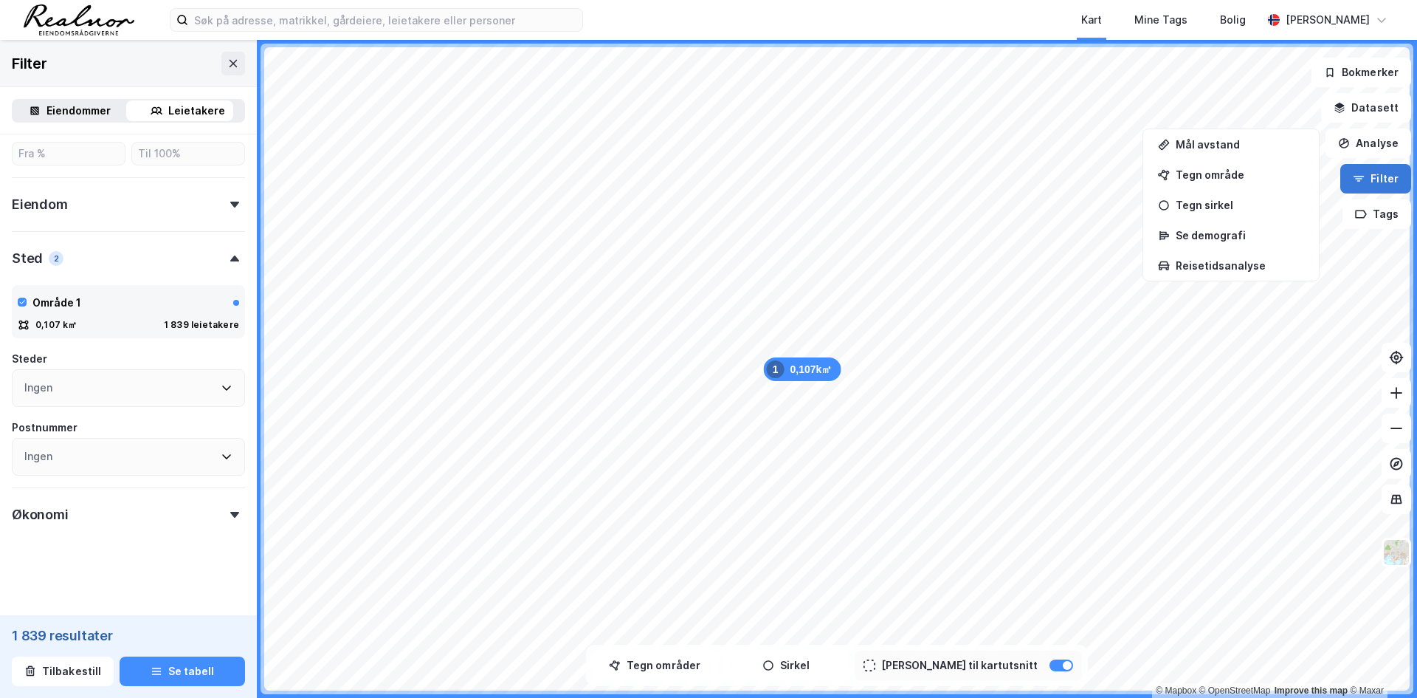
click at [1382, 177] on button "Filter" at bounding box center [1375, 179] width 71 height 30
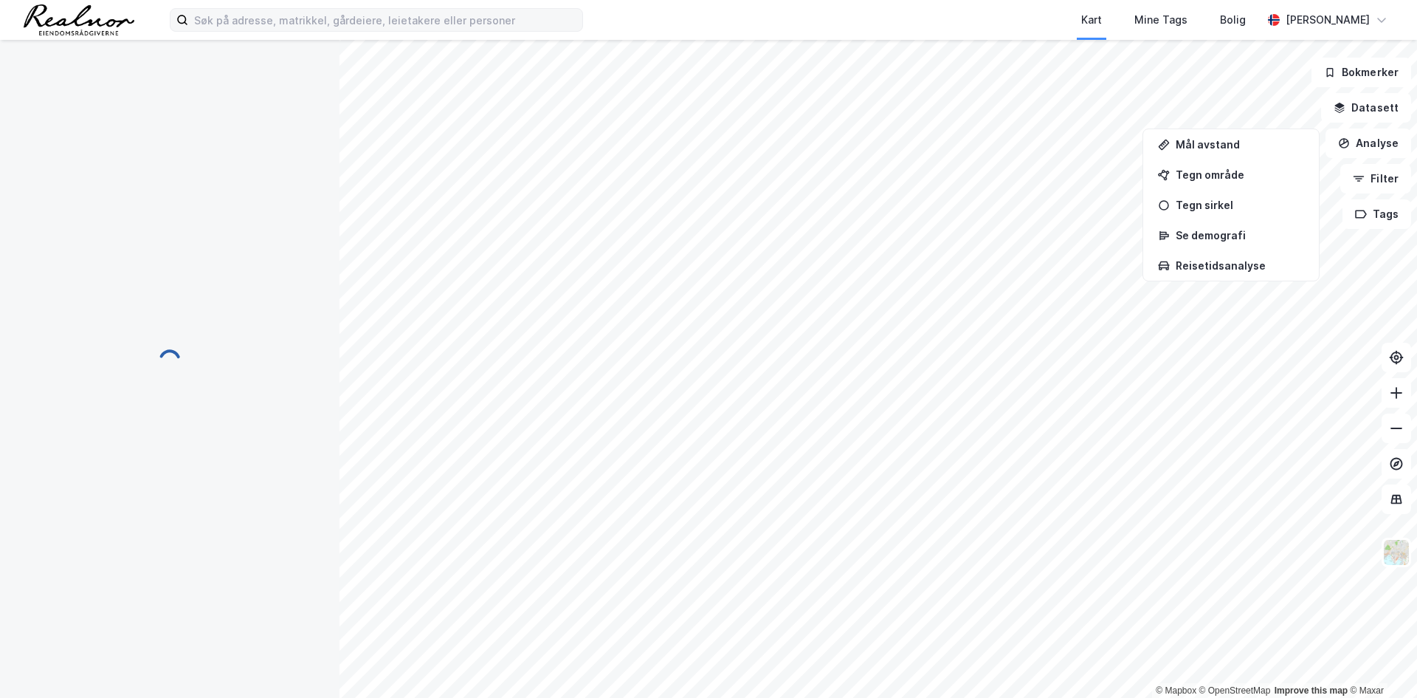
scroll to position [1, 0]
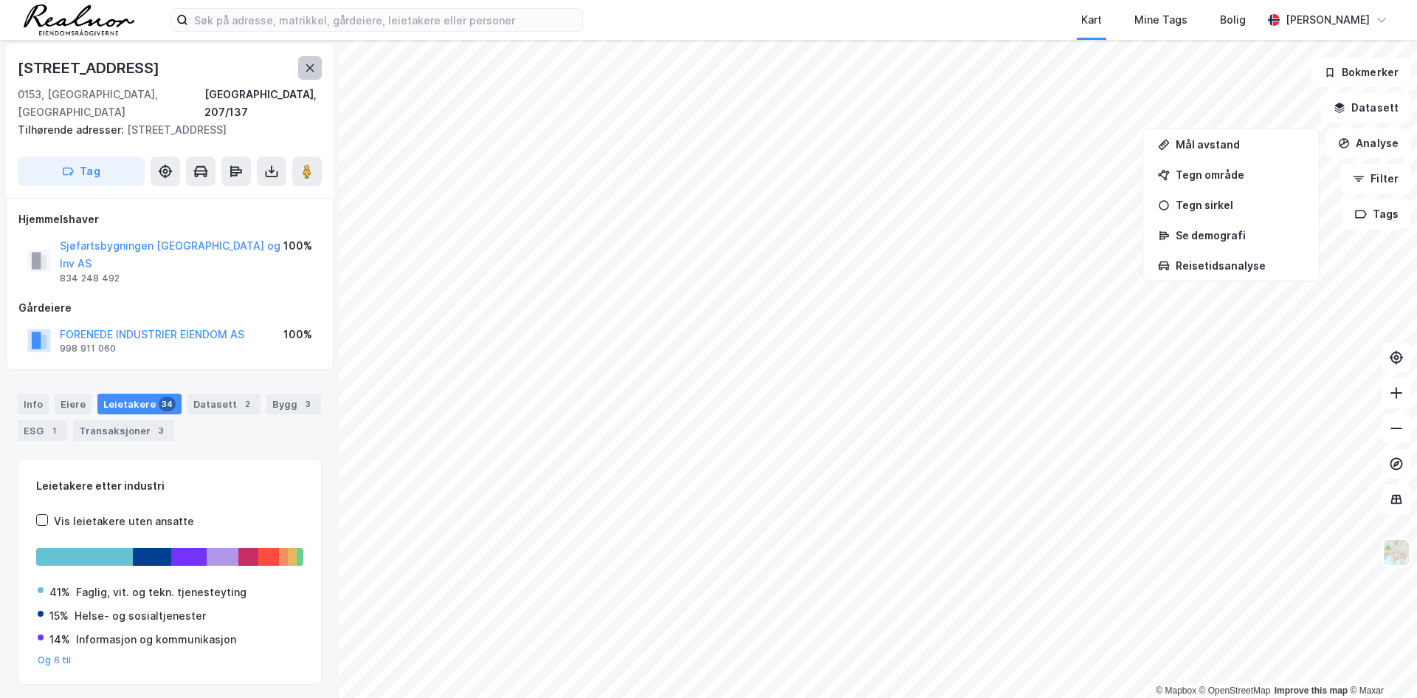
click at [319, 63] on button at bounding box center [310, 68] width 24 height 24
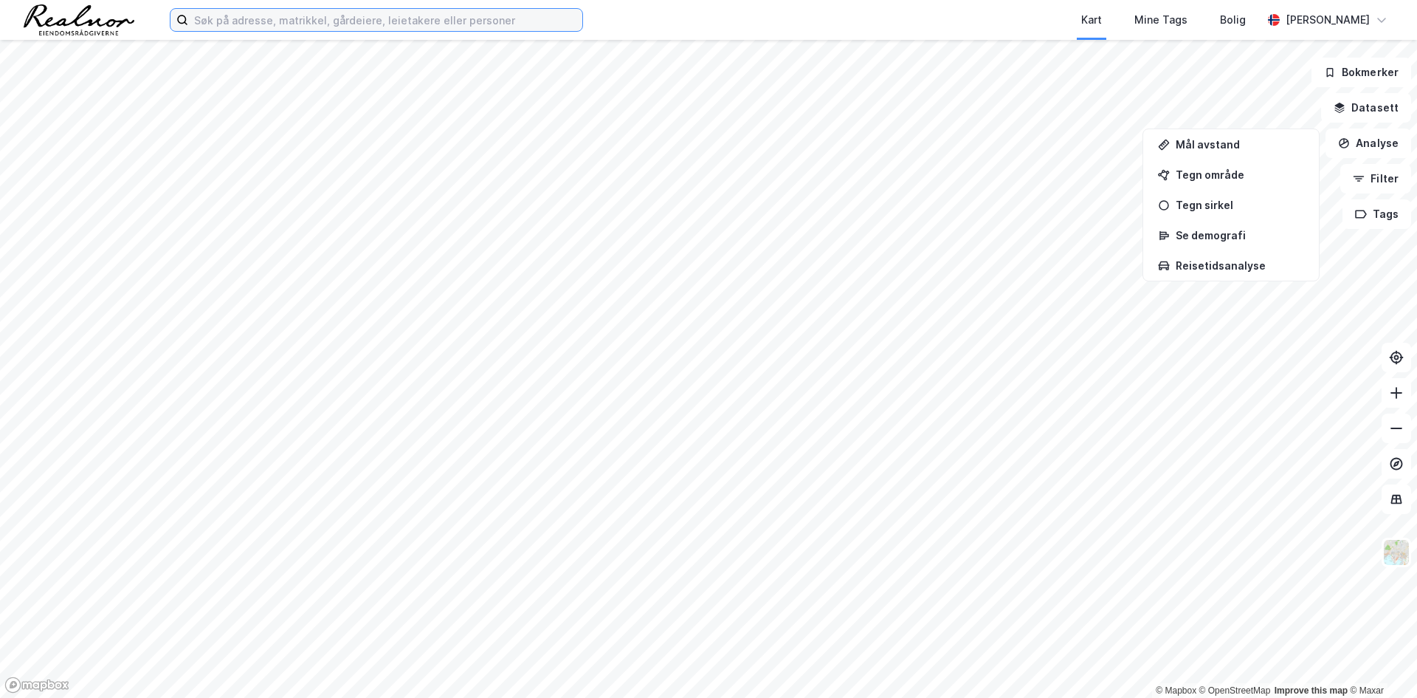
click at [251, 18] on input at bounding box center [385, 20] width 394 height 22
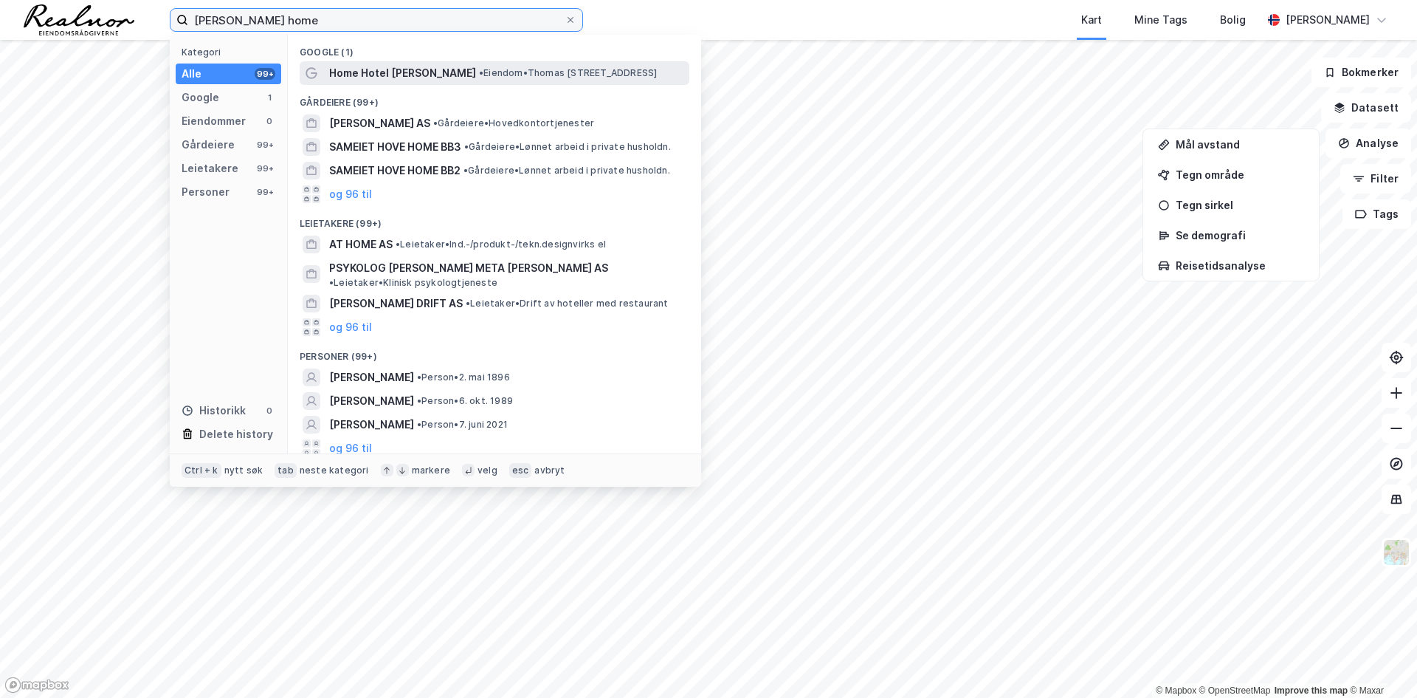
type input "[PERSON_NAME] home"
click at [386, 76] on span "Home Hotel [PERSON_NAME]" at bounding box center [402, 73] width 147 height 18
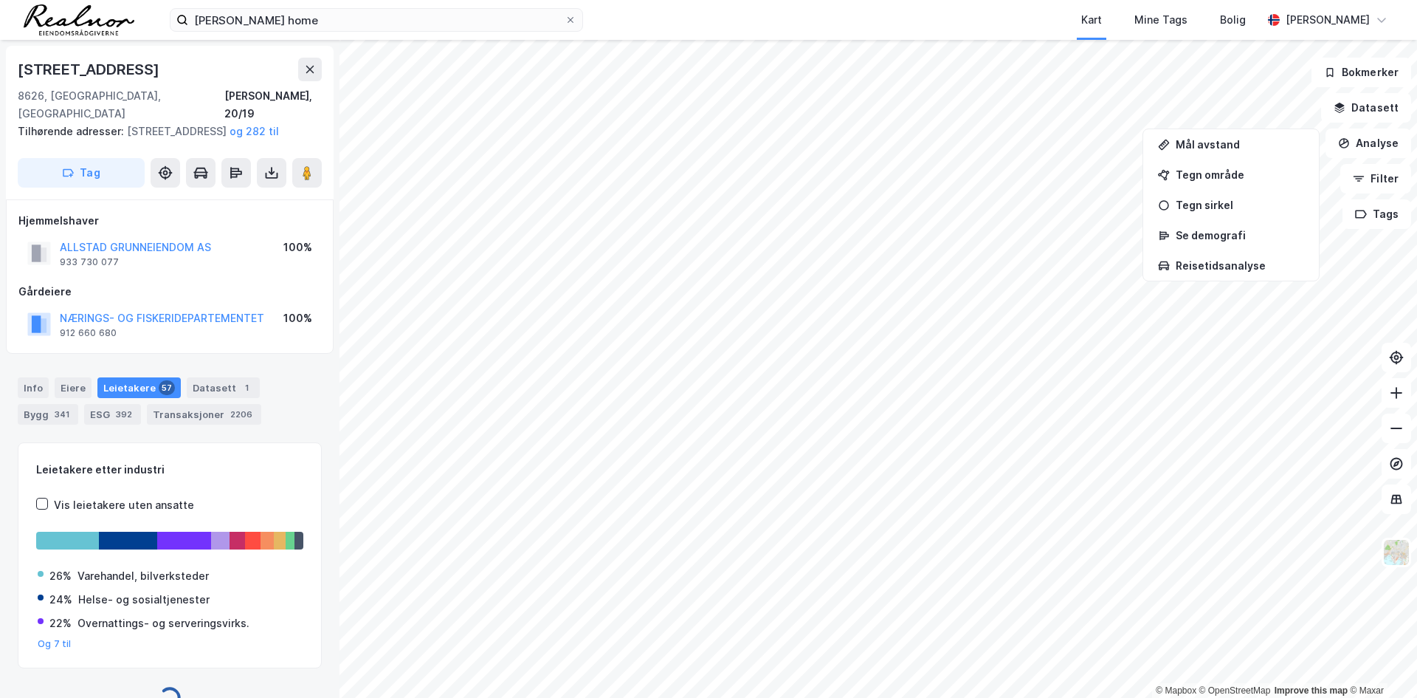
scroll to position [1, 0]
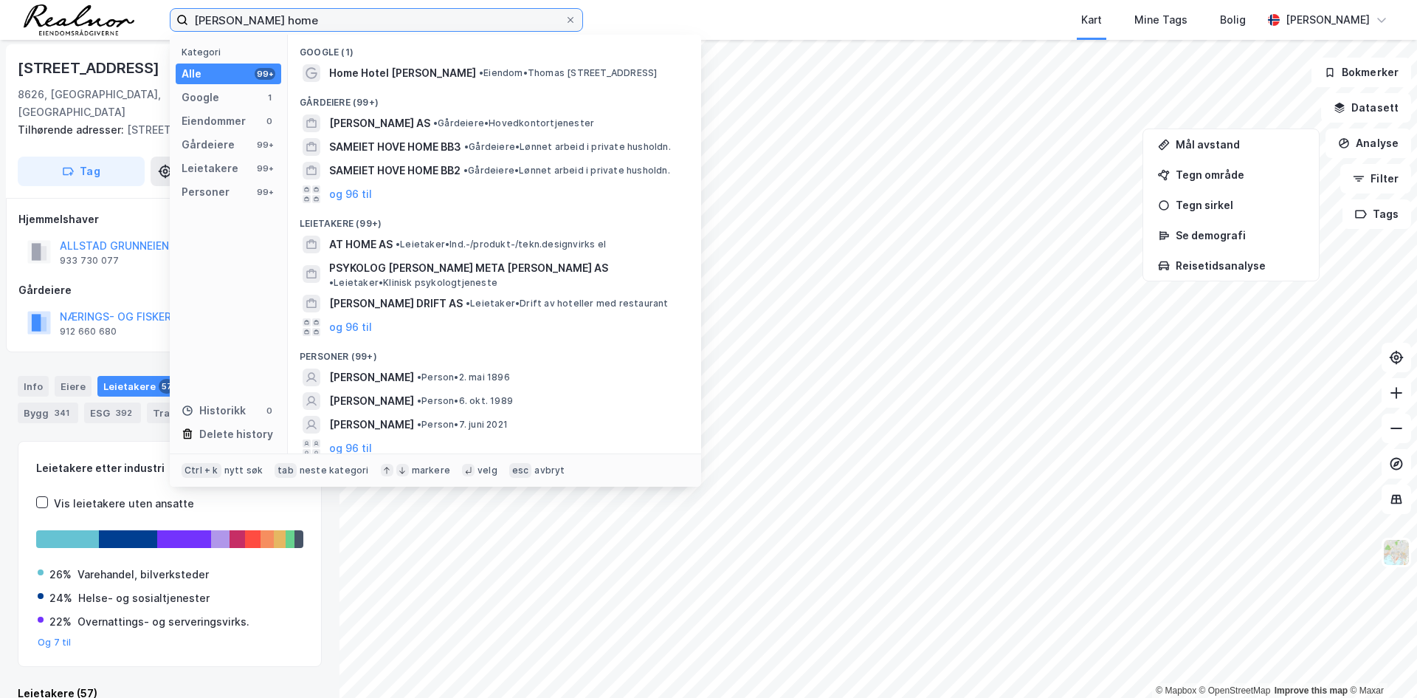
click at [284, 16] on input "[PERSON_NAME] home" at bounding box center [376, 20] width 376 height 22
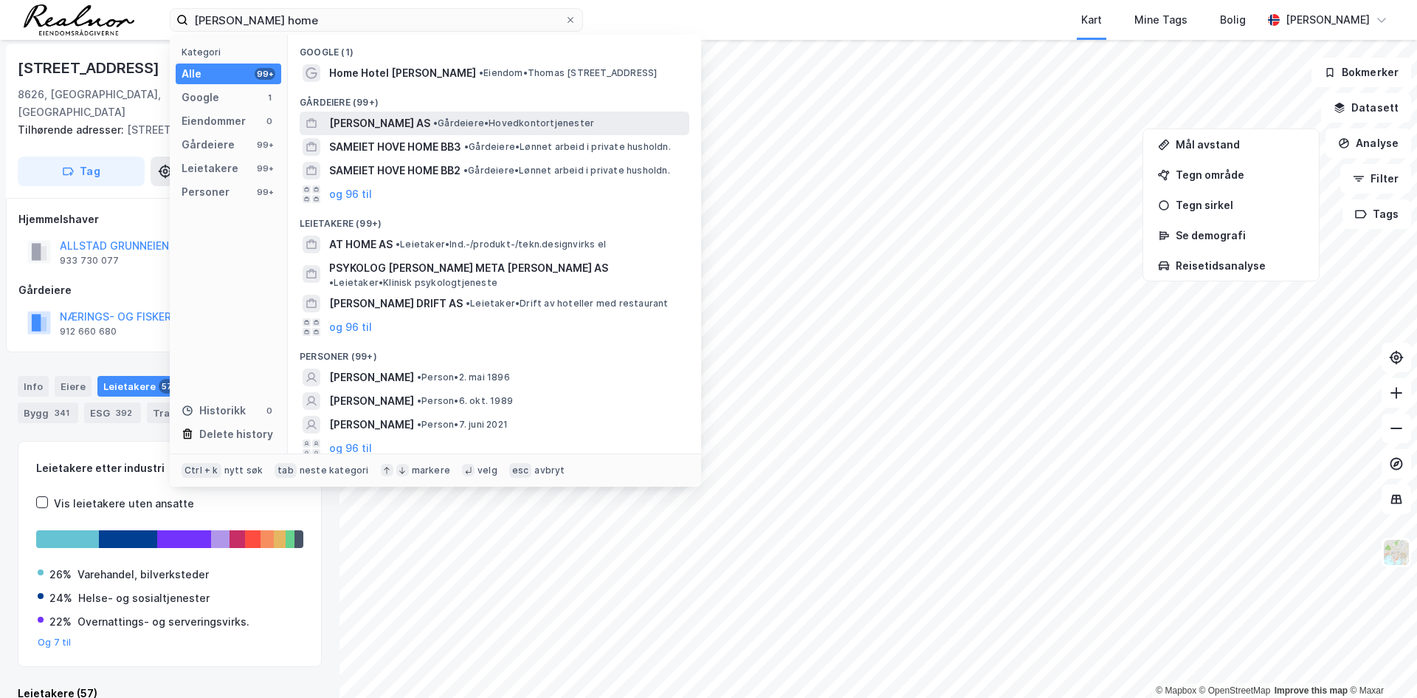
click at [416, 129] on div "[PERSON_NAME] AS • Gårdeiere • Hovedkontortjenester" at bounding box center [507, 123] width 357 height 18
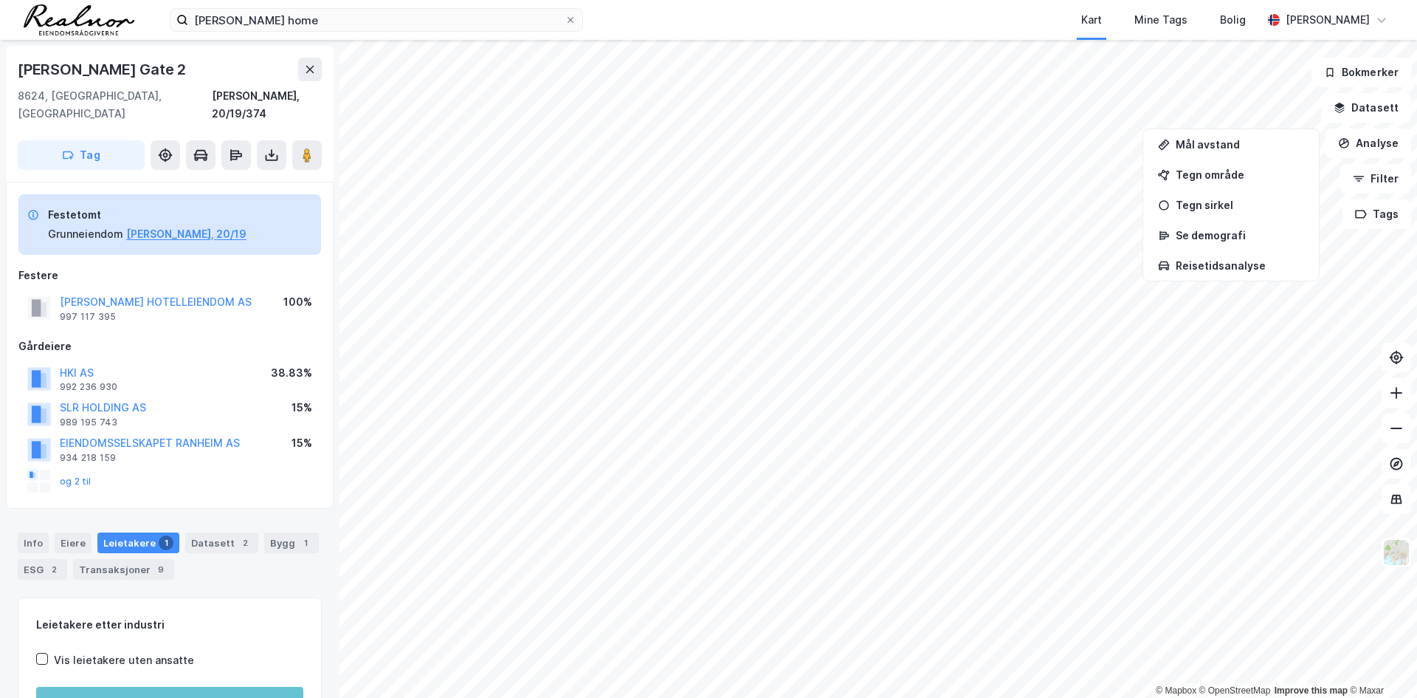
scroll to position [1, 0]
click at [0, 0] on button "[PERSON_NAME] HOTELLEIENDOM AS" at bounding box center [0, 0] width 0 height 0
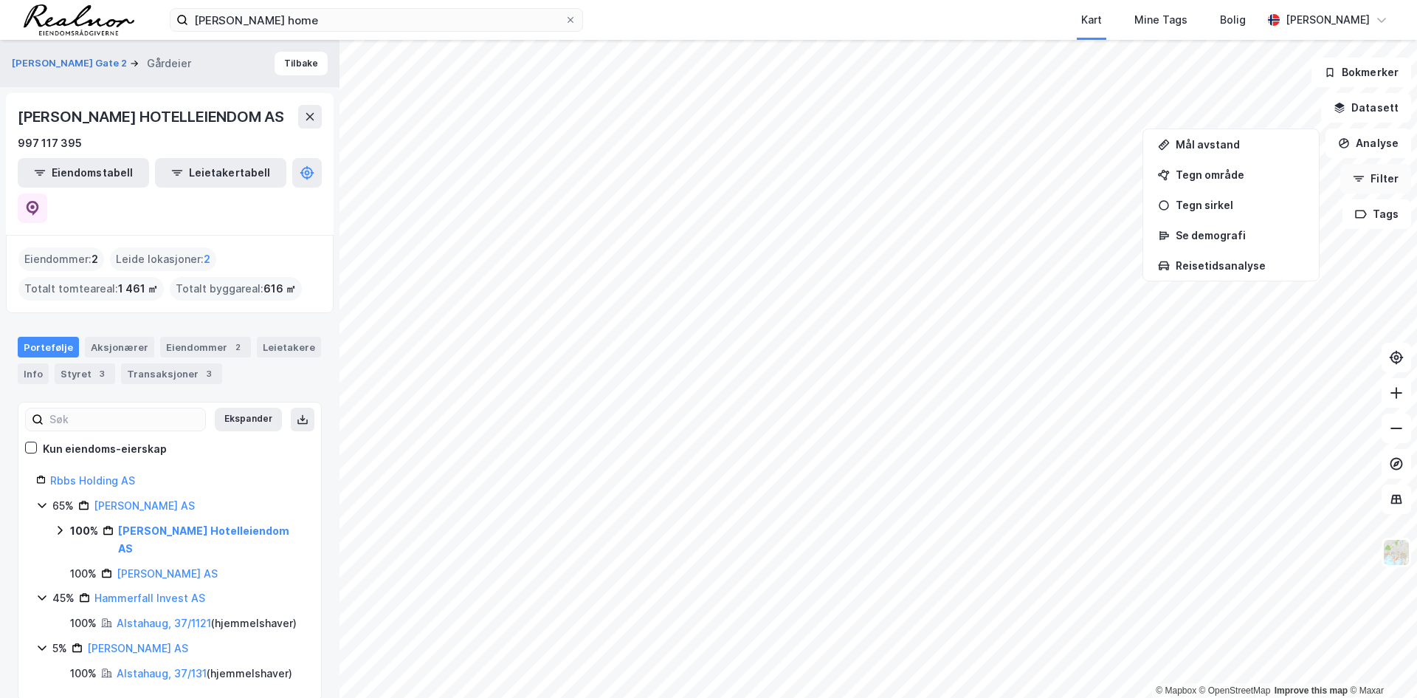
click at [1394, 187] on button "Filter" at bounding box center [1375, 179] width 71 height 30
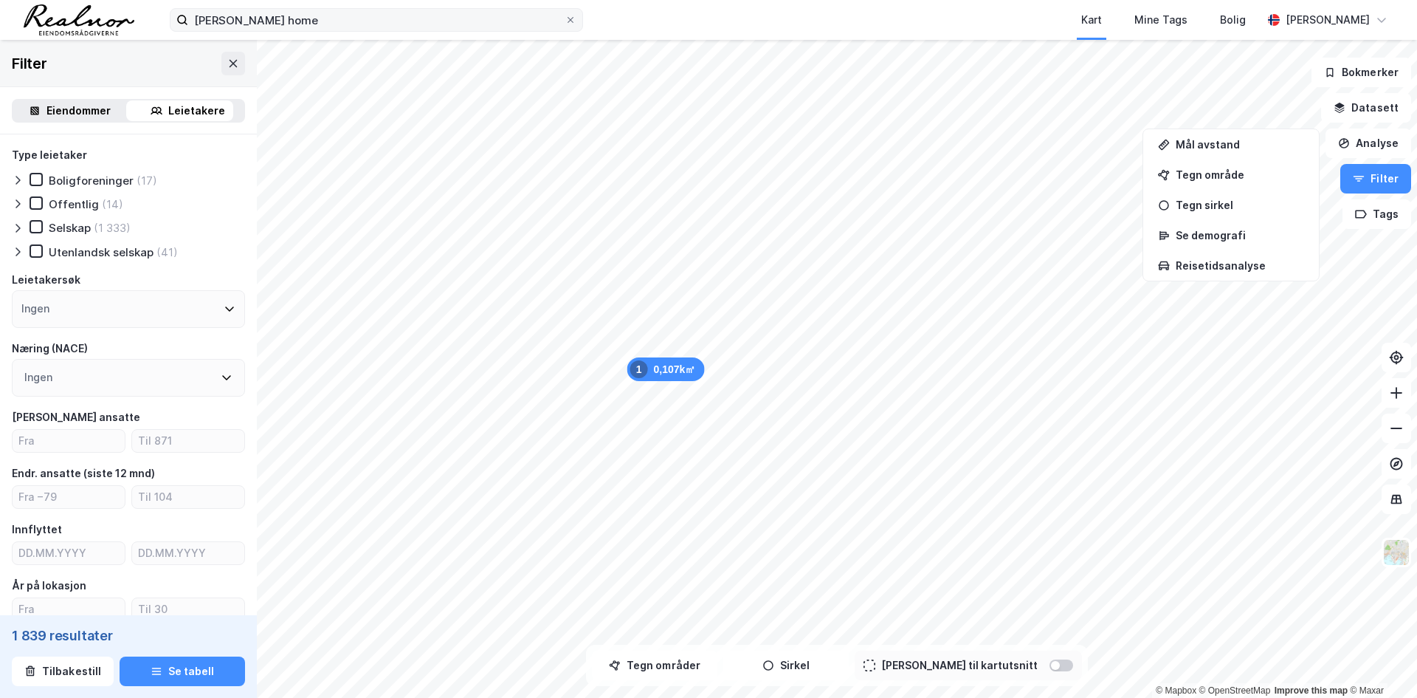
click at [573, 17] on icon at bounding box center [570, 20] width 9 height 9
click at [565, 17] on input "[PERSON_NAME] home" at bounding box center [376, 20] width 376 height 22
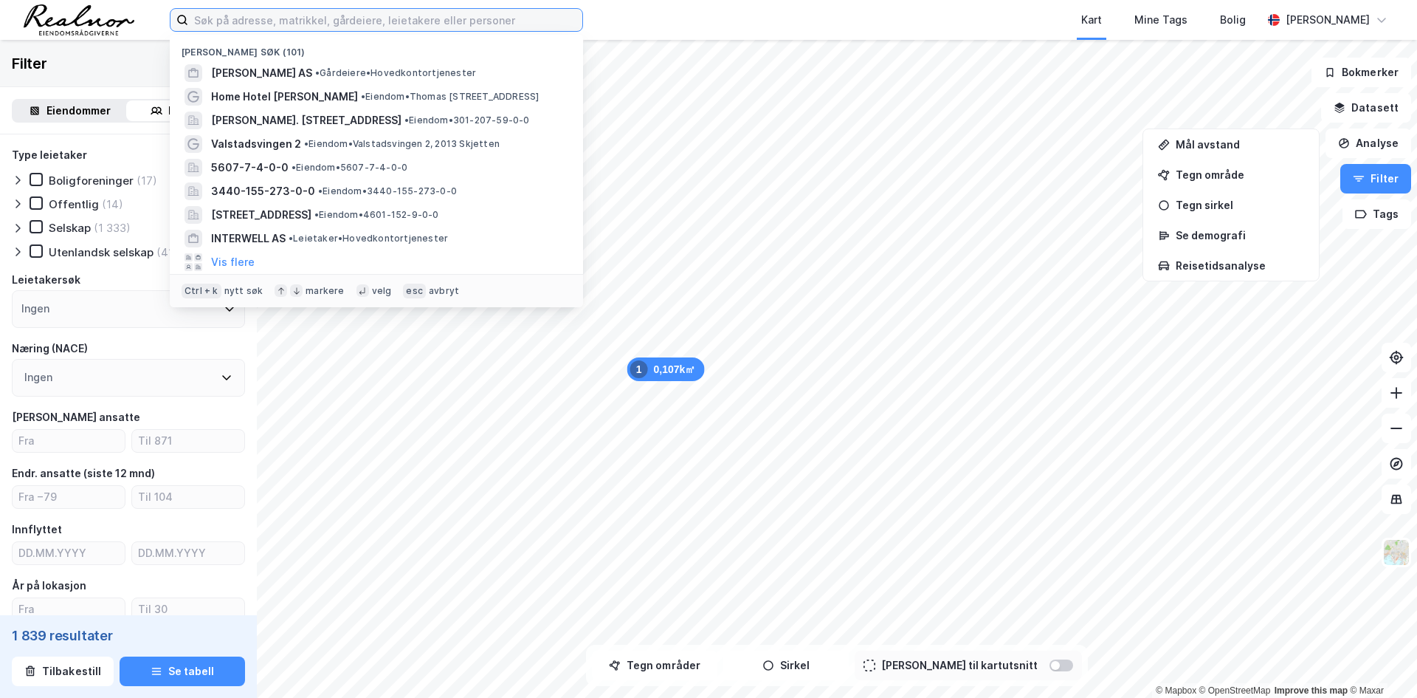
click at [286, 14] on input at bounding box center [385, 20] width 394 height 22
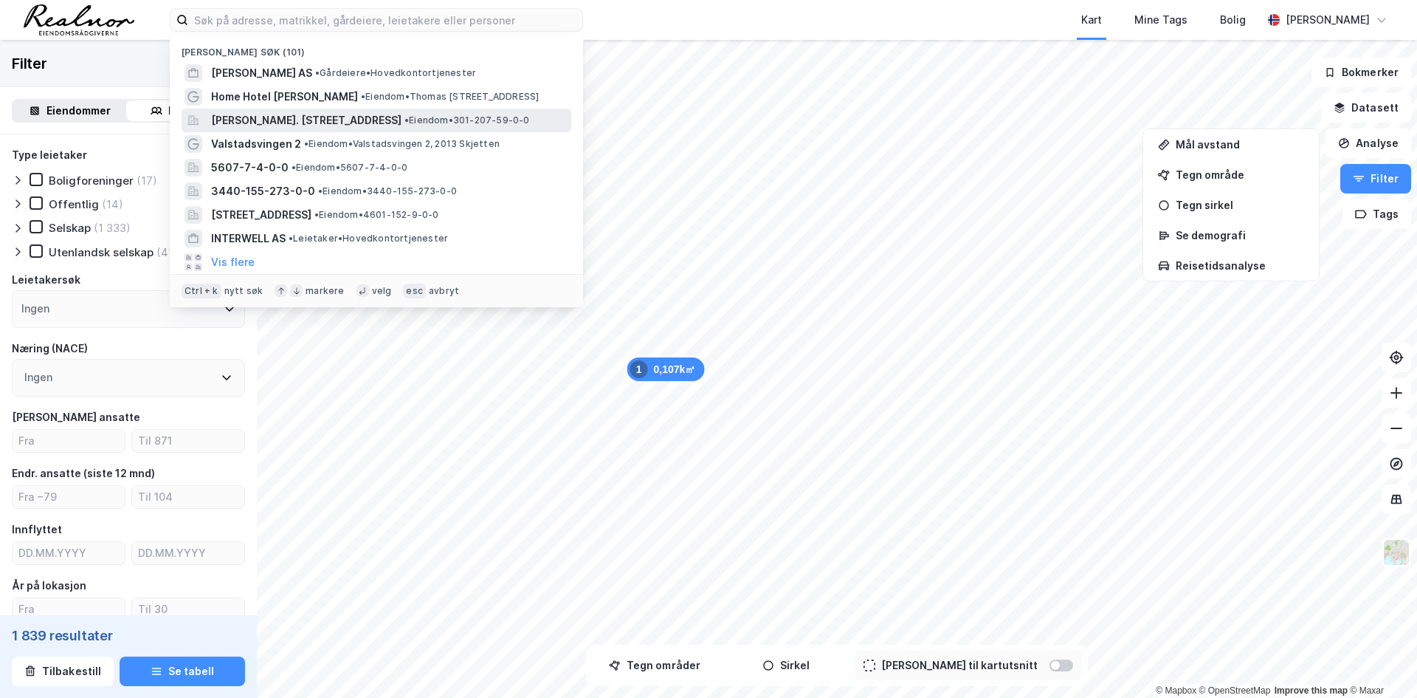
click at [285, 116] on span "[PERSON_NAME]. [STREET_ADDRESS]" at bounding box center [306, 120] width 190 height 18
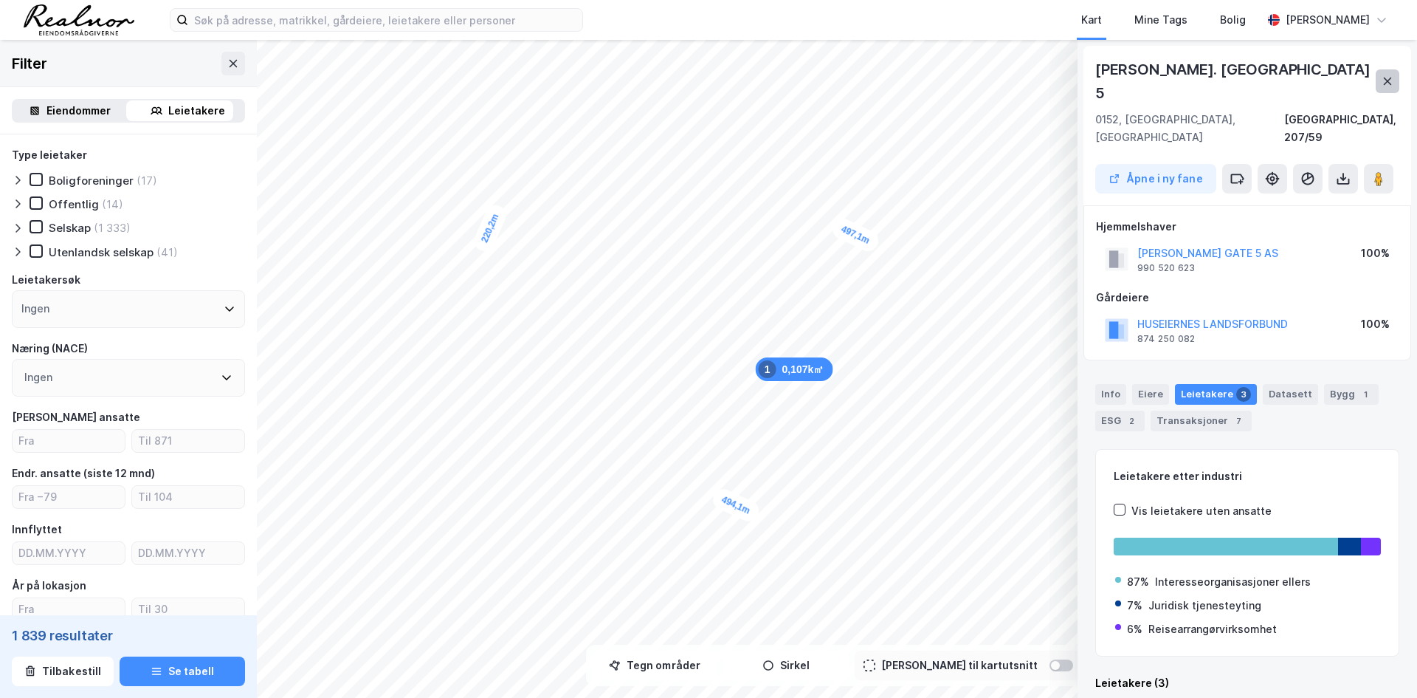
click at [1381, 69] on button at bounding box center [1388, 81] width 24 height 24
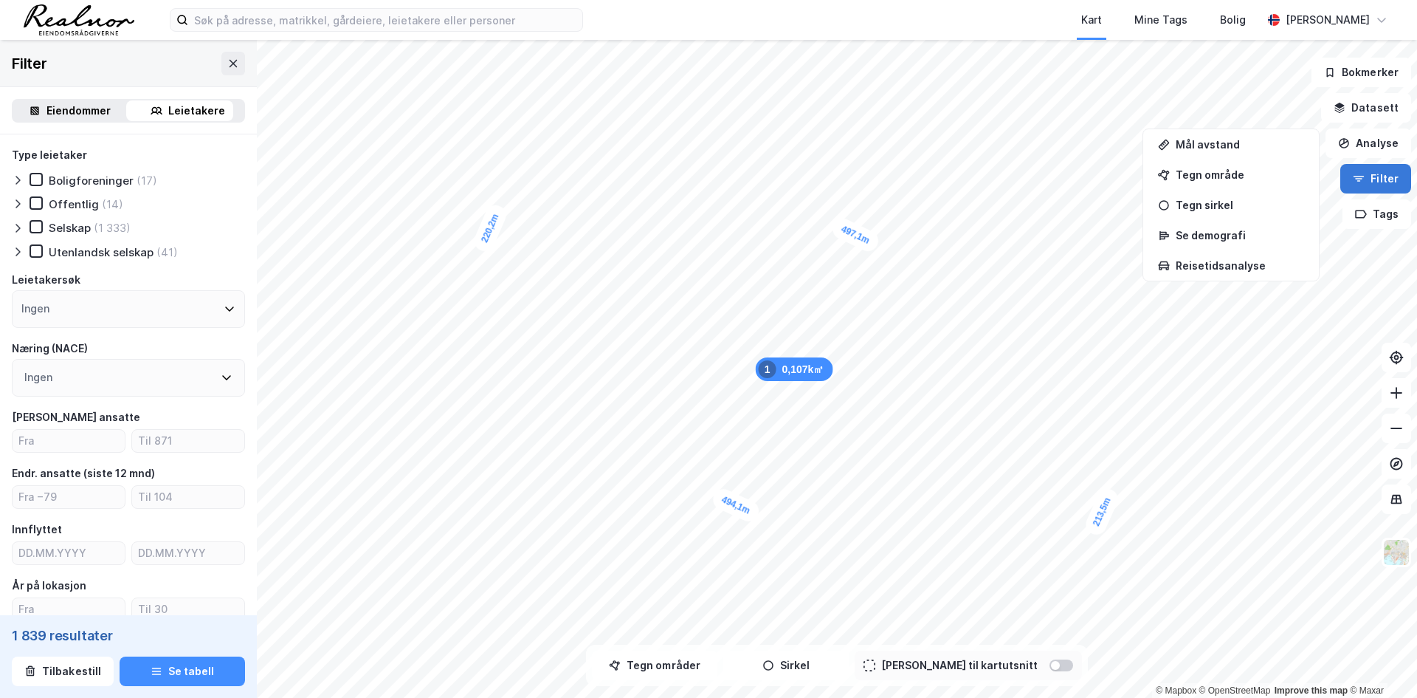
click at [1374, 187] on button "Filter" at bounding box center [1375, 179] width 71 height 30
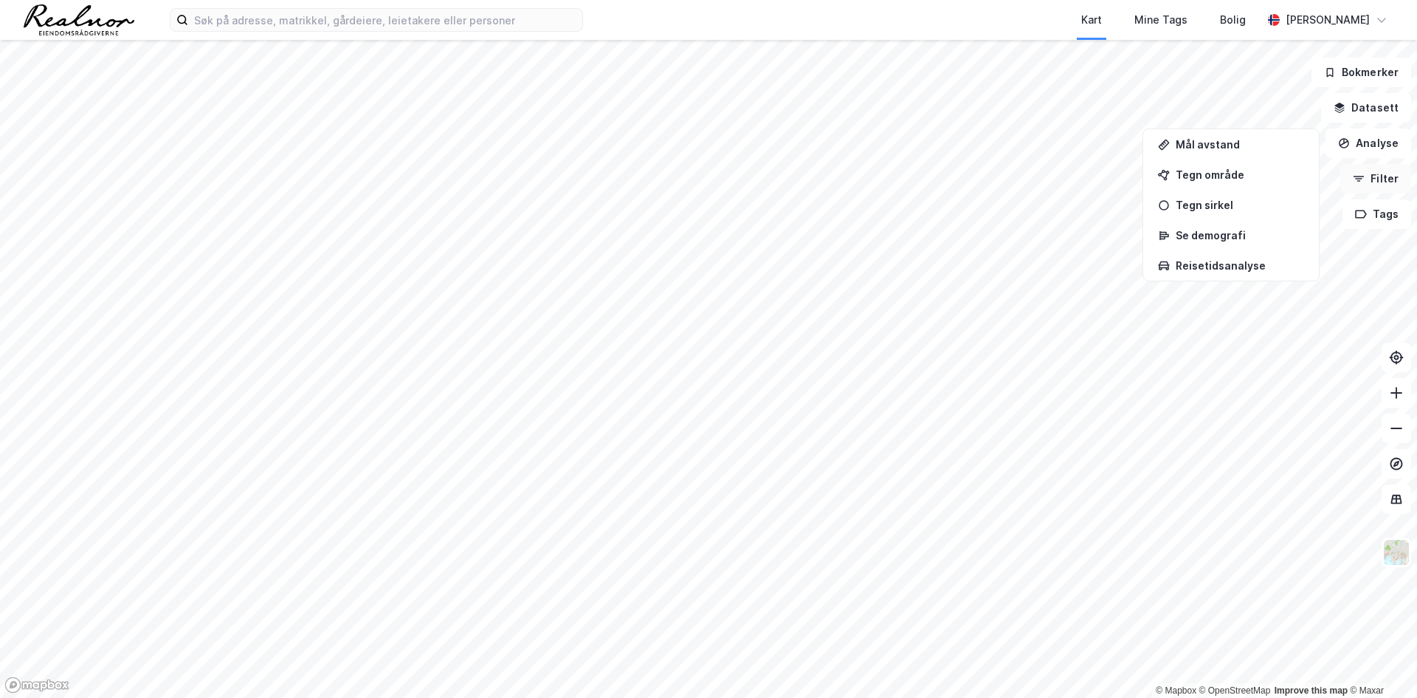
click at [1374, 185] on button "Filter" at bounding box center [1375, 179] width 71 height 30
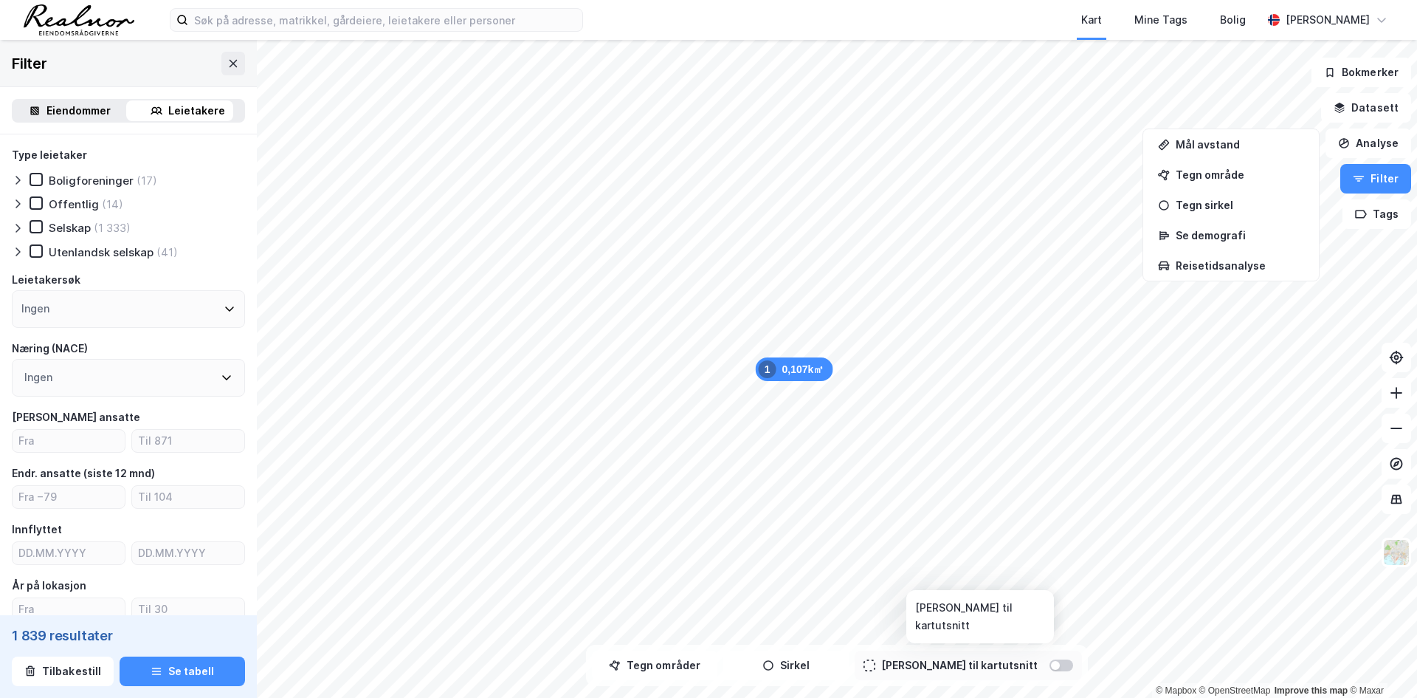
click at [1050, 669] on div at bounding box center [1062, 665] width 24 height 12
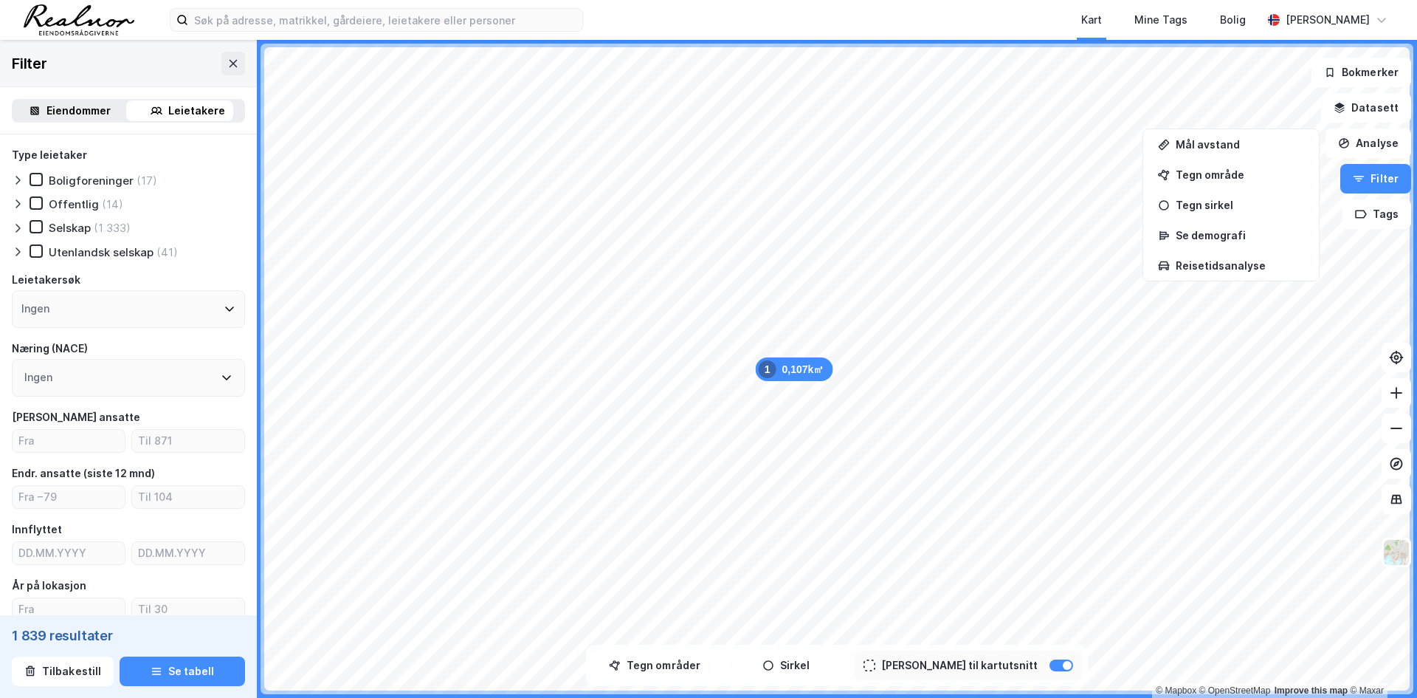
click at [224, 313] on icon at bounding box center [230, 309] width 12 height 12
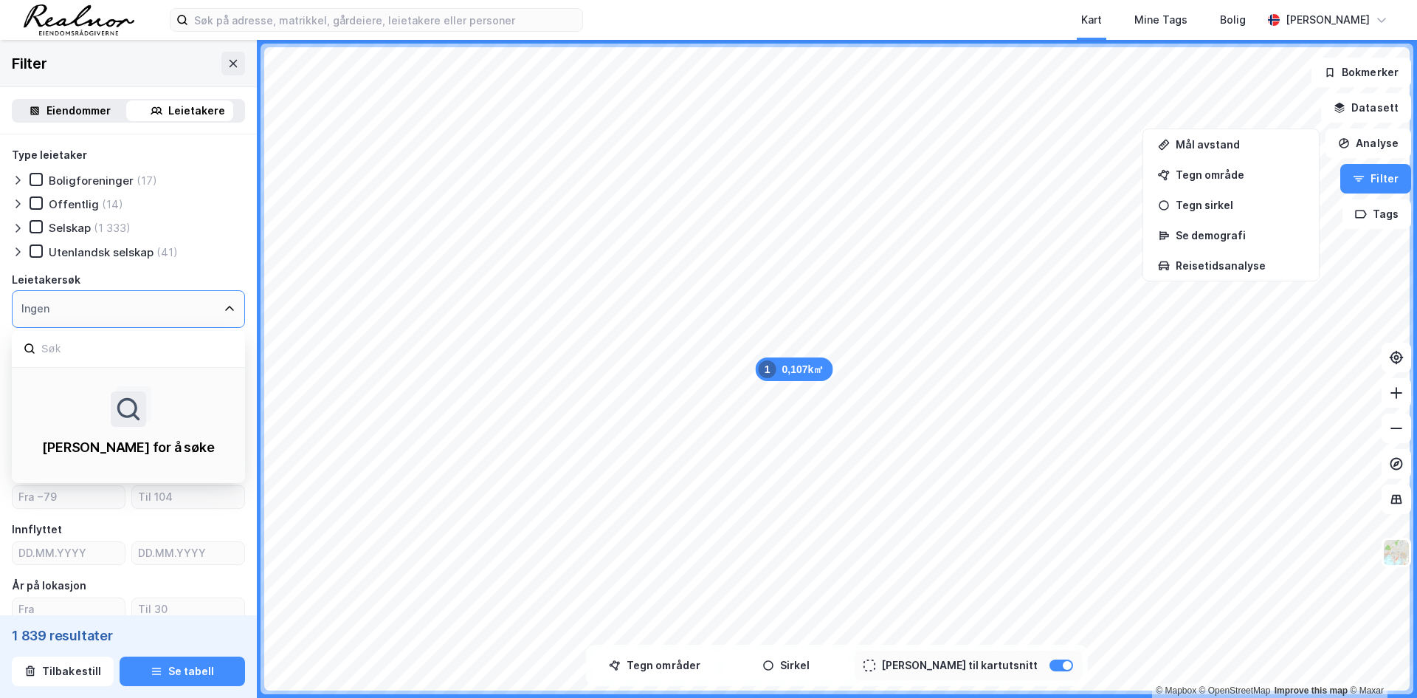
click at [224, 313] on icon at bounding box center [230, 309] width 12 height 12
click at [224, 311] on icon at bounding box center [230, 309] width 12 height 12
click at [180, 105] on div "Leietakere" at bounding box center [196, 111] width 57 height 18
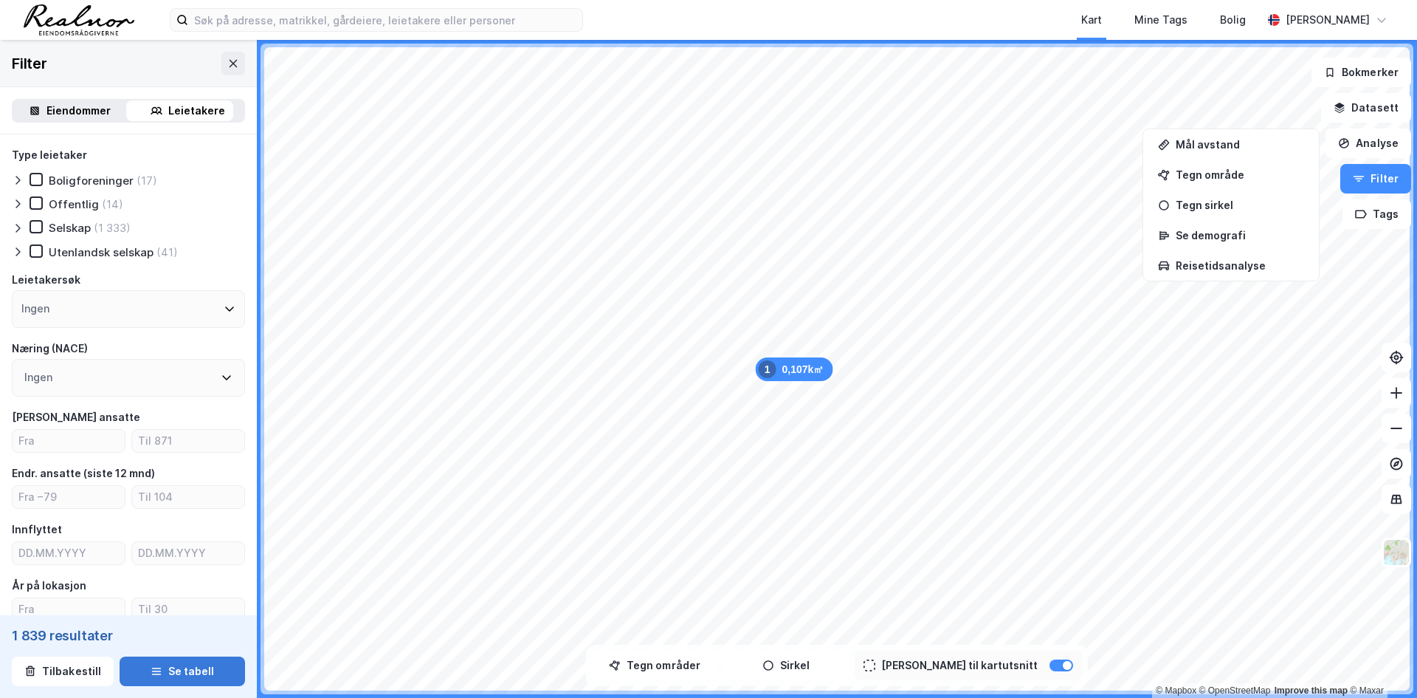
click at [161, 671] on button "Se tabell" at bounding box center [182, 671] width 125 height 30
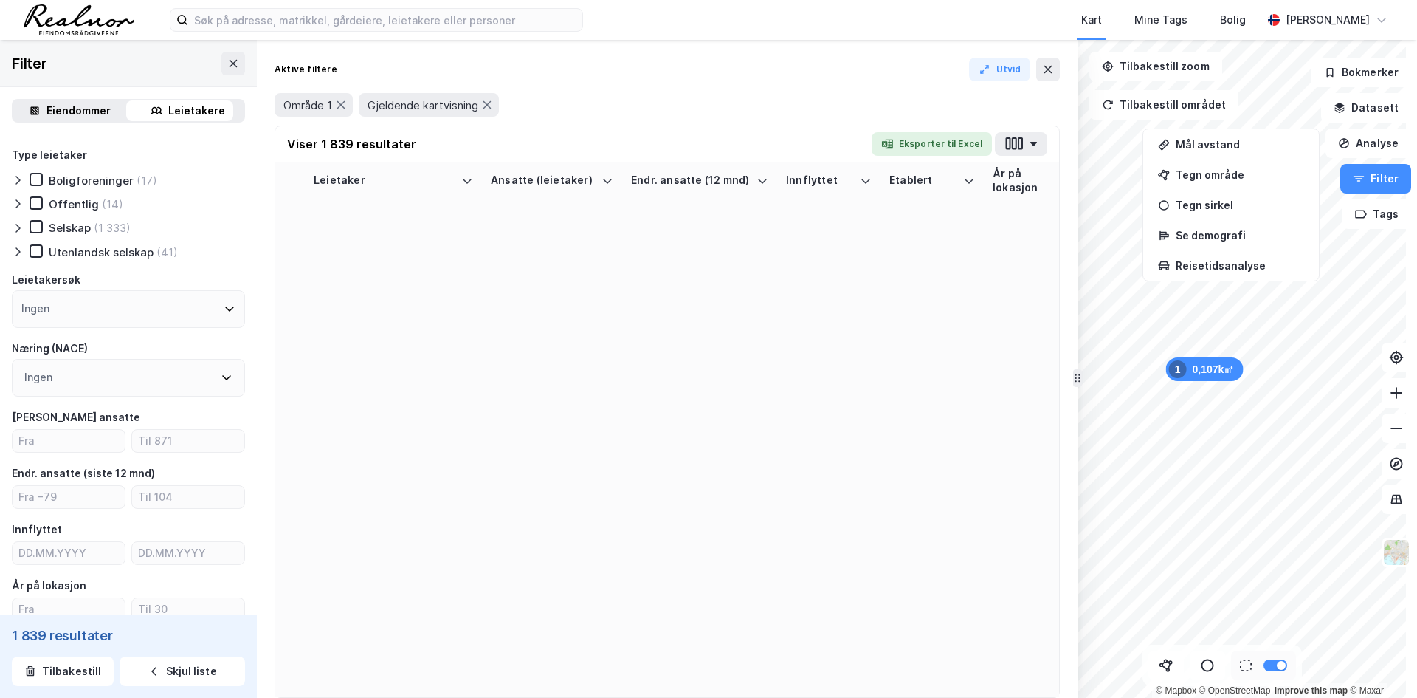
scroll to position [326, 0]
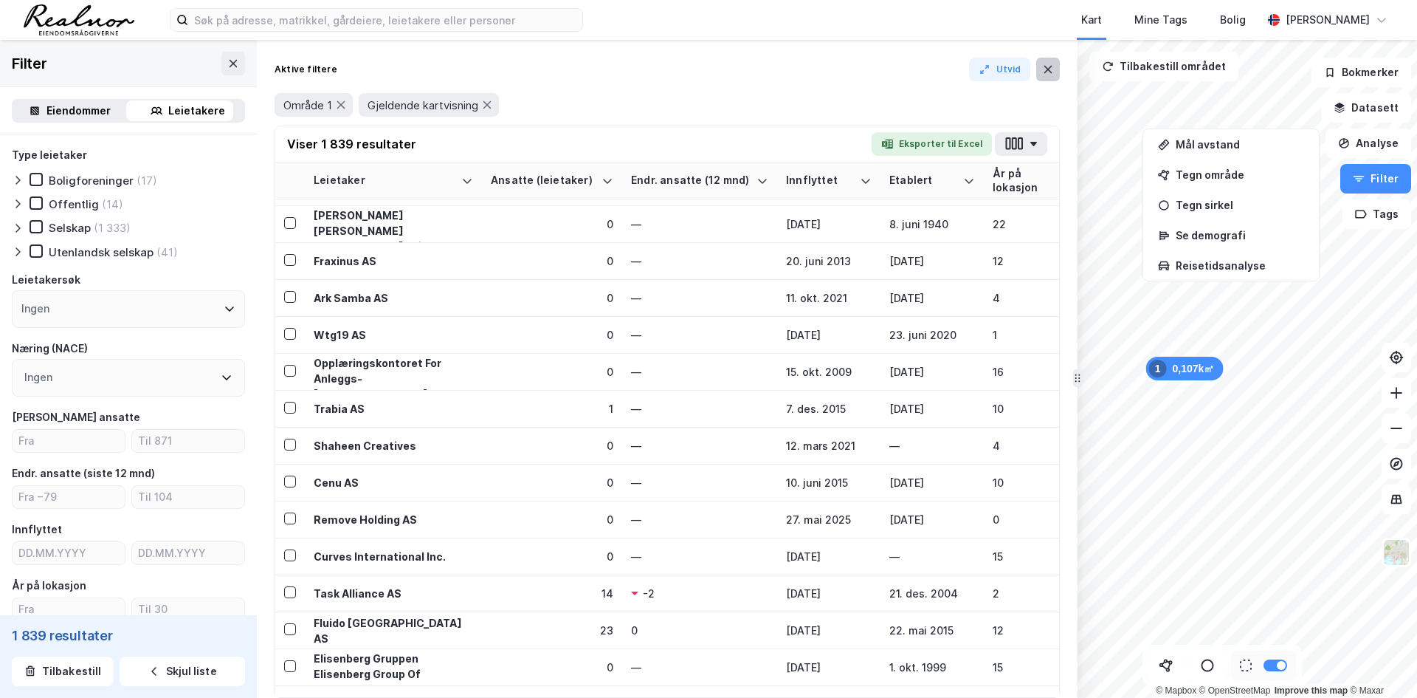
click at [1053, 64] on icon at bounding box center [1048, 69] width 12 height 12
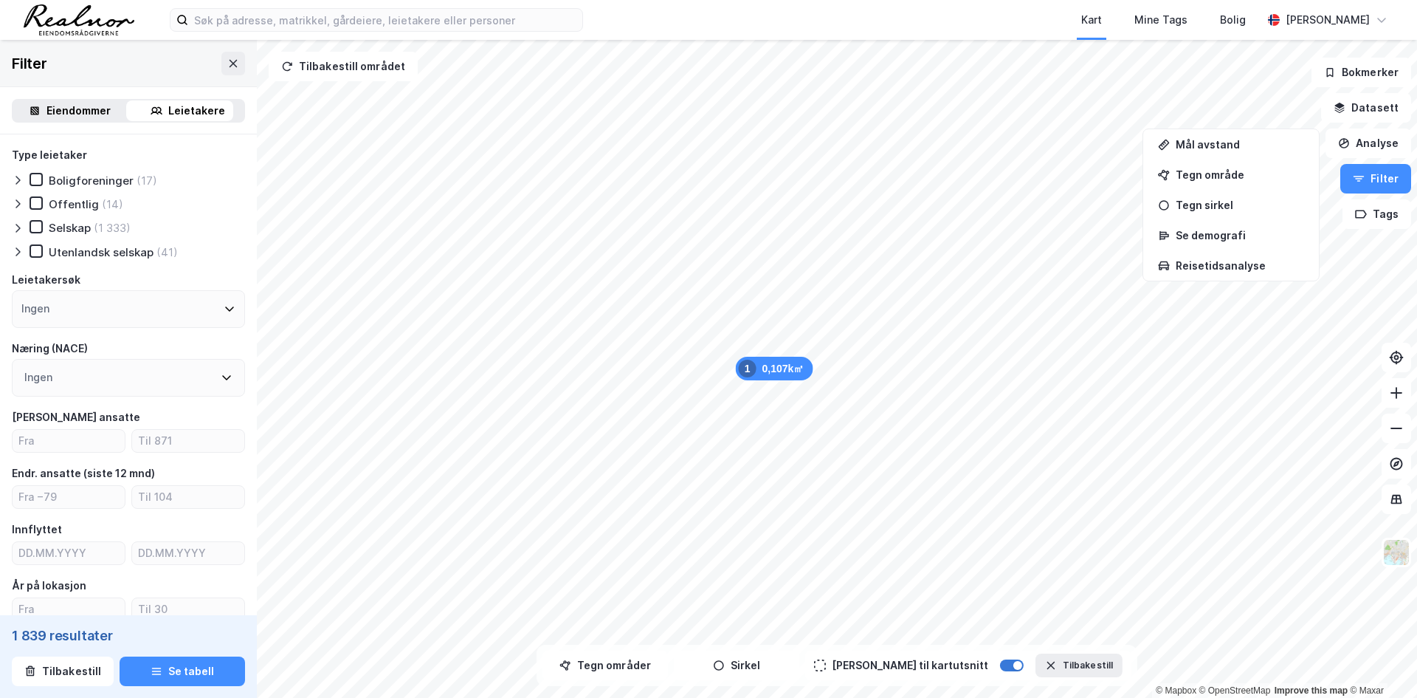
click at [1000, 669] on div at bounding box center [1012, 665] width 24 height 12
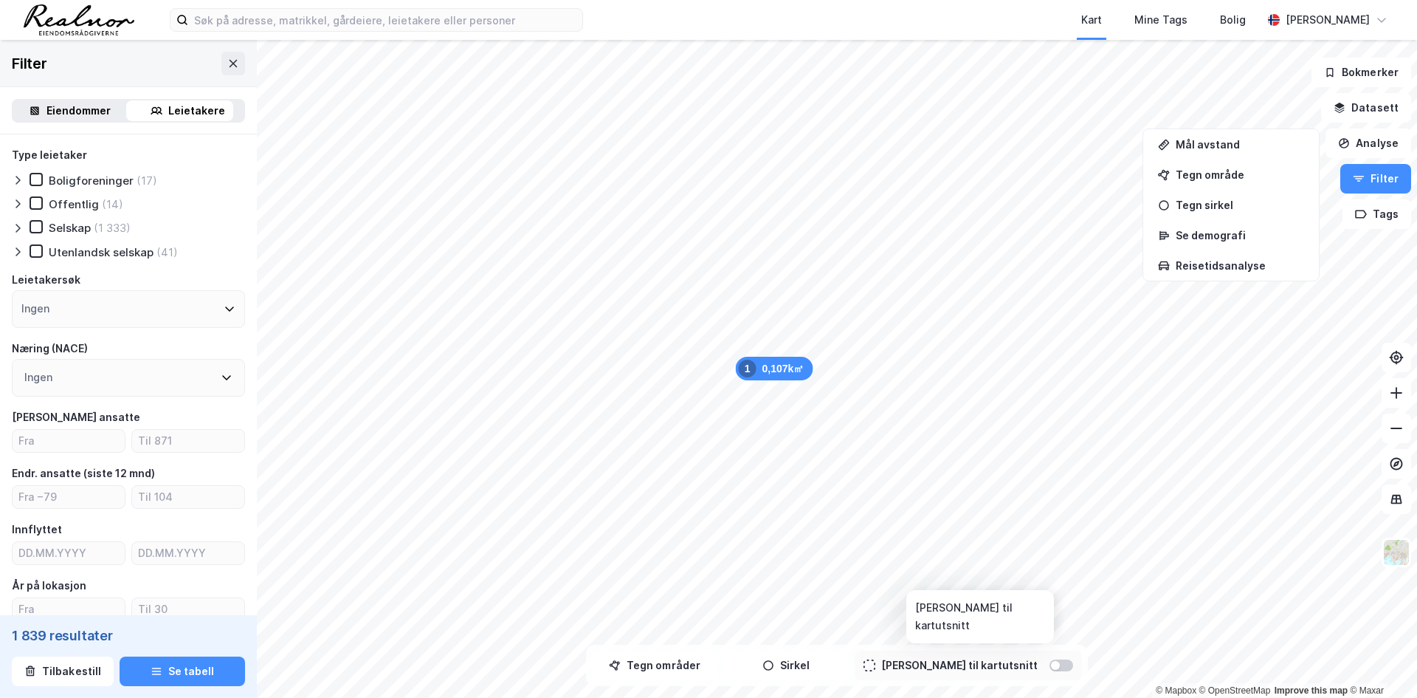
click at [1033, 658] on div "[PERSON_NAME] til kartutsnitt" at bounding box center [968, 665] width 227 height 30
click at [1051, 665] on div at bounding box center [1055, 665] width 9 height 9
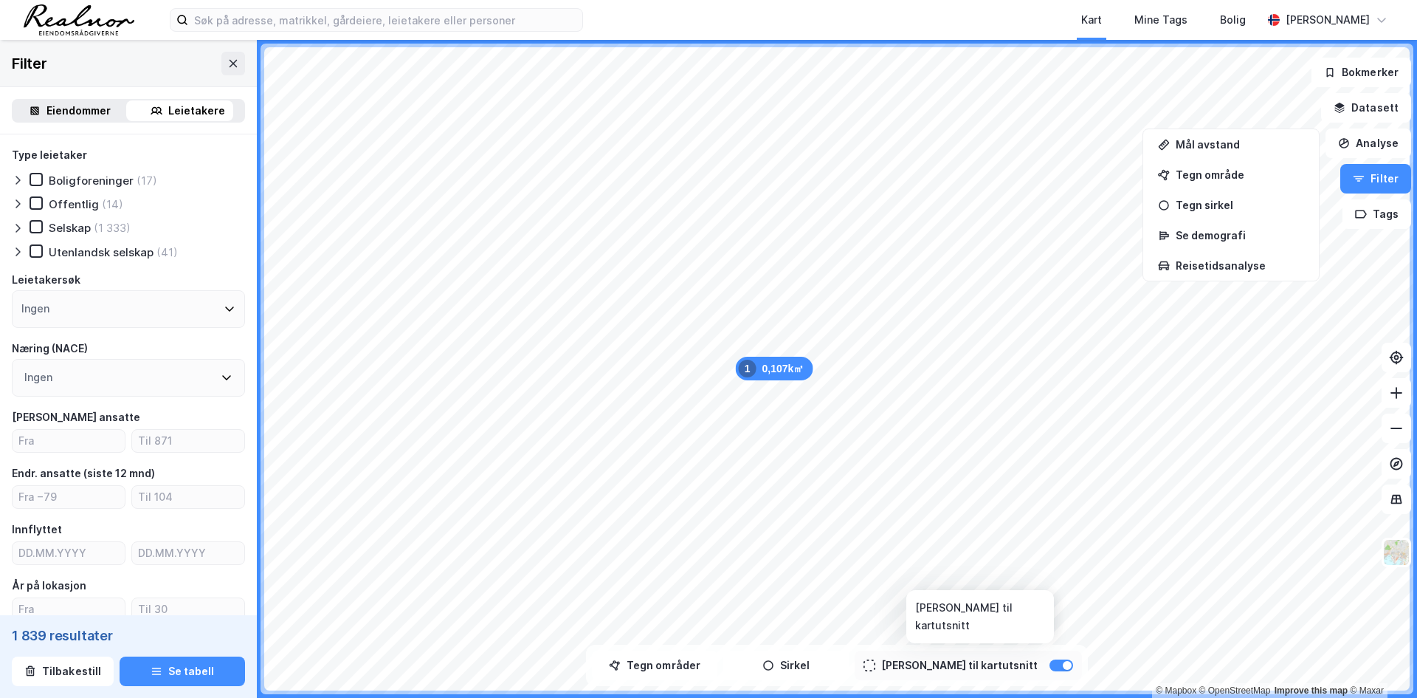
click at [1050, 665] on div at bounding box center [1062, 665] width 24 height 12
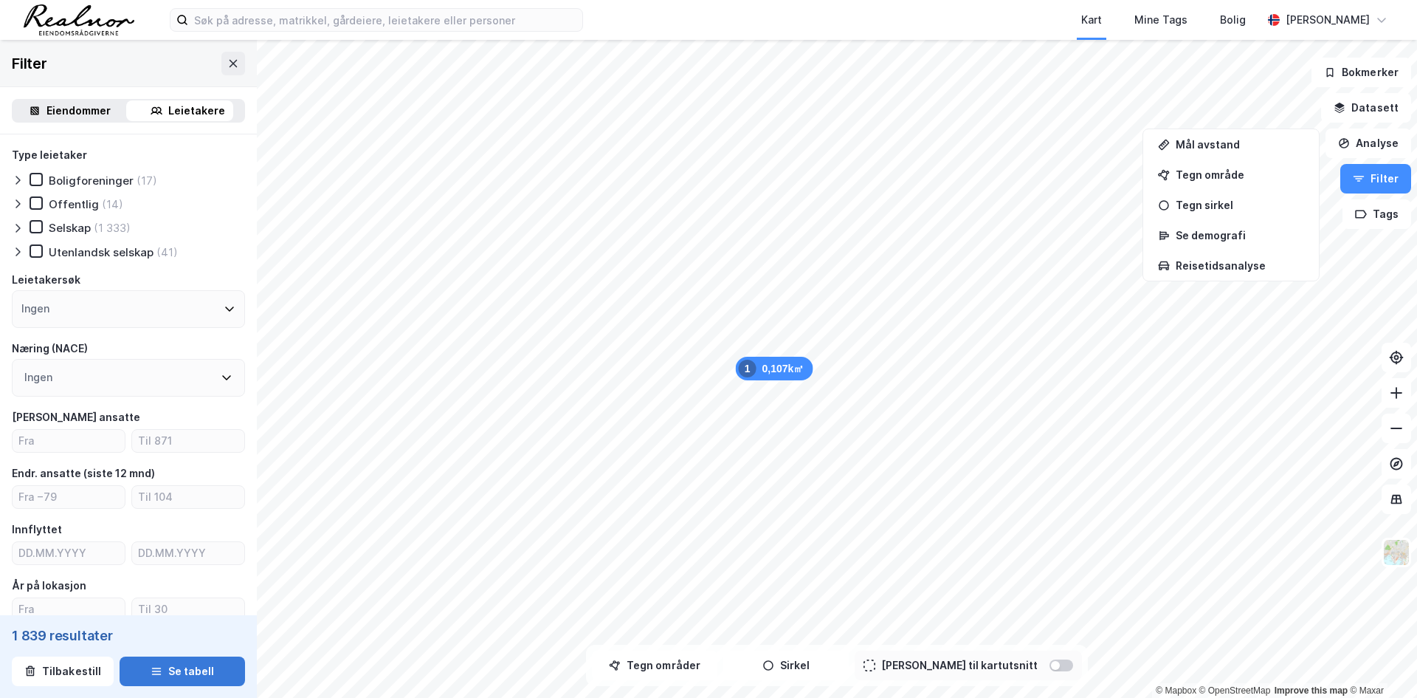
click at [169, 673] on button "Se tabell" at bounding box center [182, 671] width 125 height 30
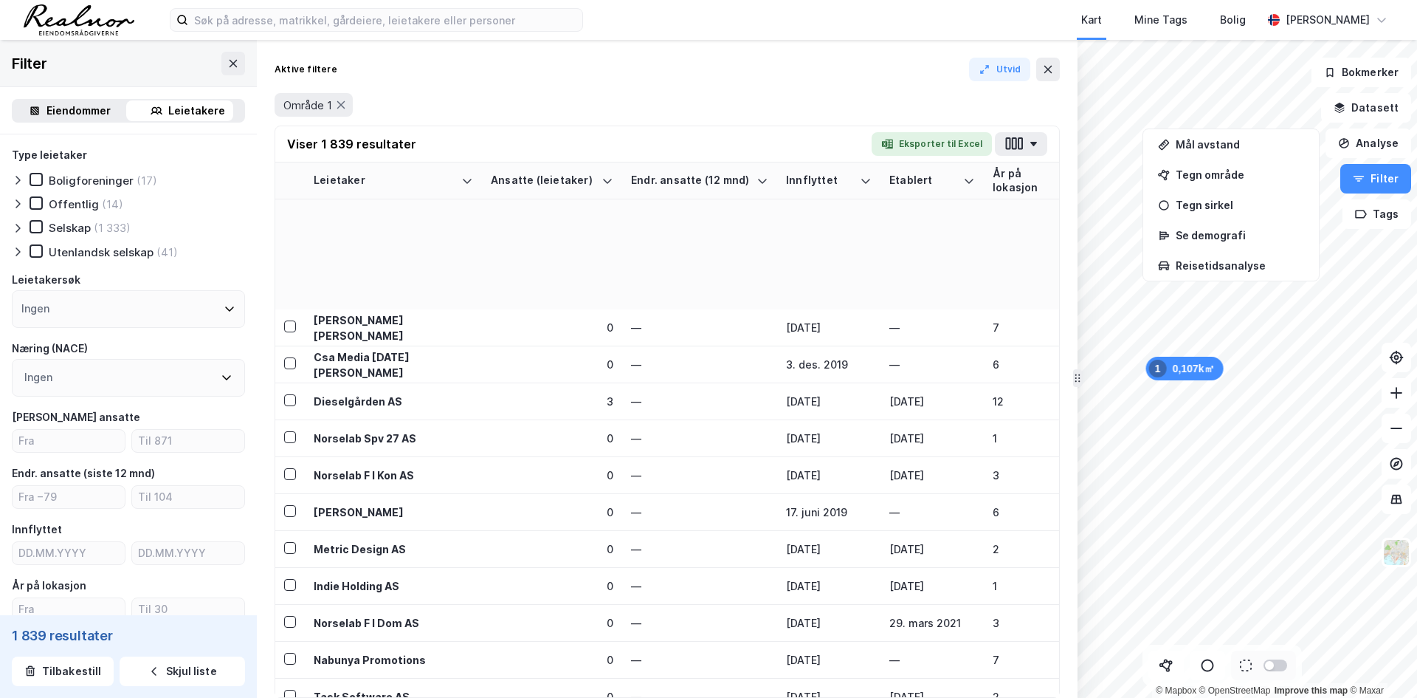
scroll to position [2097, 0]
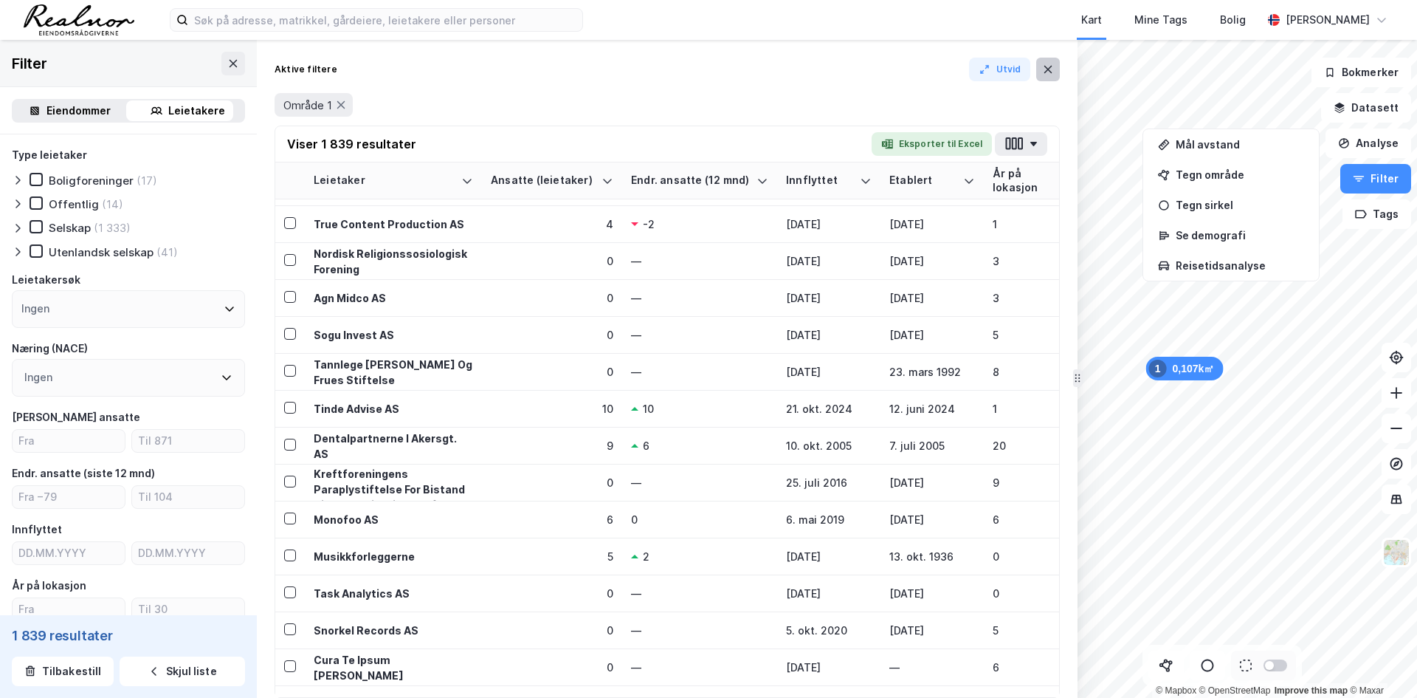
click at [1053, 66] on icon at bounding box center [1048, 69] width 12 height 12
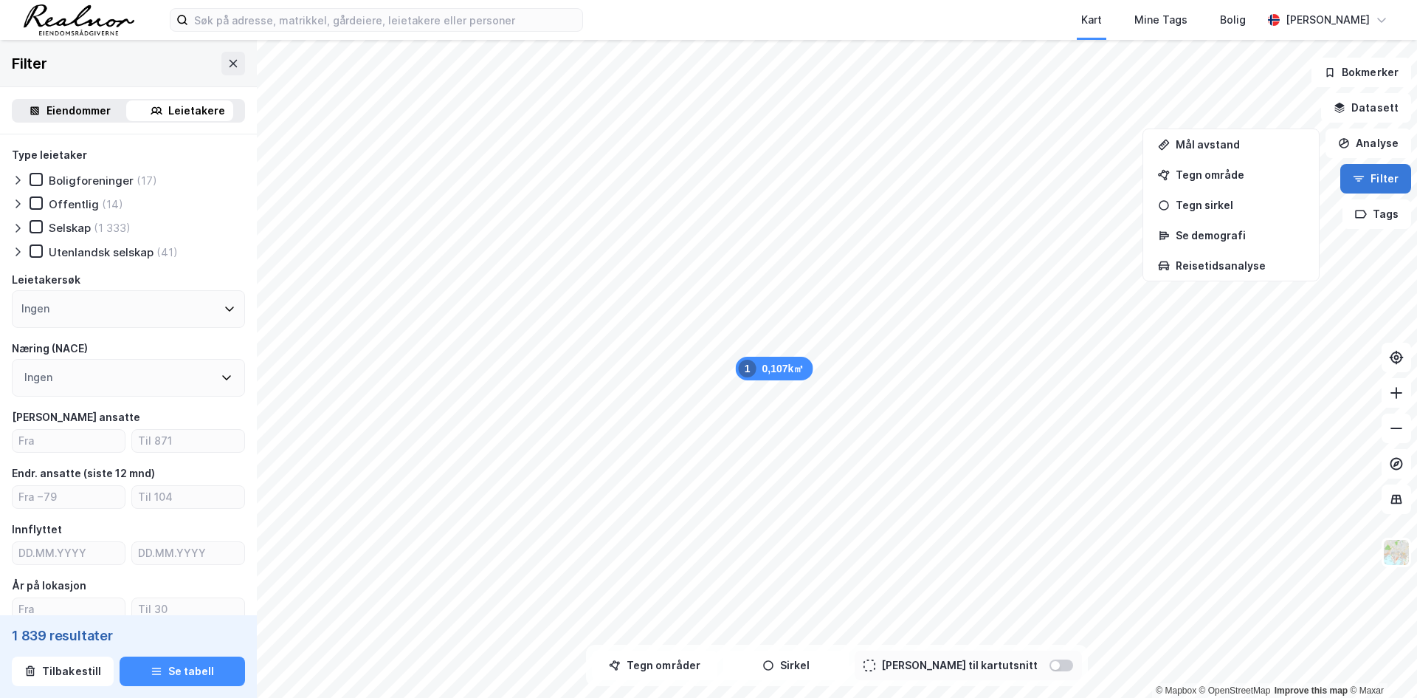
click at [1365, 184] on icon "button" at bounding box center [1359, 179] width 12 height 12
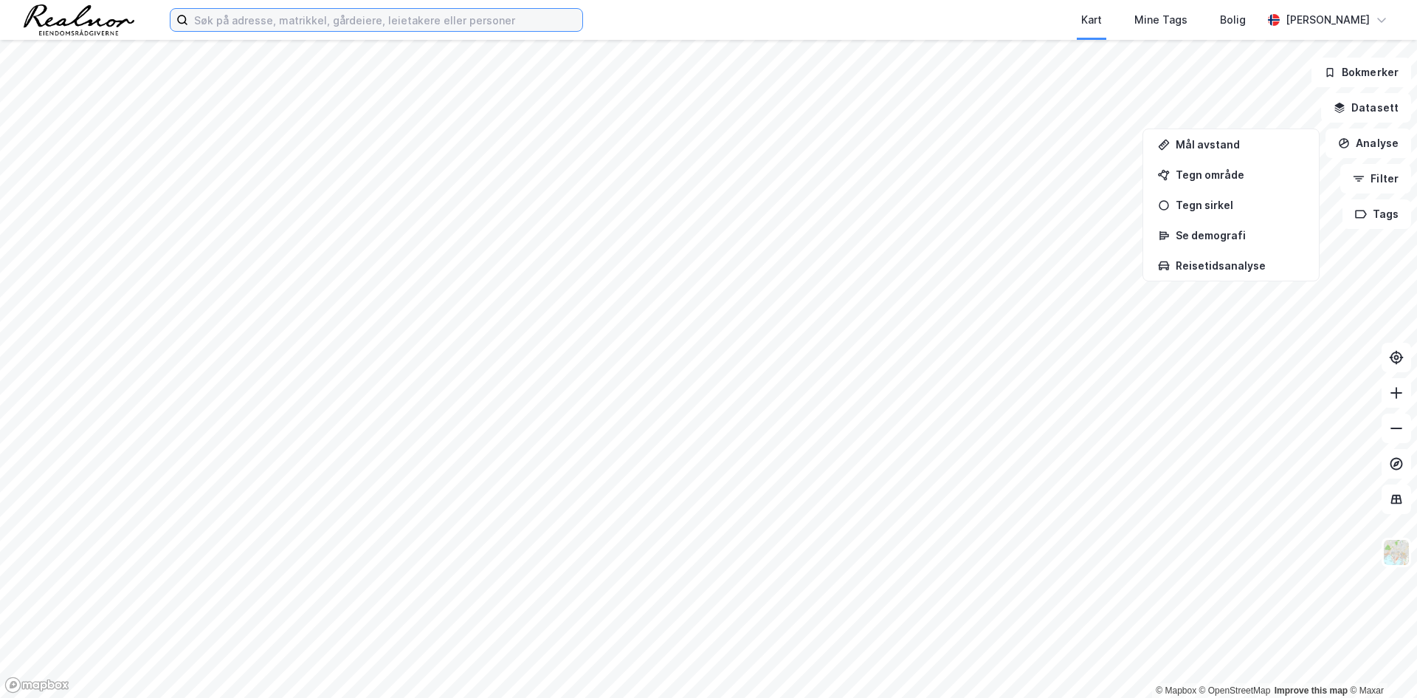
click at [323, 24] on input at bounding box center [385, 20] width 394 height 22
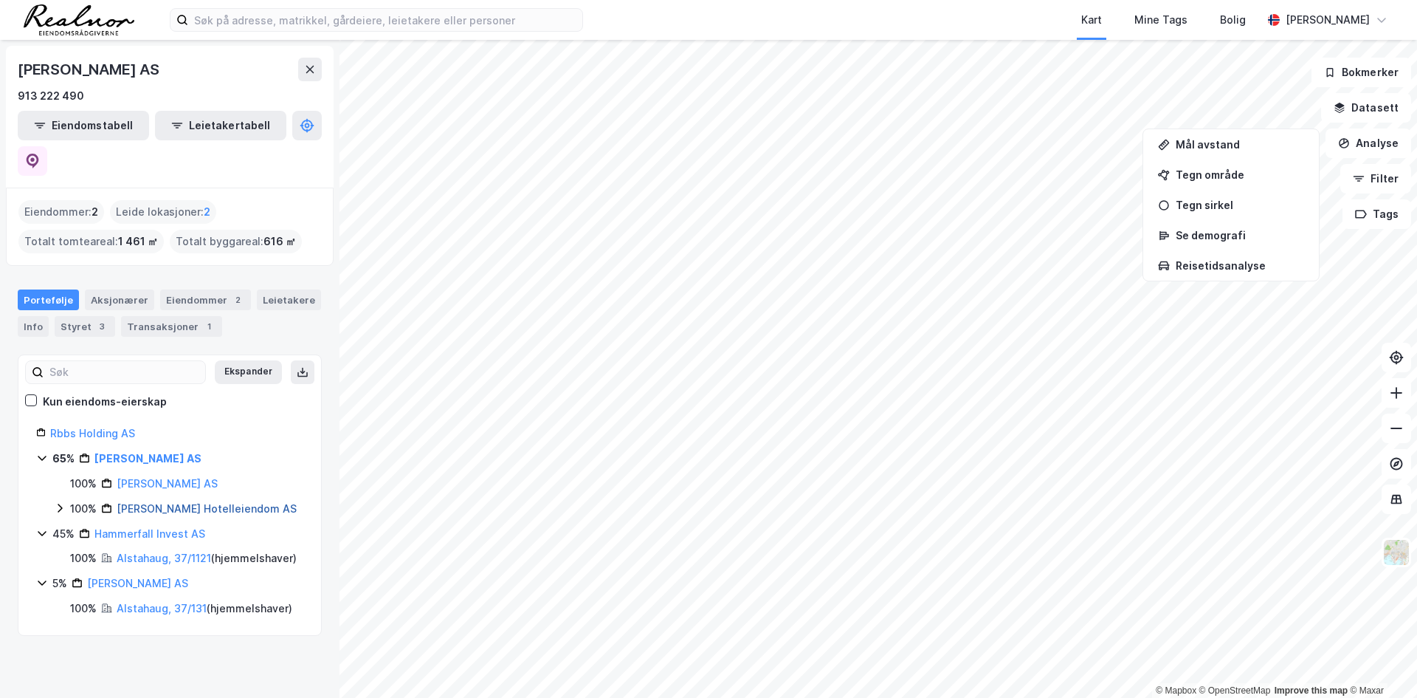
click at [155, 502] on link "[PERSON_NAME] Hotelleiendom AS" at bounding box center [207, 508] width 180 height 13
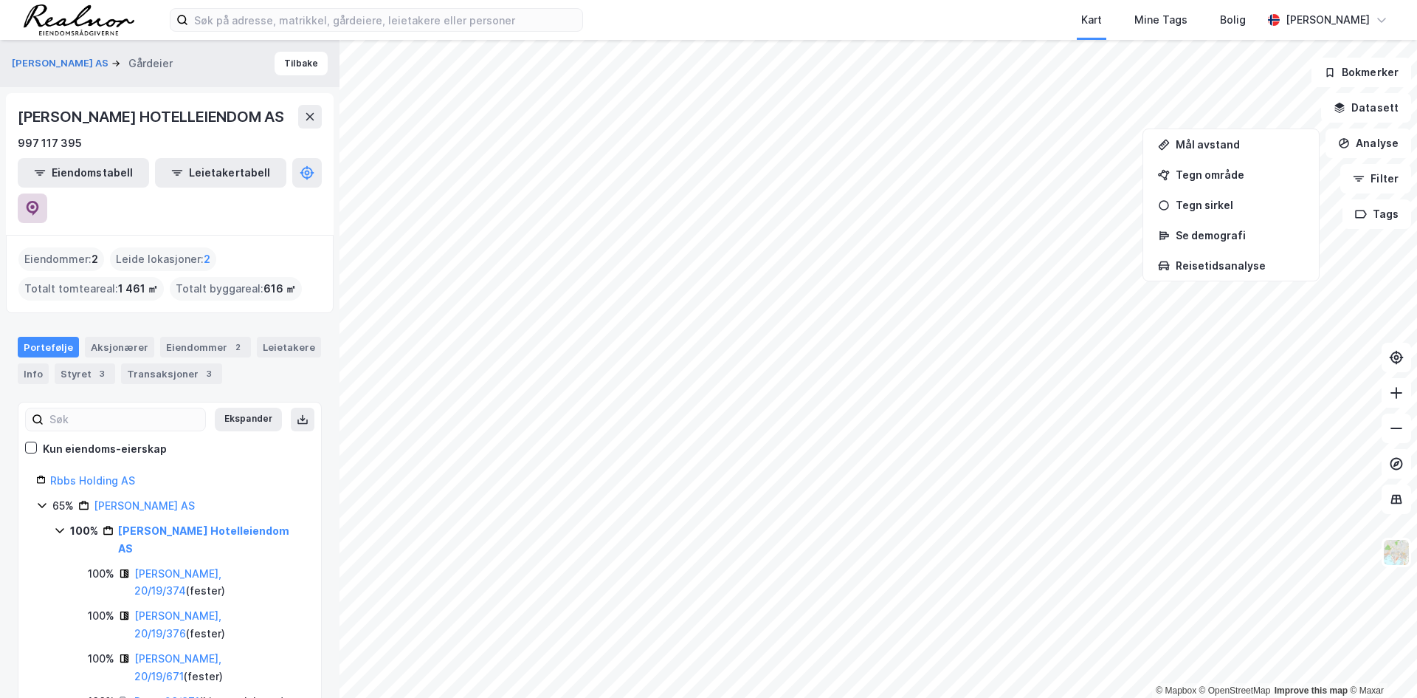
click at [39, 201] on icon at bounding box center [33, 208] width 13 height 15
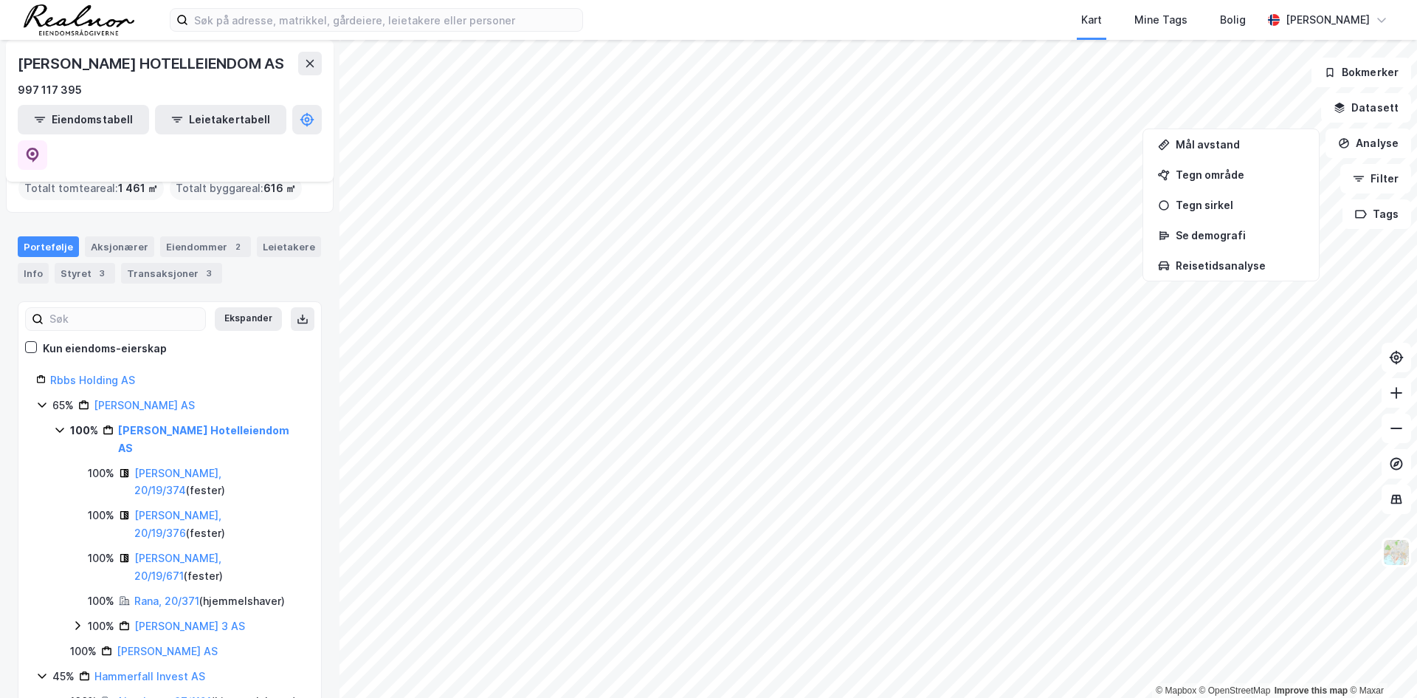
scroll to position [111, 0]
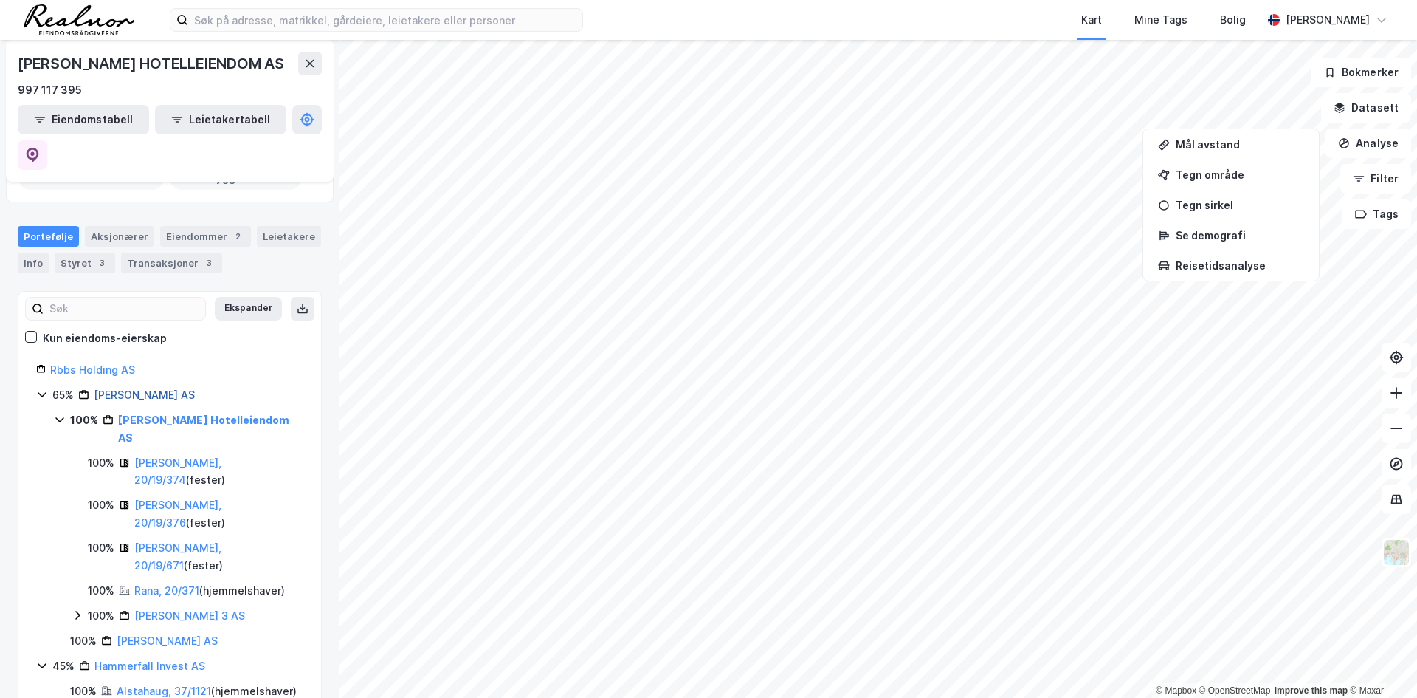
click at [106, 388] on link "[PERSON_NAME] AS" at bounding box center [144, 394] width 101 height 13
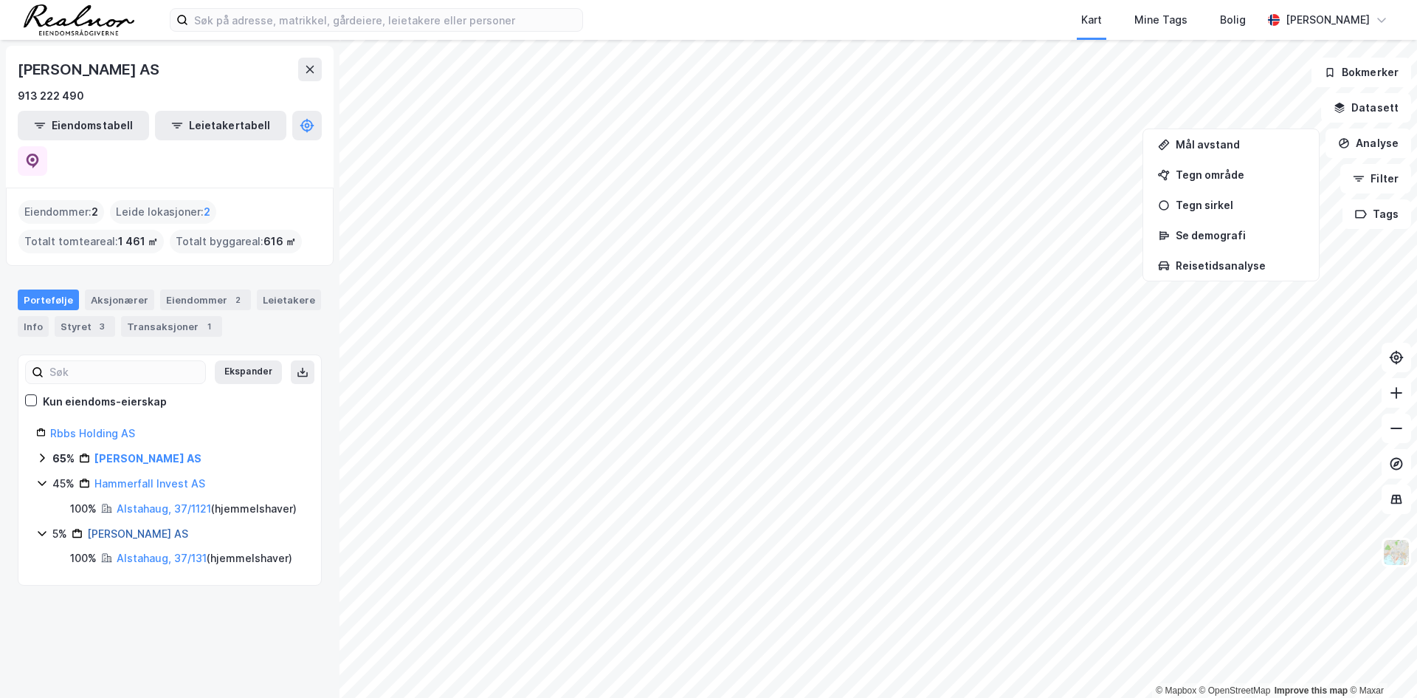
click at [145, 527] on link "[PERSON_NAME] AS" at bounding box center [137, 533] width 101 height 13
click at [68, 200] on div "Eiendommer : 2" at bounding box center [61, 212] width 86 height 24
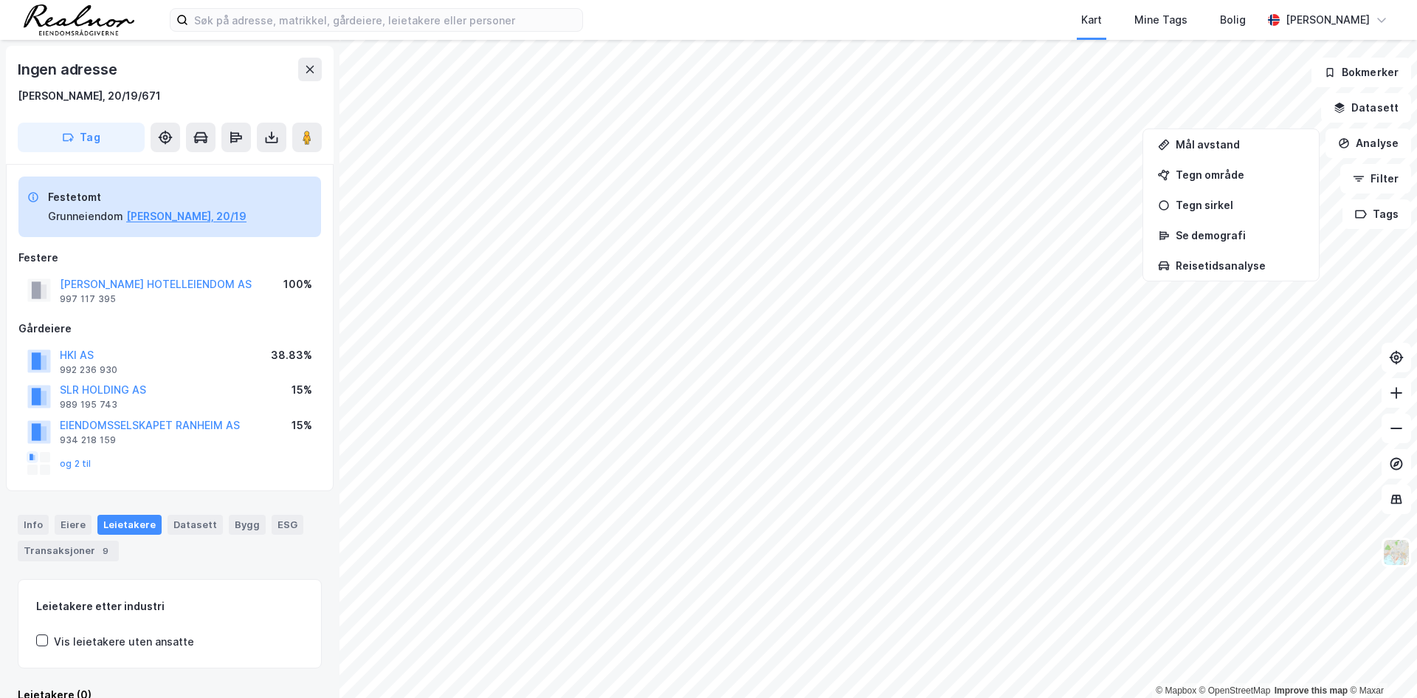
scroll to position [1, 0]
click at [230, 520] on div "Bygg" at bounding box center [247, 522] width 37 height 19
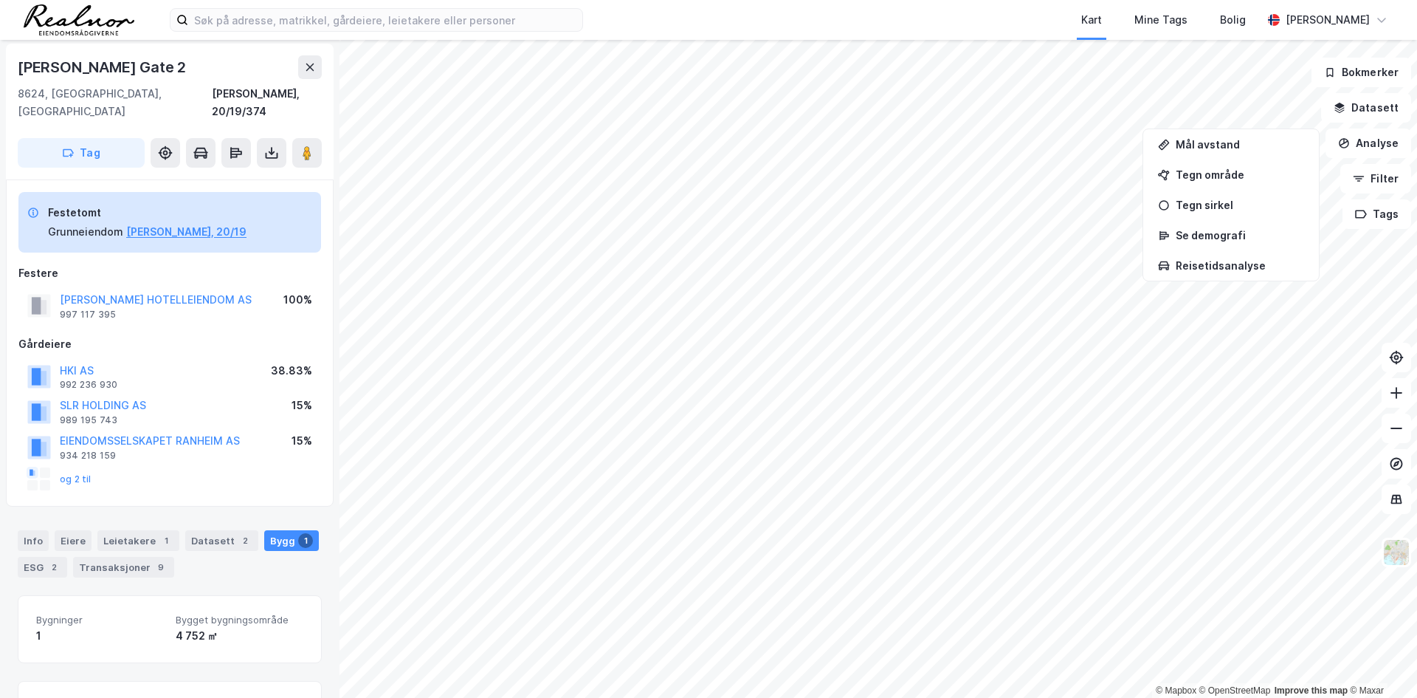
scroll to position [1, 0]
click at [0, 0] on button "[PERSON_NAME] HOTELLEIENDOM AS" at bounding box center [0, 0] width 0 height 0
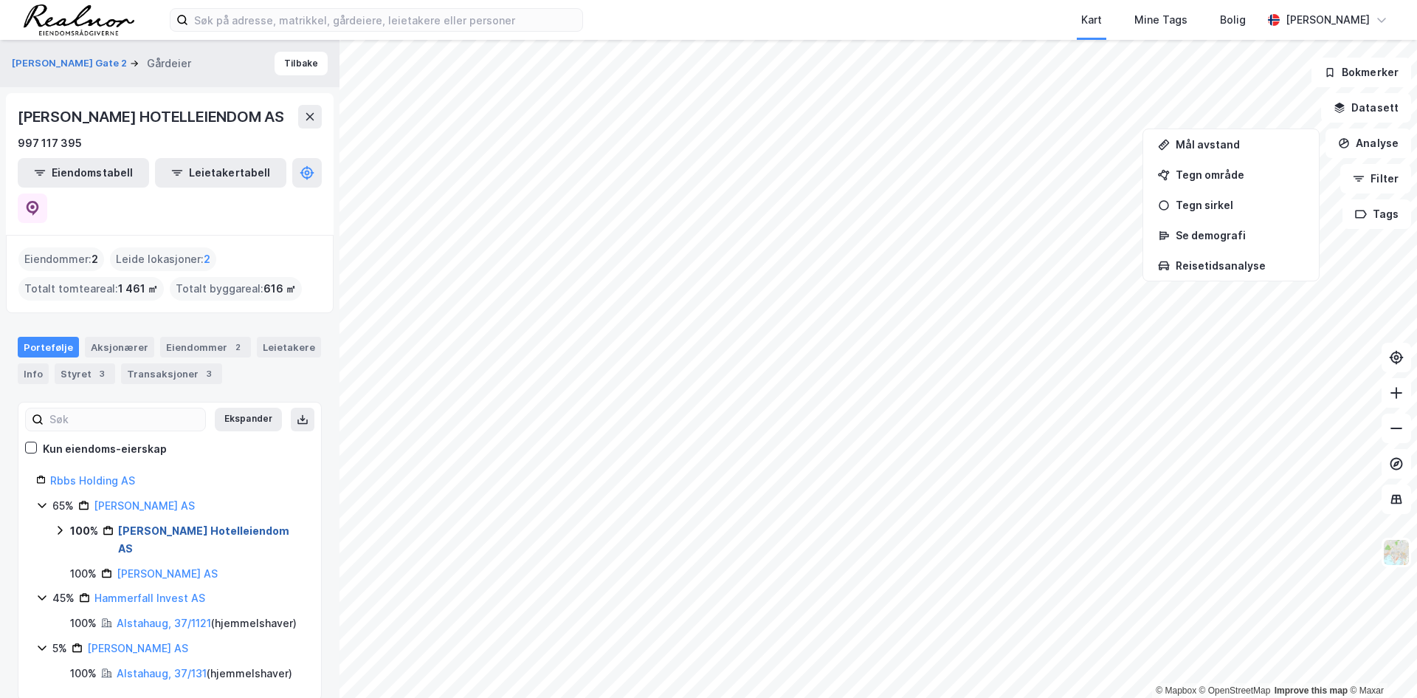
click at [207, 524] on link "[PERSON_NAME] Hotelleiendom AS" at bounding box center [203, 539] width 171 height 30
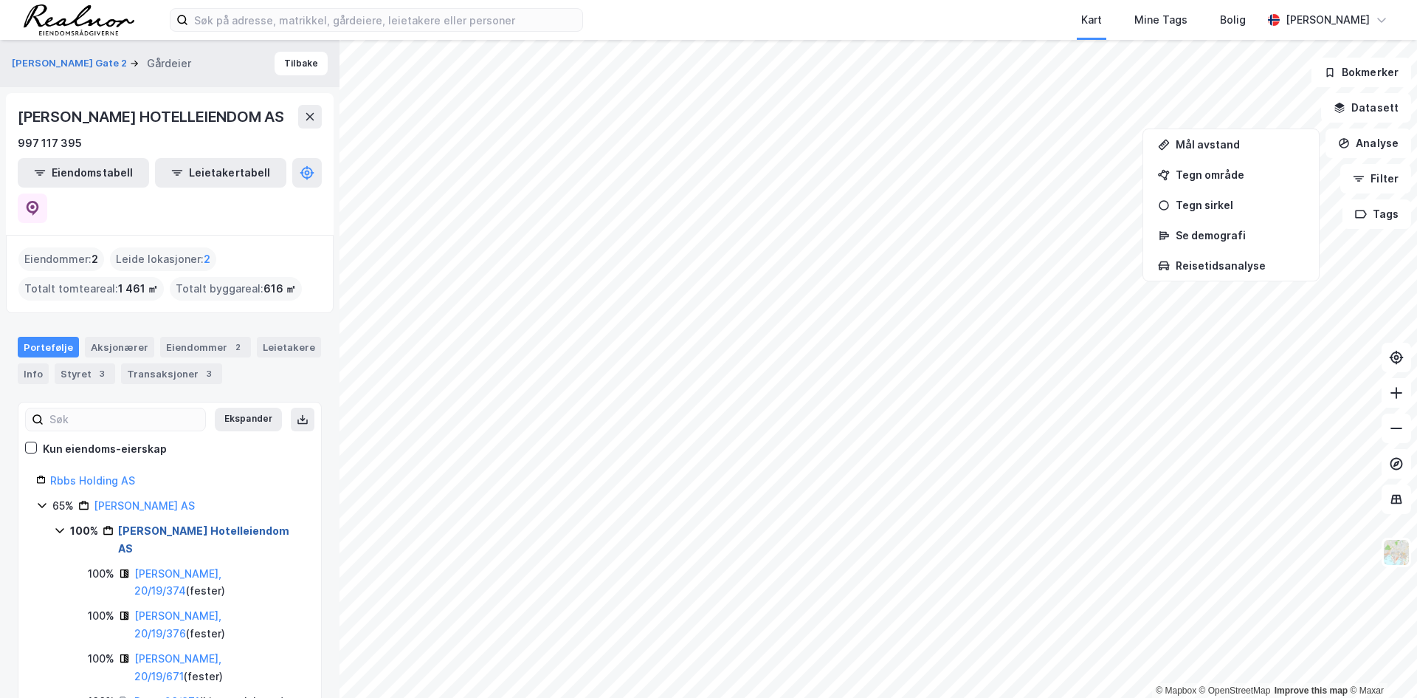
click at [209, 524] on link "[PERSON_NAME] Hotelleiendom AS" at bounding box center [203, 539] width 171 height 30
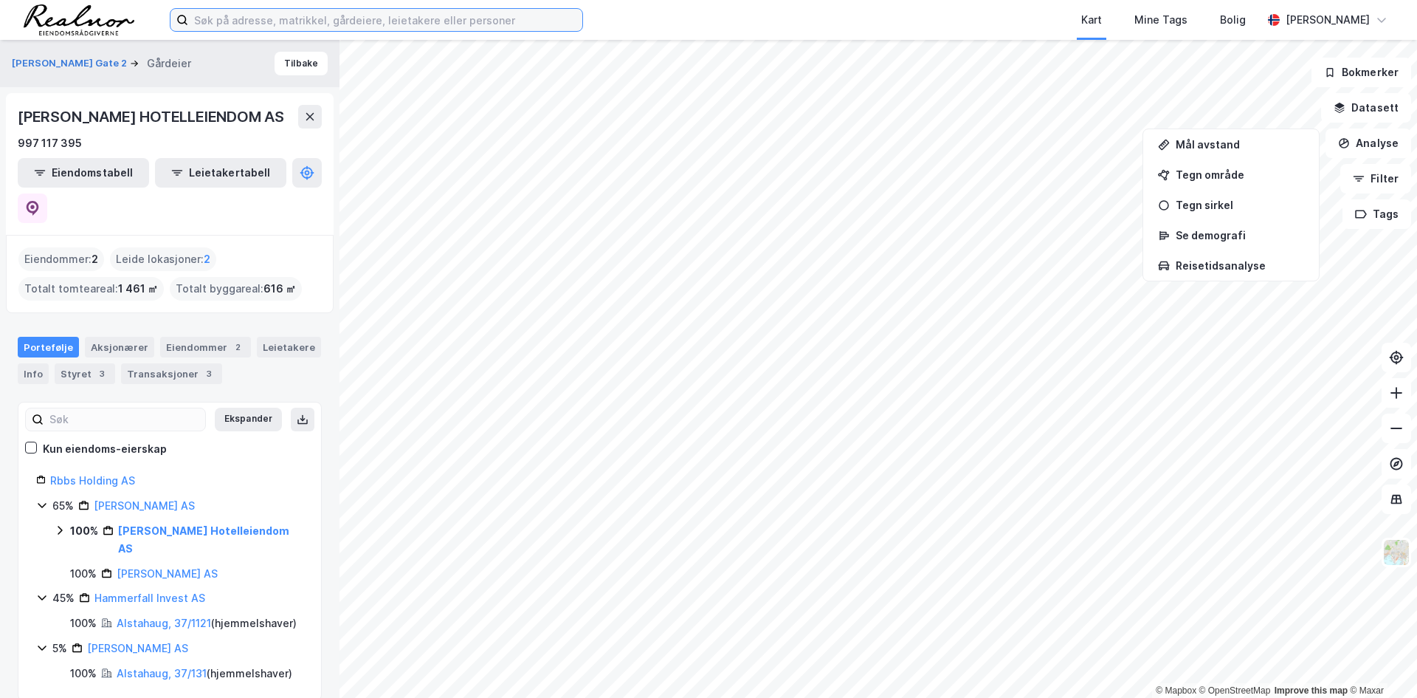
click at [421, 24] on input at bounding box center [385, 20] width 394 height 22
type input "støtvig hotel"
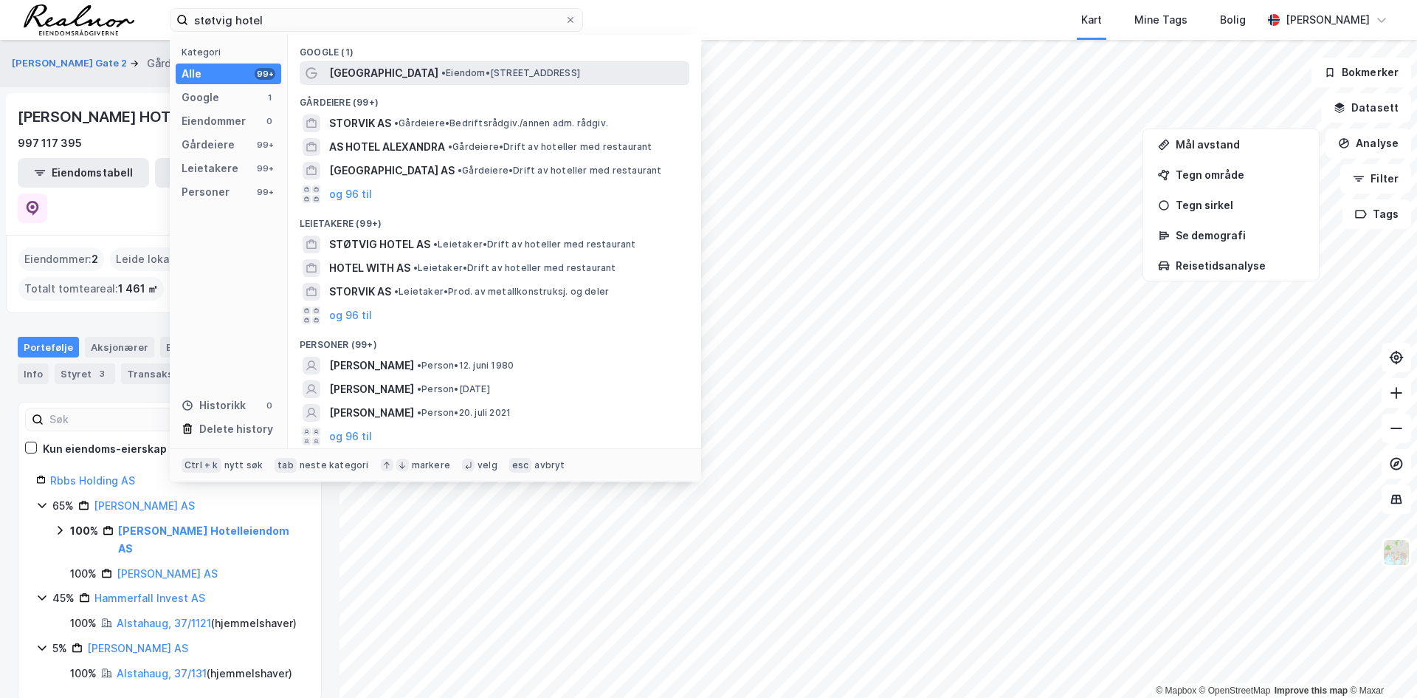
click at [441, 75] on span "• Eiendom • Larkollveien 801, 1560 Larkollen" at bounding box center [510, 73] width 139 height 12
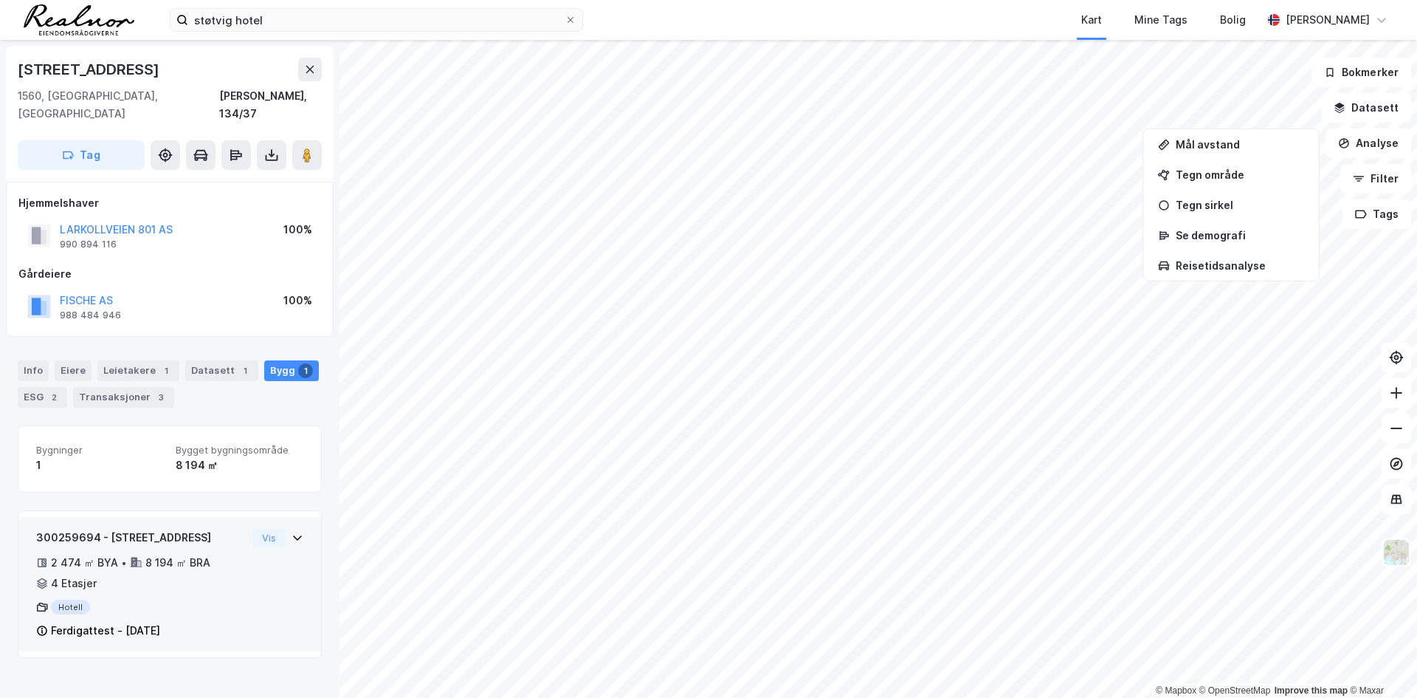
click at [179, 556] on div "2 474 ㎡ BYA • 8 194 ㎡ BRA • 4 Etasjer" at bounding box center [141, 573] width 210 height 38
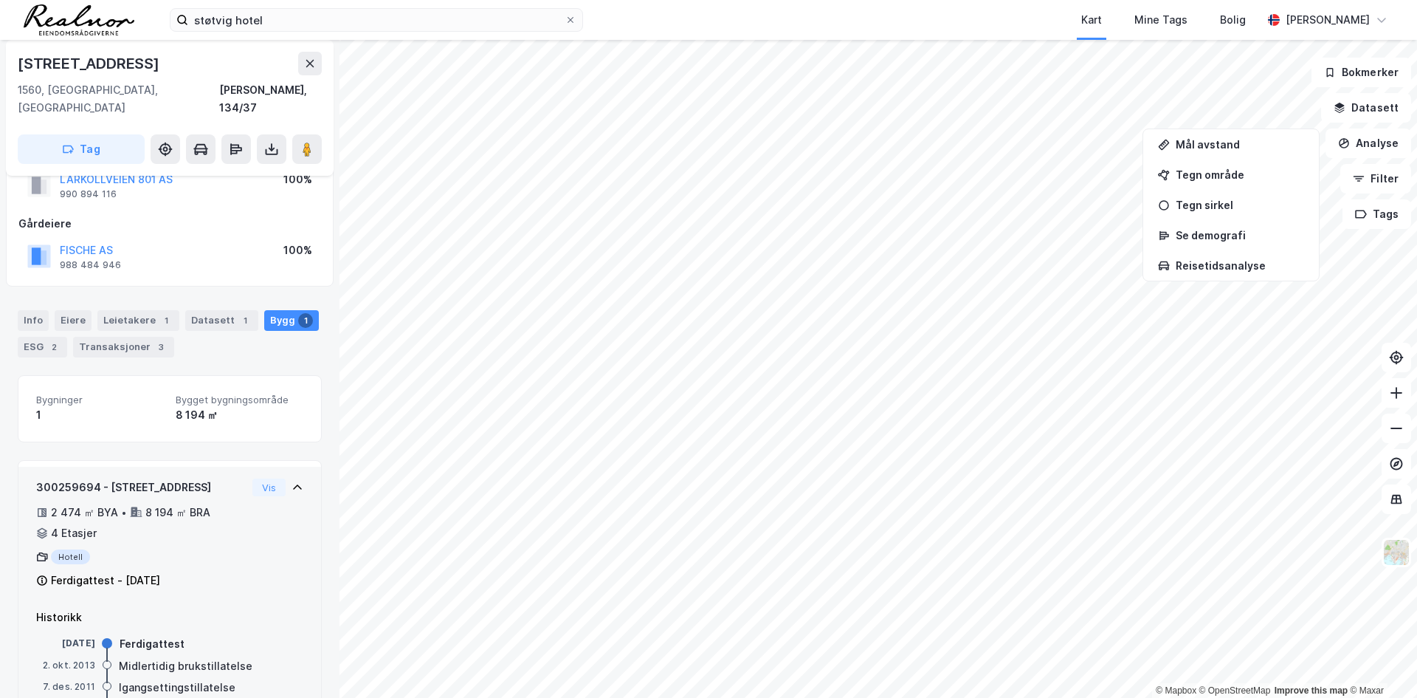
scroll to position [95, 0]
